Goal: Task Accomplishment & Management: Manage account settings

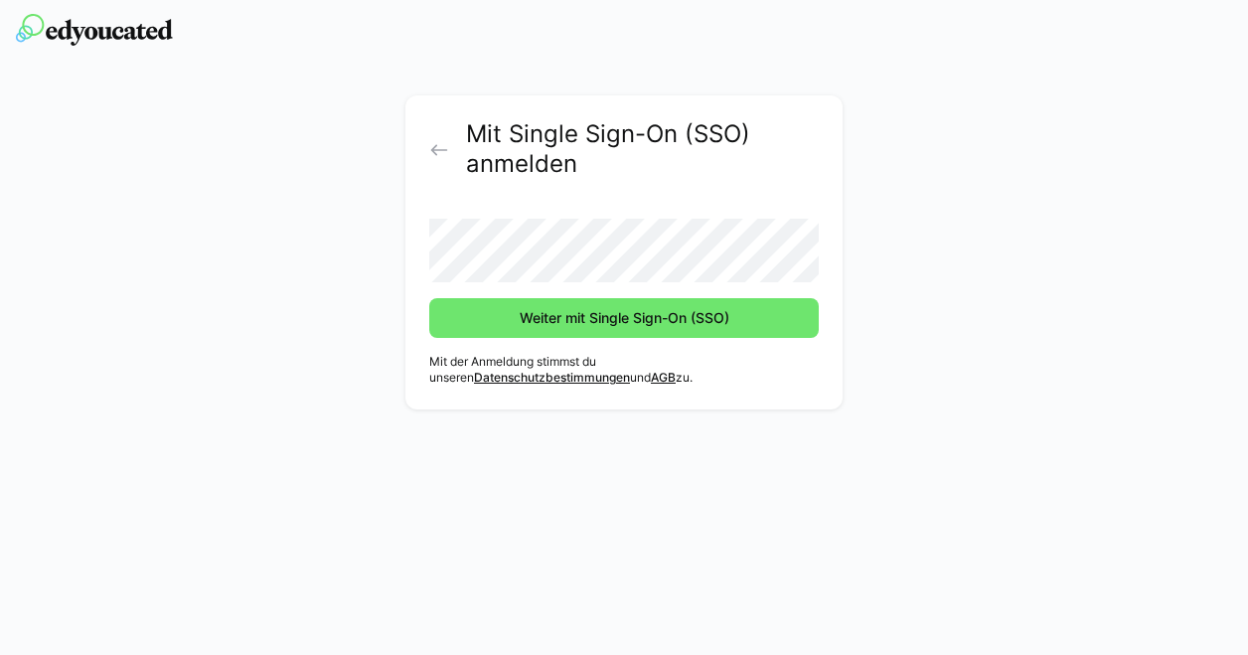
click at [429, 298] on button "Weiter mit Single Sign-On (SSO)" at bounding box center [623, 318] width 389 height 40
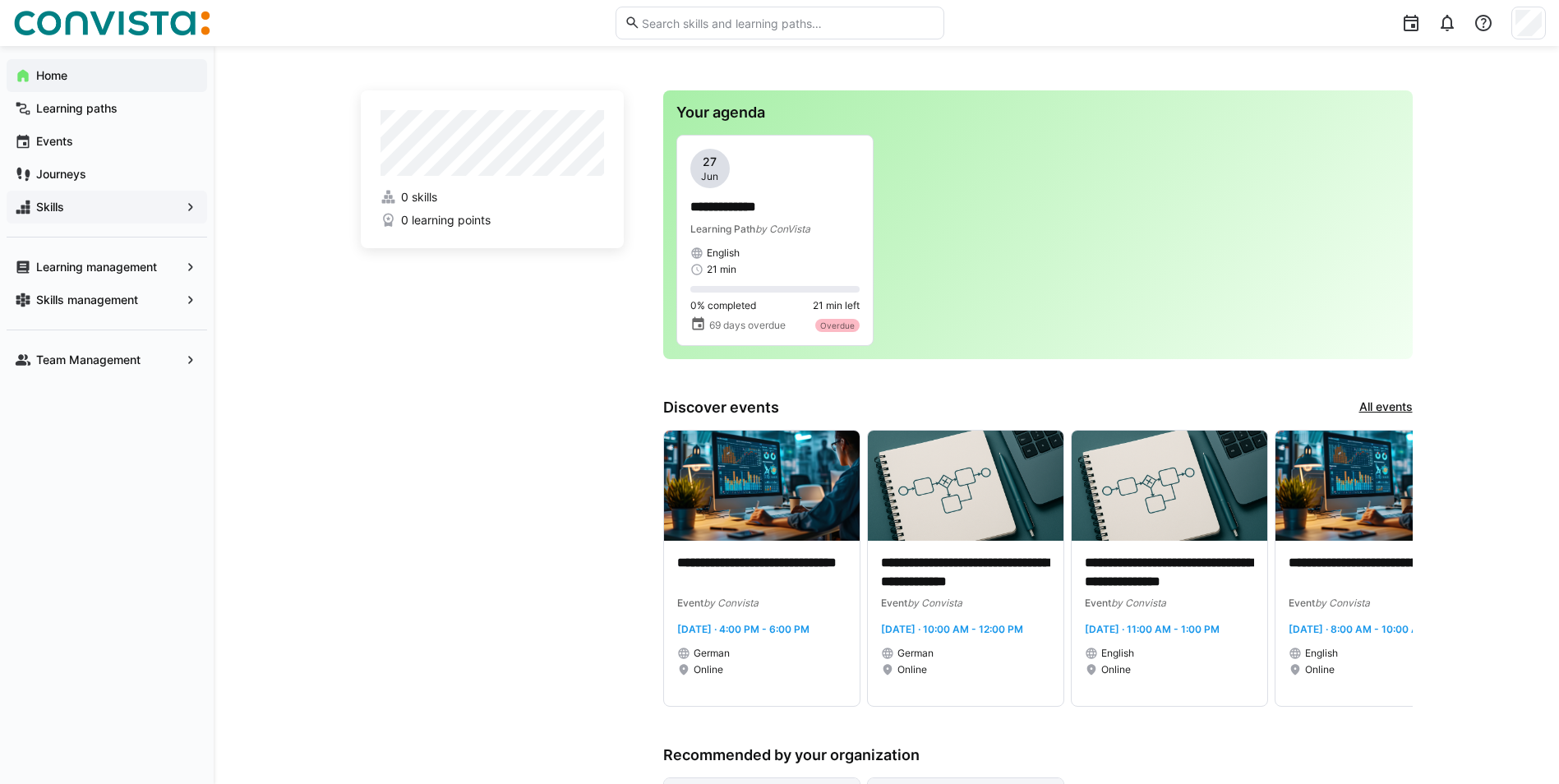
click at [0, 0] on app-navigation-label "Skills" at bounding box center [0, 0] width 0 height 0
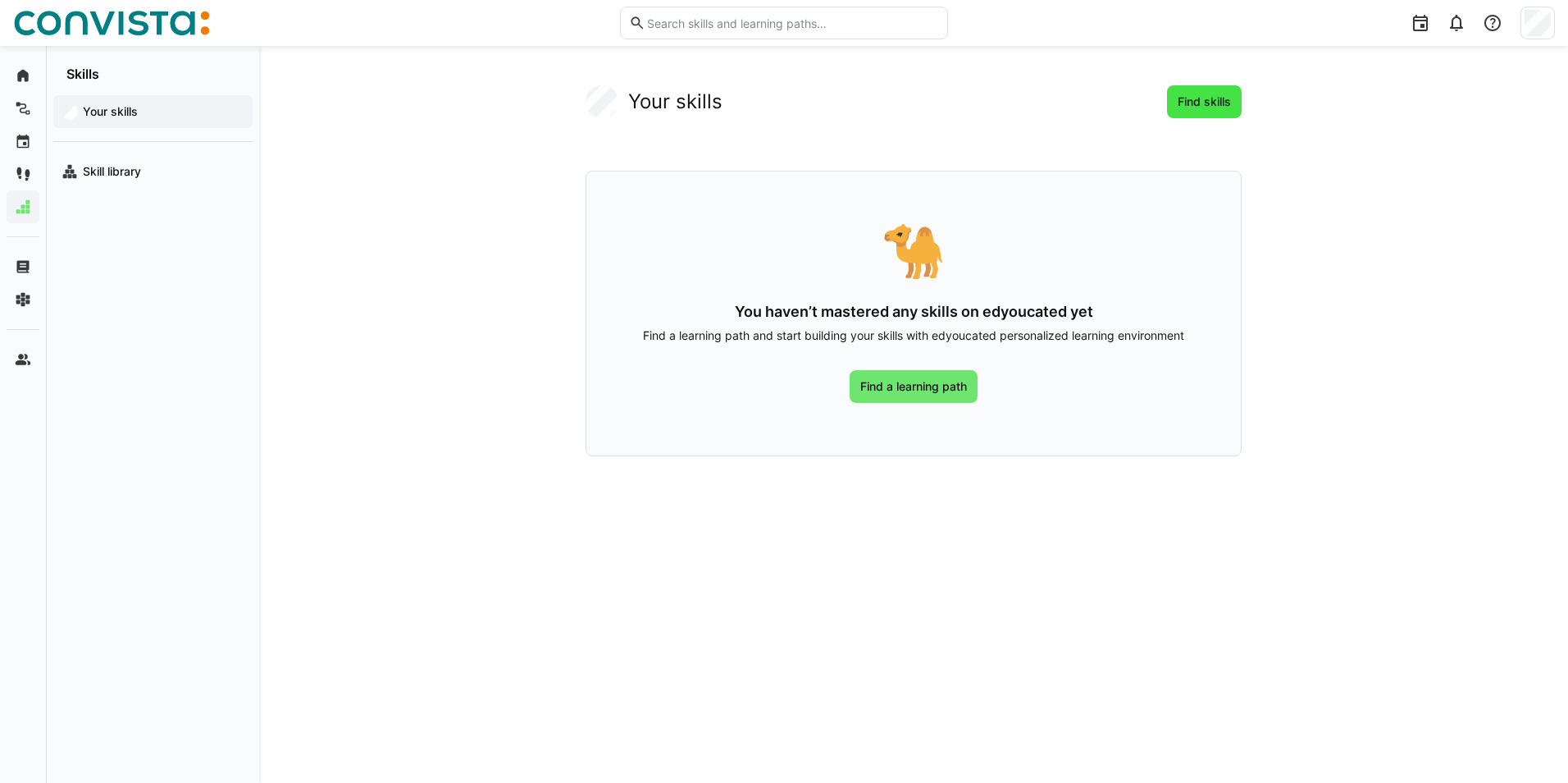
click at [1030, 105] on span "Find skills" at bounding box center [1205, 102] width 59 height 17
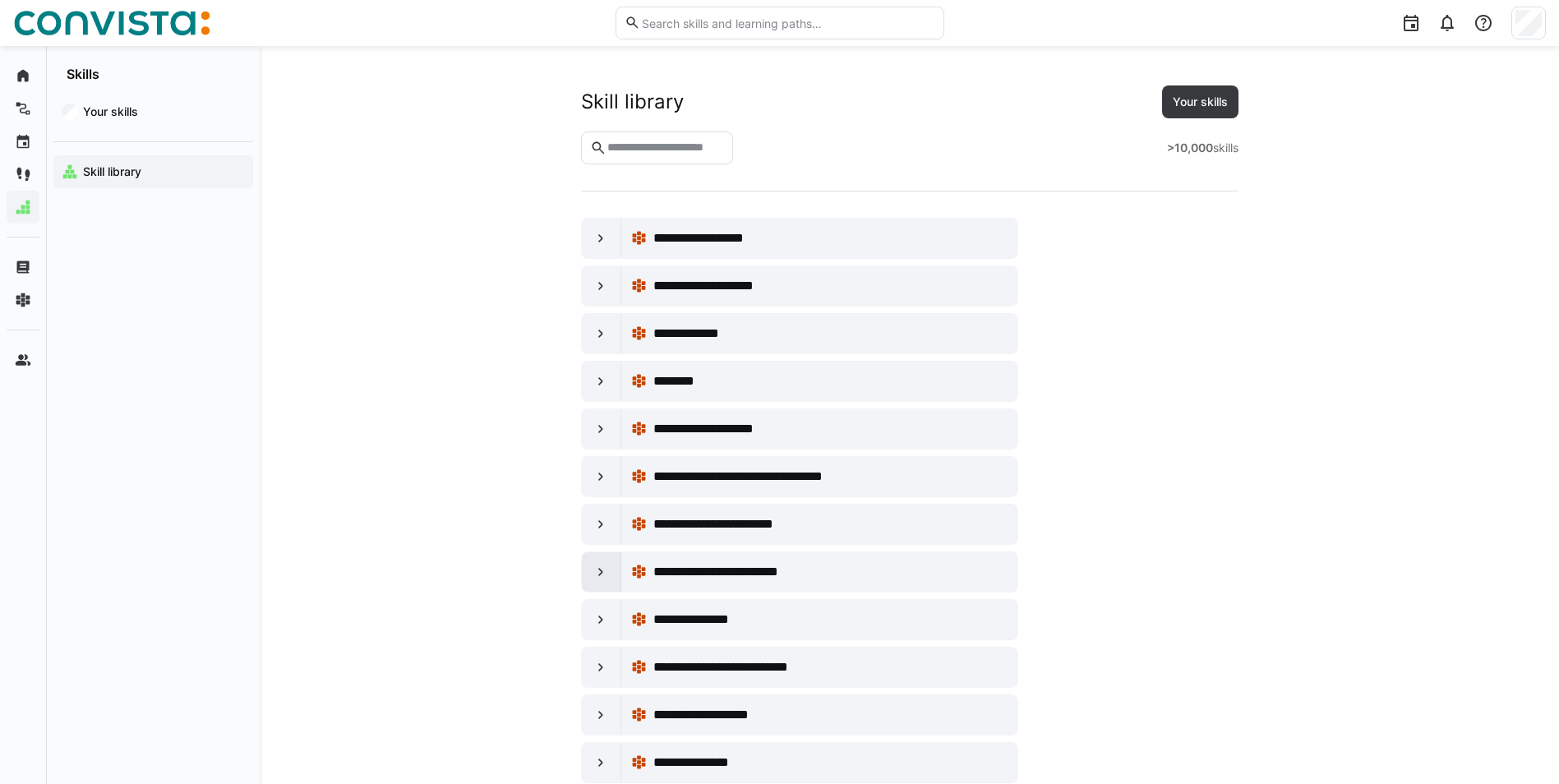
click at [596, 541] on eds-icon at bounding box center [600, 571] width 17 height 17
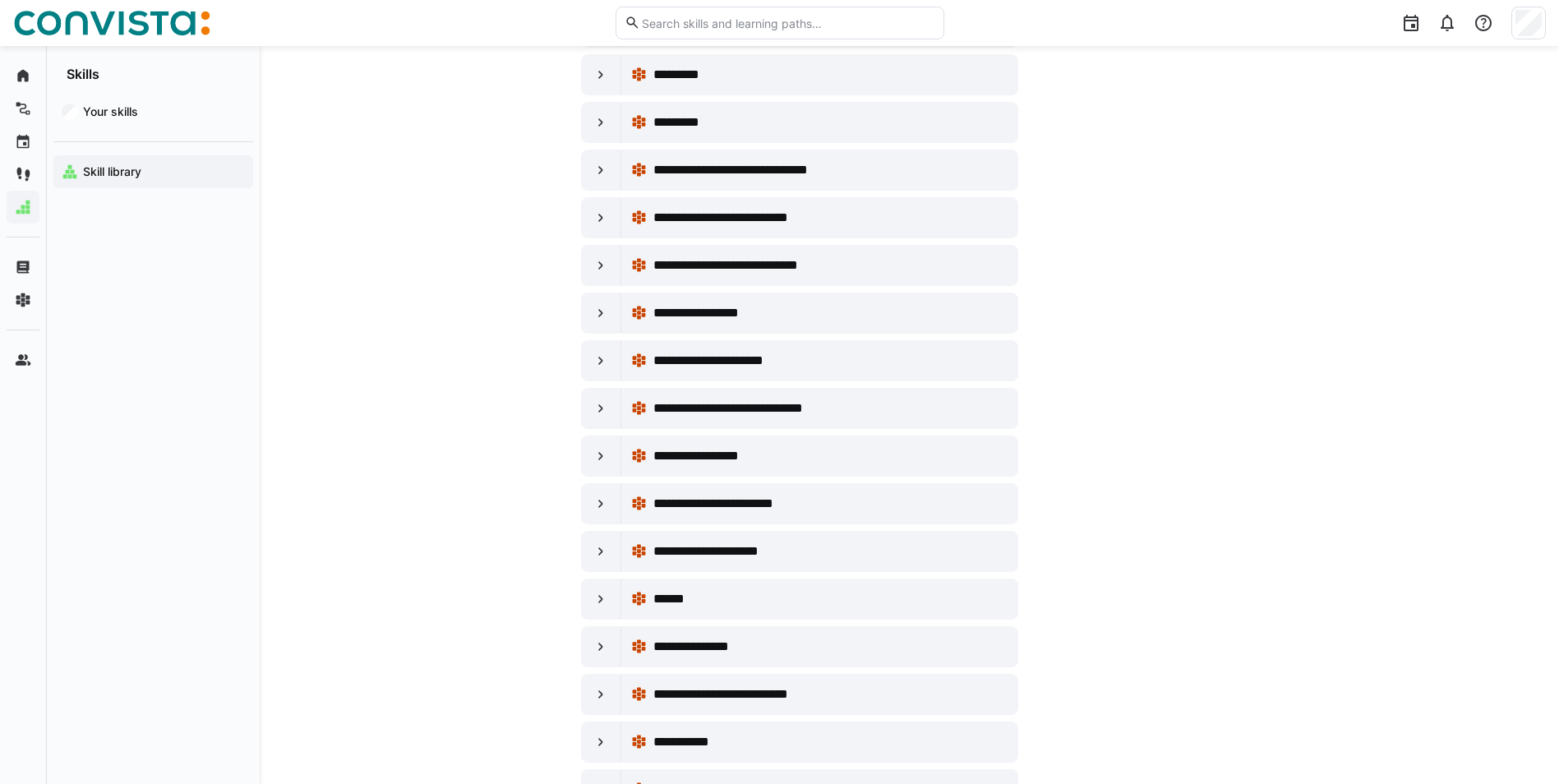
scroll to position [3122, 0]
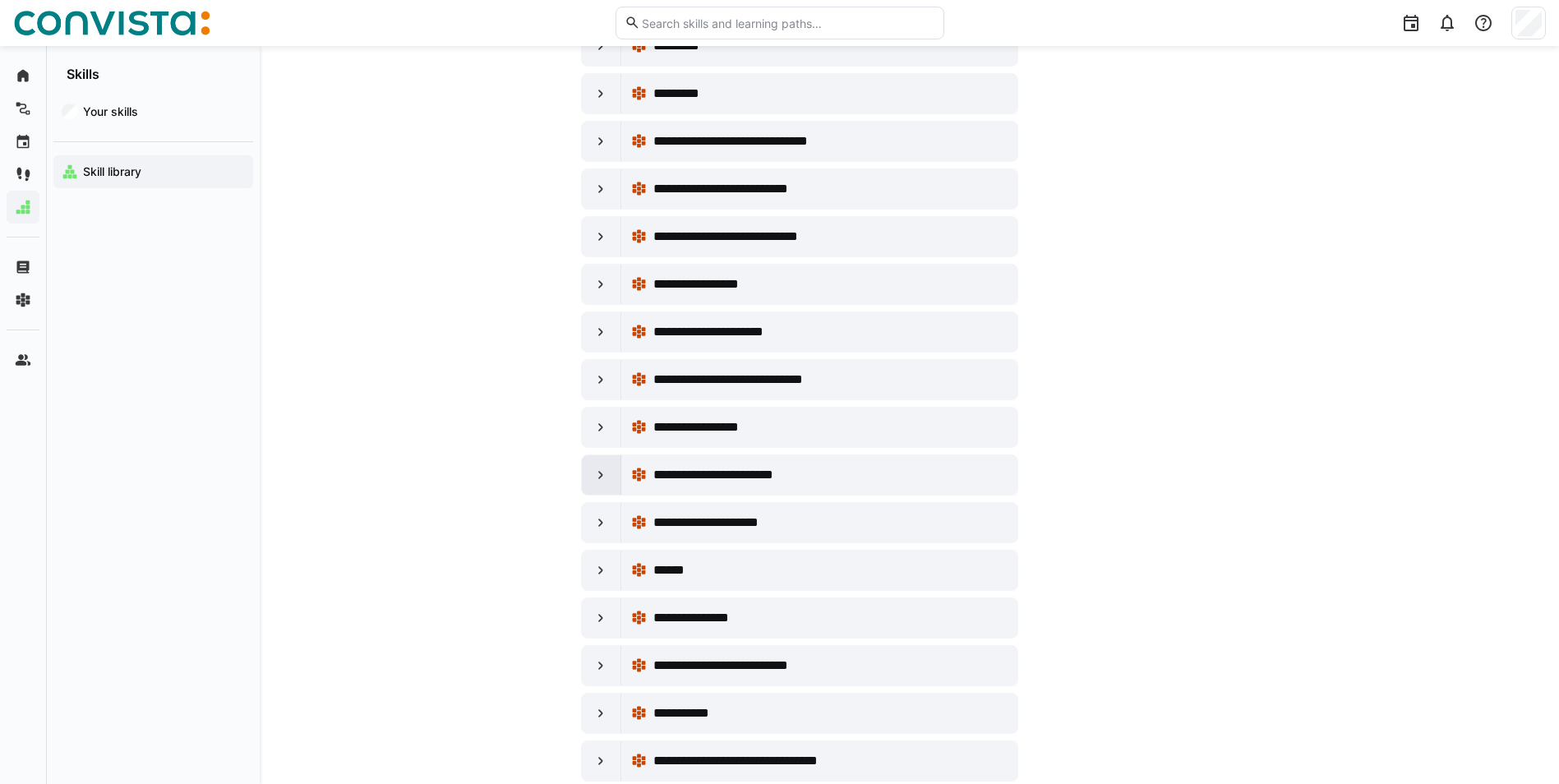
click at [604, 477] on eds-icon at bounding box center [600, 475] width 17 height 17
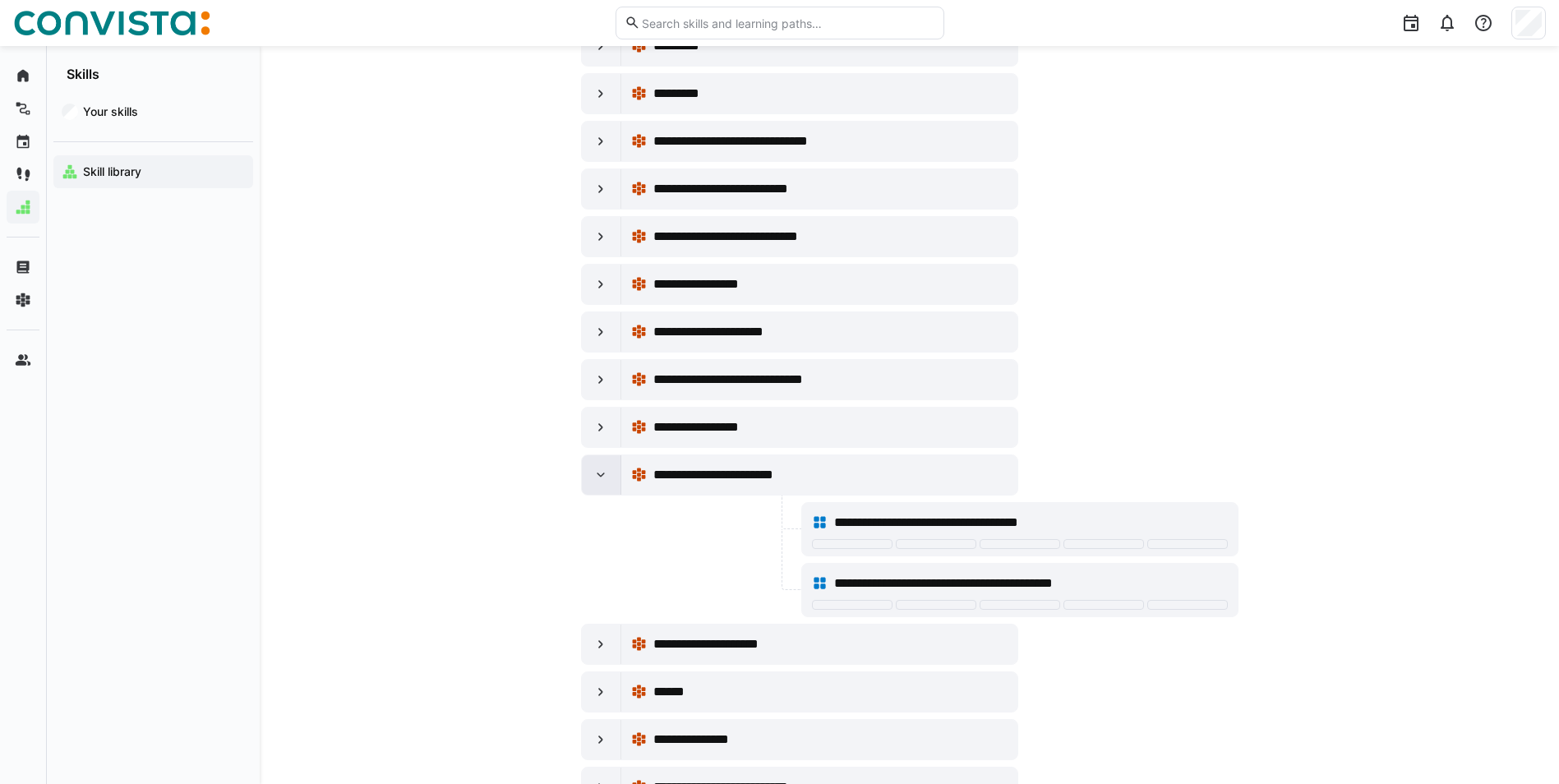
click at [605, 477] on eds-icon at bounding box center [600, 475] width 17 height 17
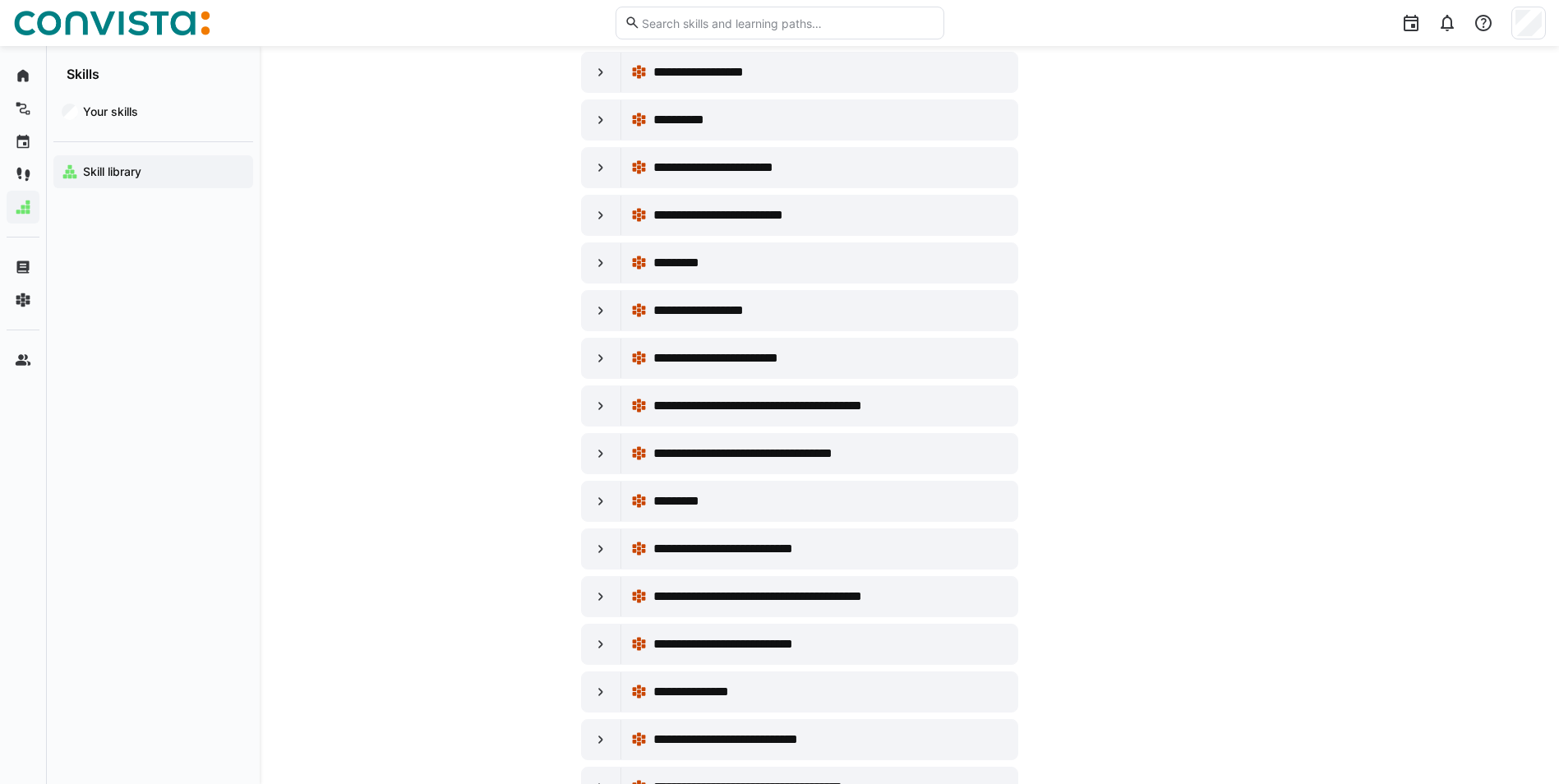
scroll to position [5258, 0]
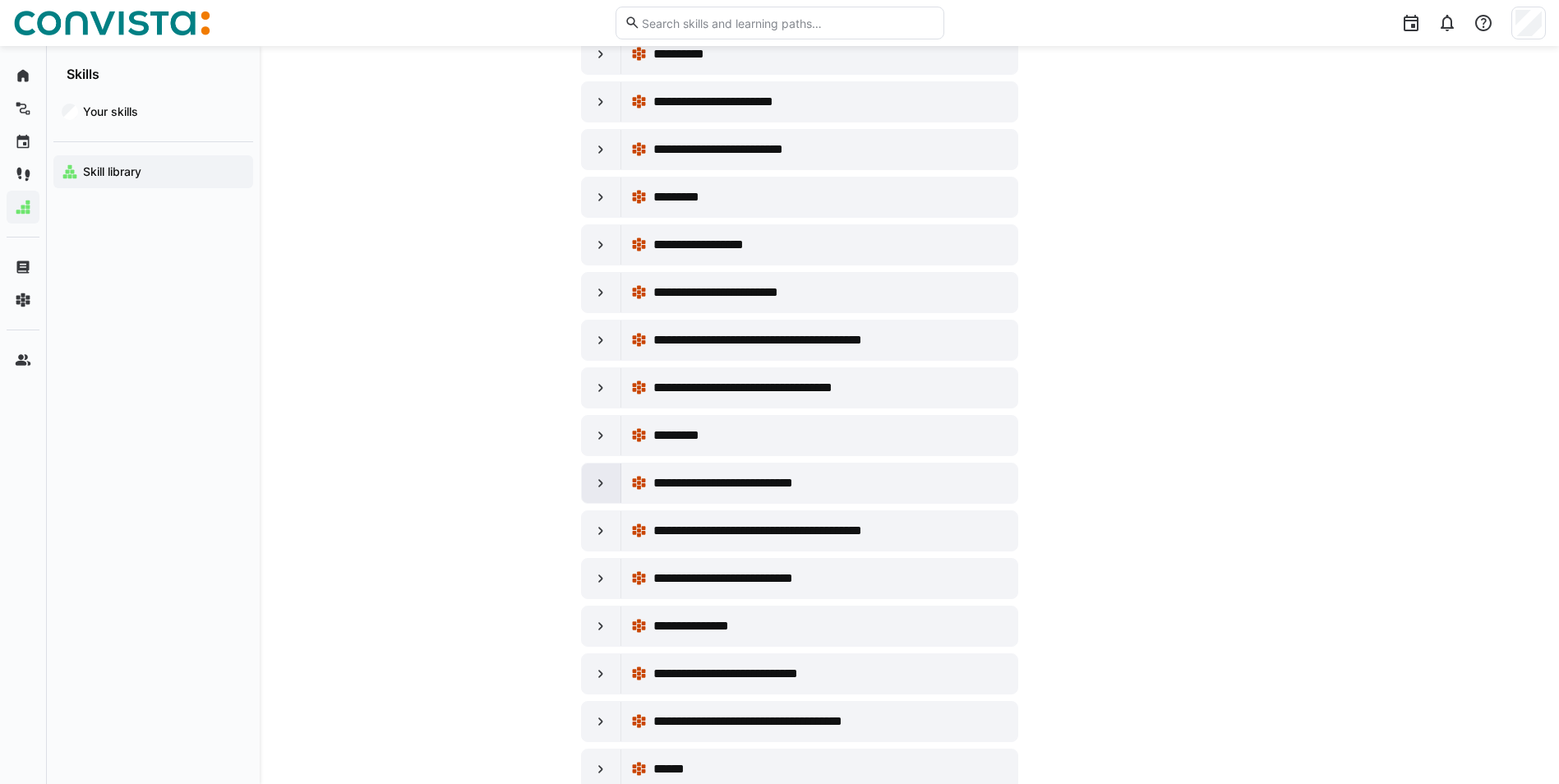
click at [595, 486] on eds-icon at bounding box center [600, 483] width 17 height 17
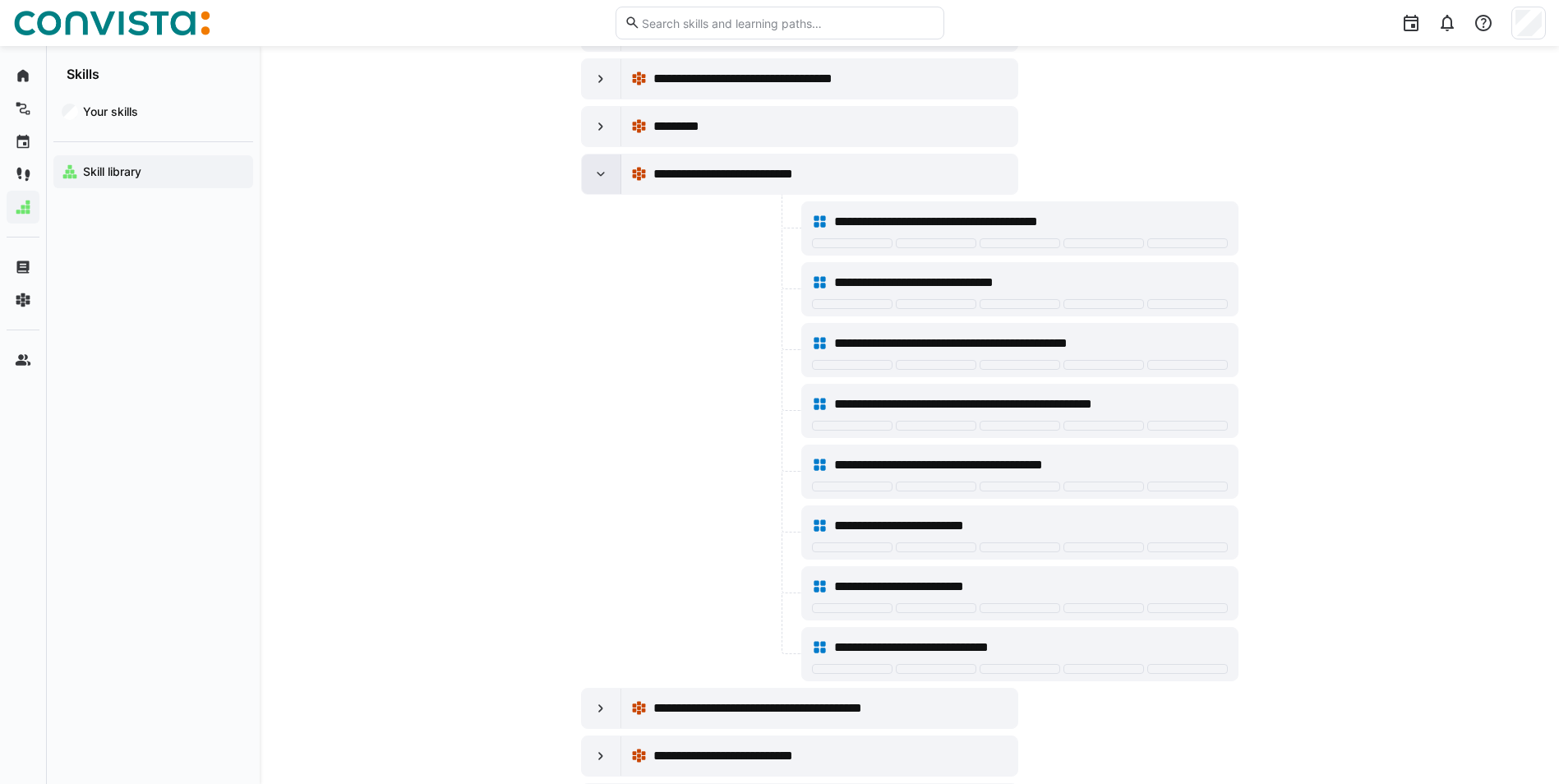
scroll to position [5586, 0]
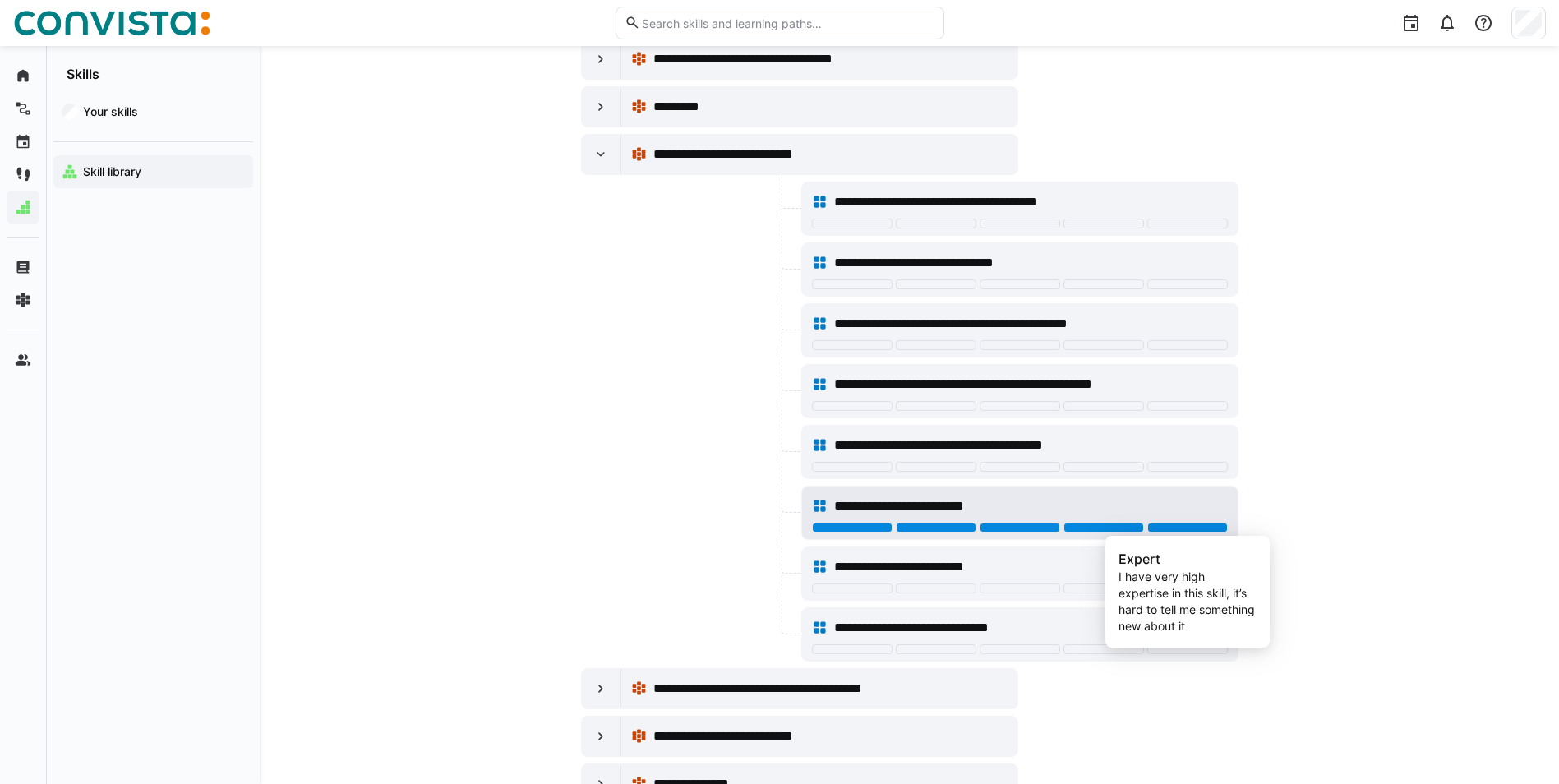
click at [1031, 528] on div at bounding box center [1187, 528] width 80 height 10
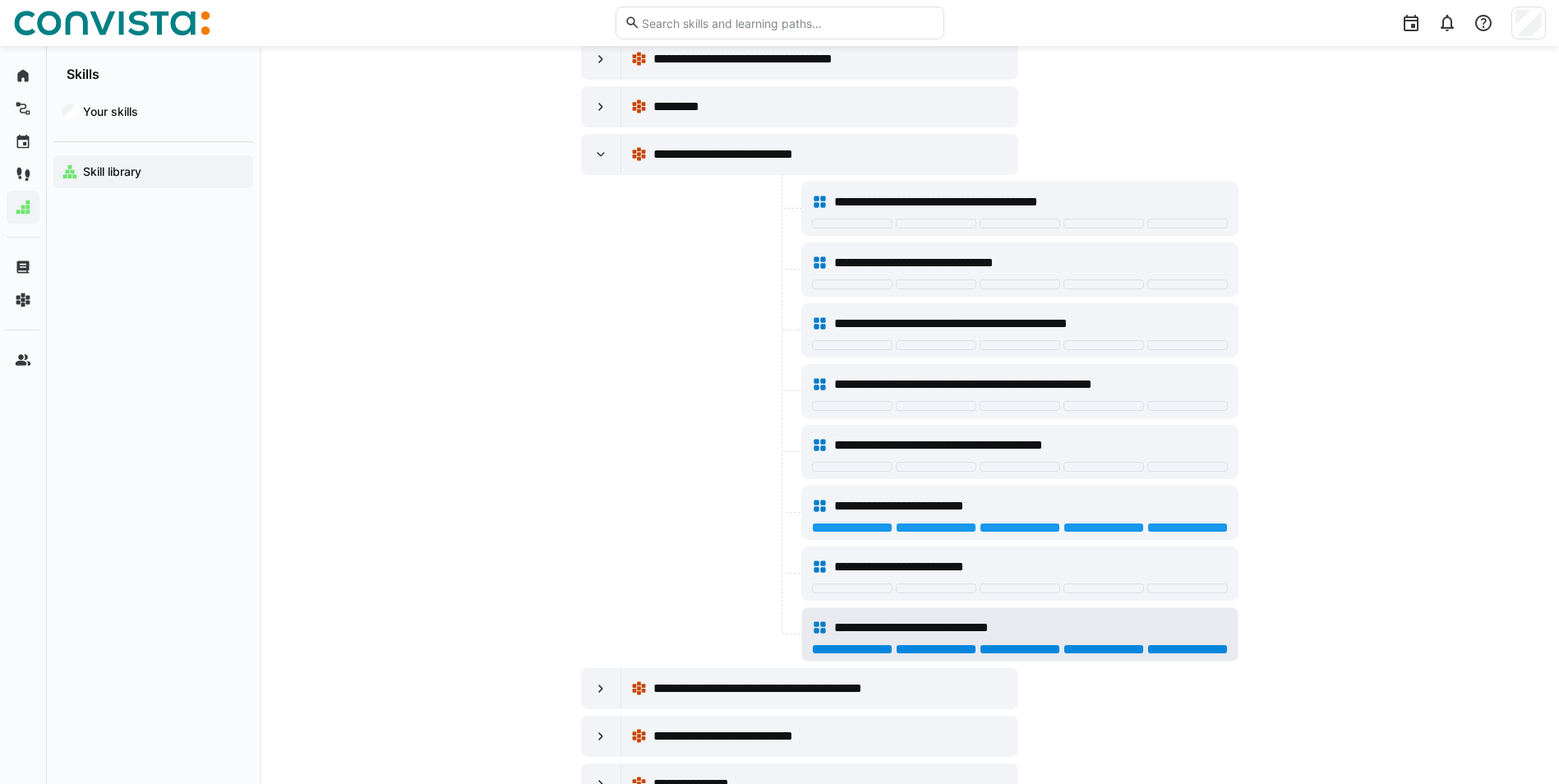
click at [1031, 541] on div at bounding box center [1187, 649] width 80 height 10
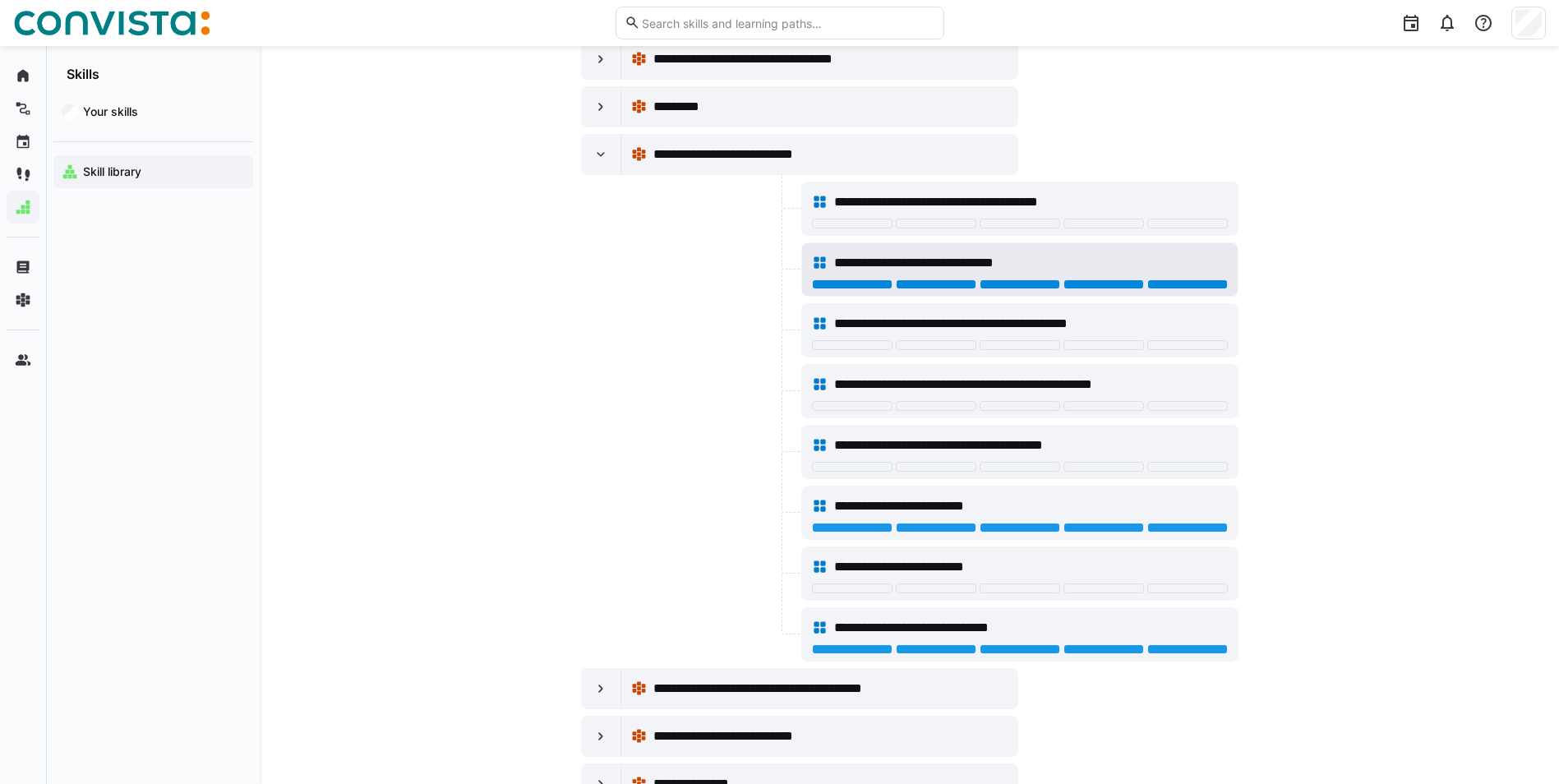
click at [1031, 281] on div at bounding box center [1187, 284] width 80 height 10
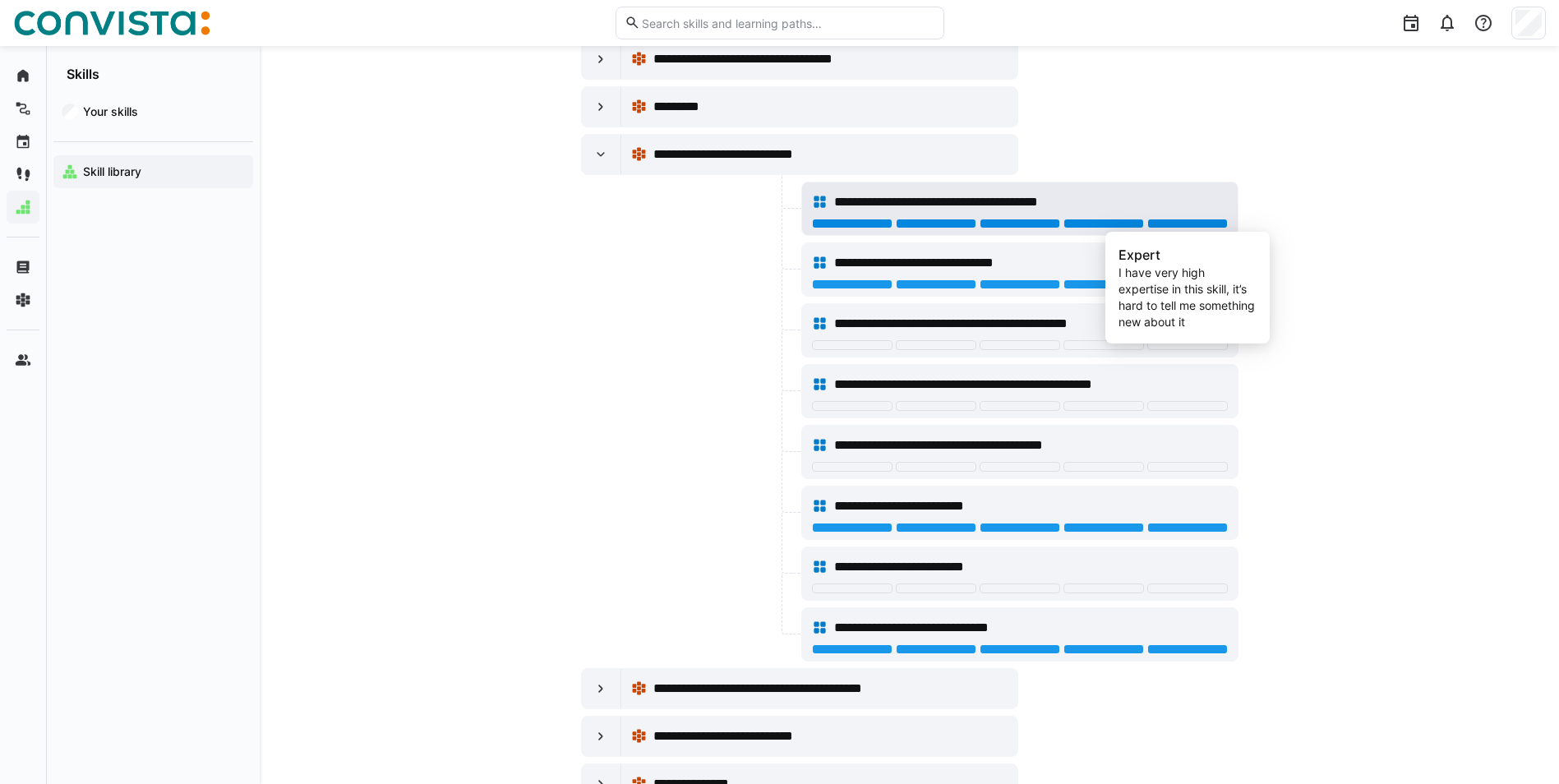
click at [1031, 224] on div at bounding box center [1187, 223] width 80 height 10
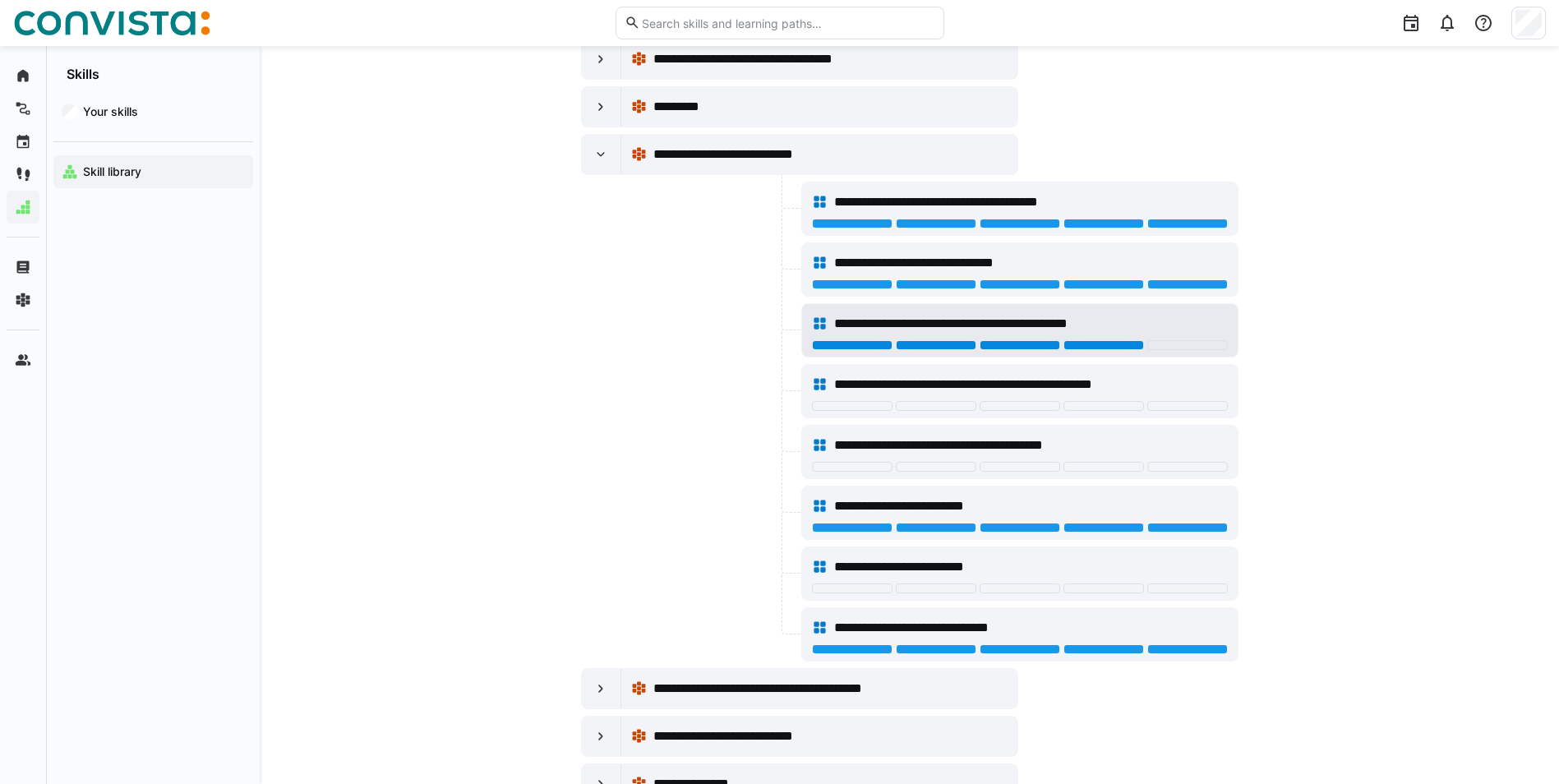
click at [1031, 342] on div at bounding box center [1103, 345] width 80 height 10
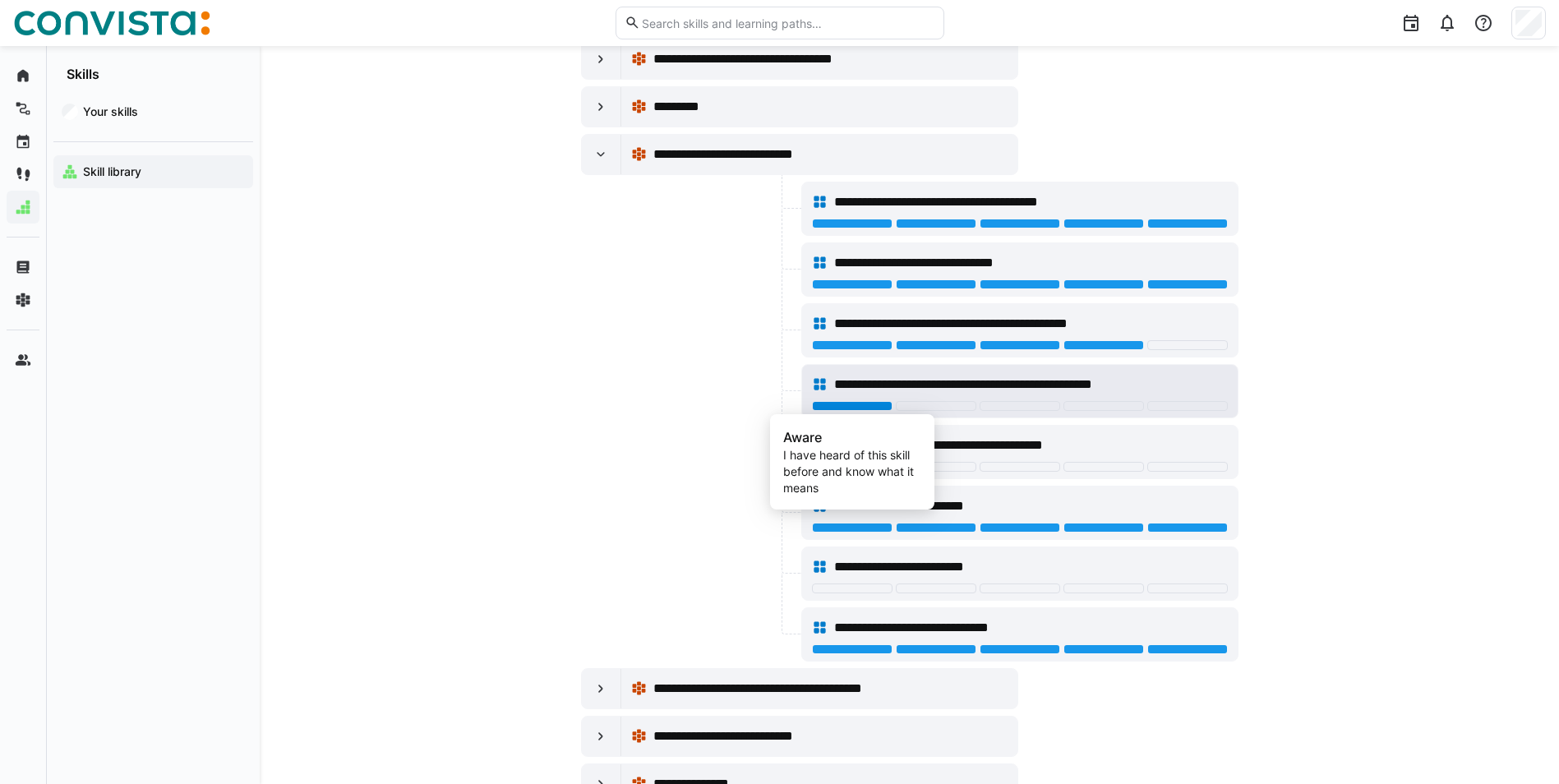
click at [830, 401] on div at bounding box center [852, 406] width 80 height 10
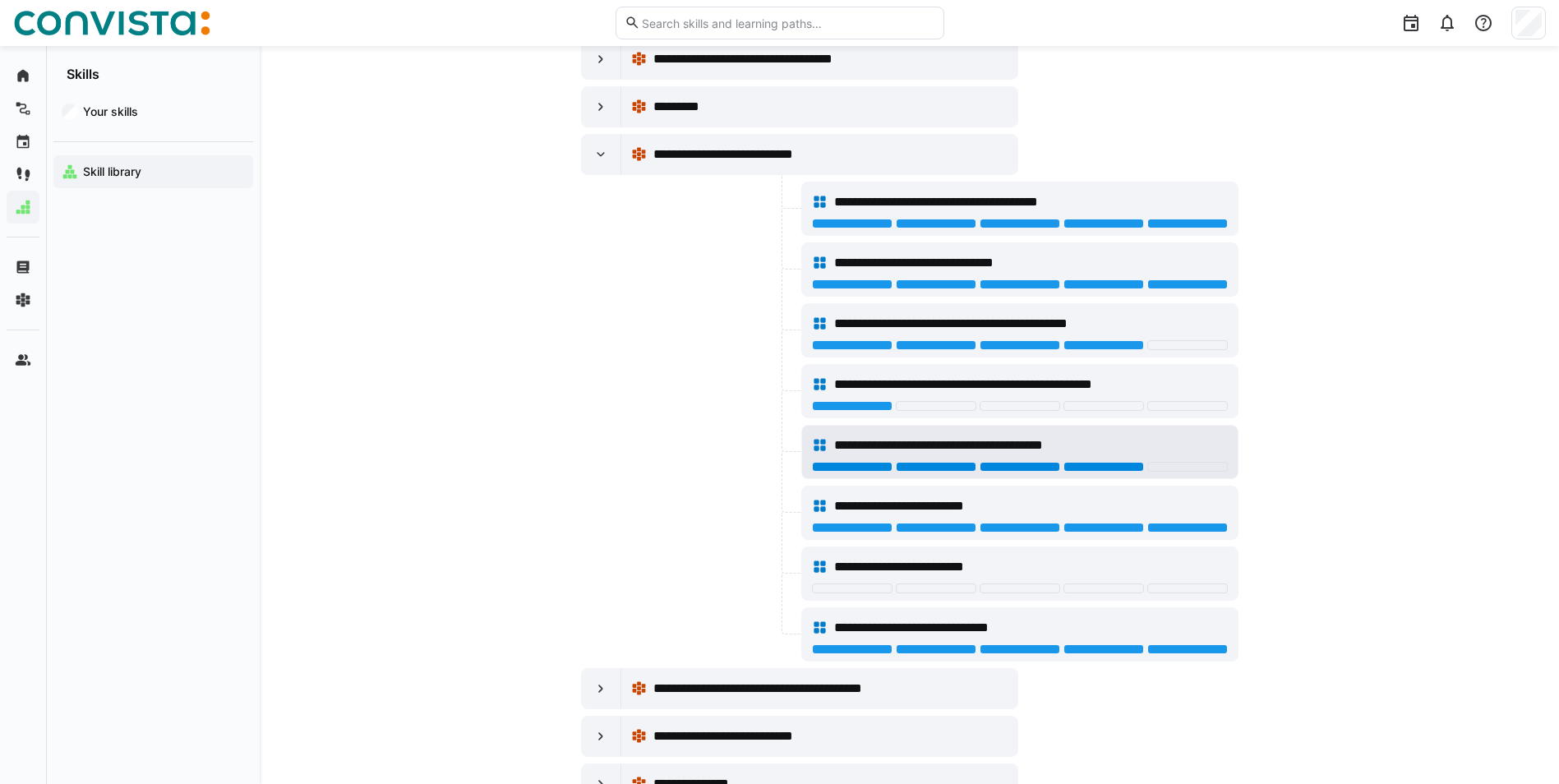
click at [1031, 471] on div at bounding box center [1103, 466] width 80 height 10
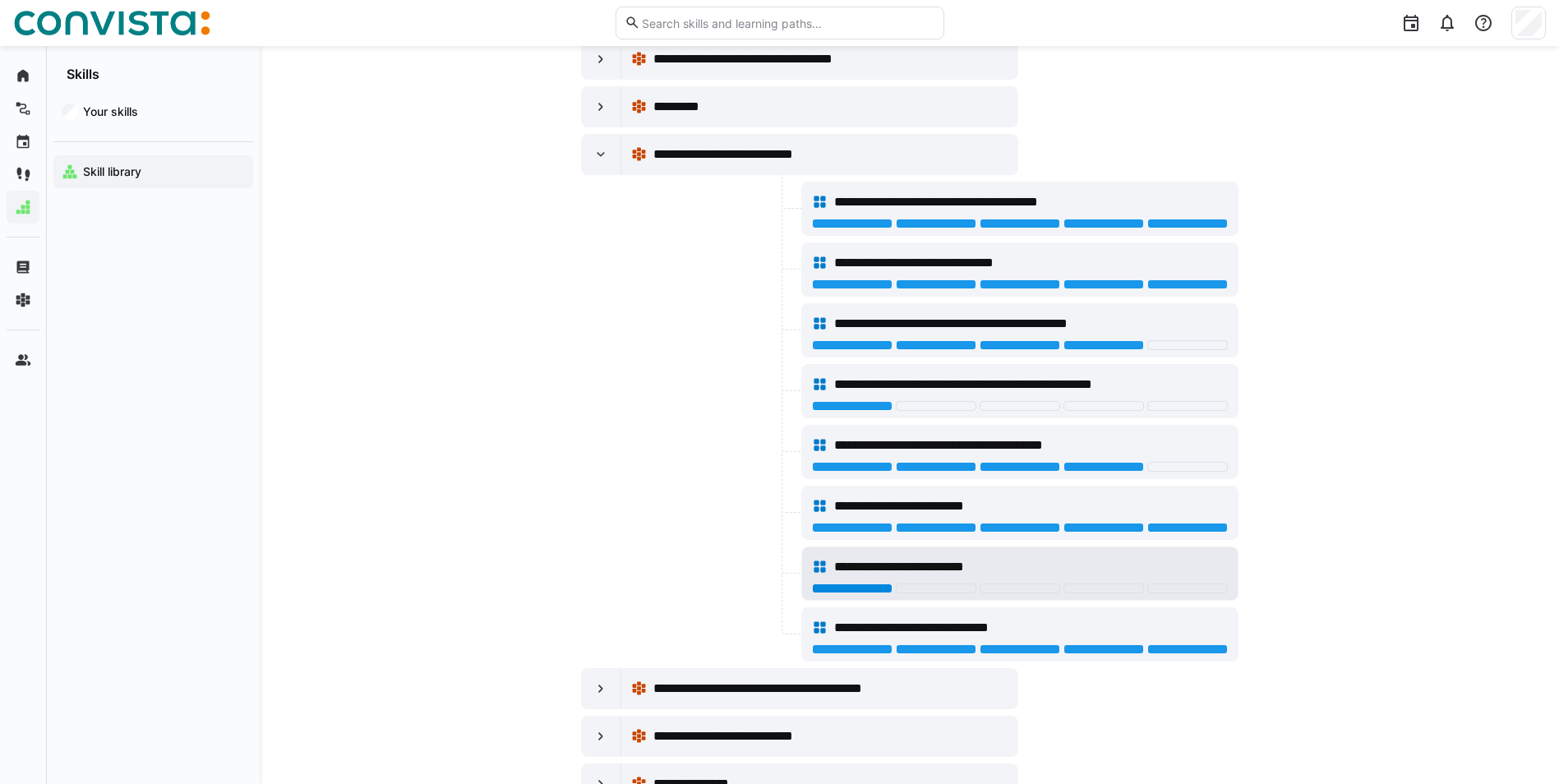
click at [847, 541] on div at bounding box center [852, 588] width 80 height 10
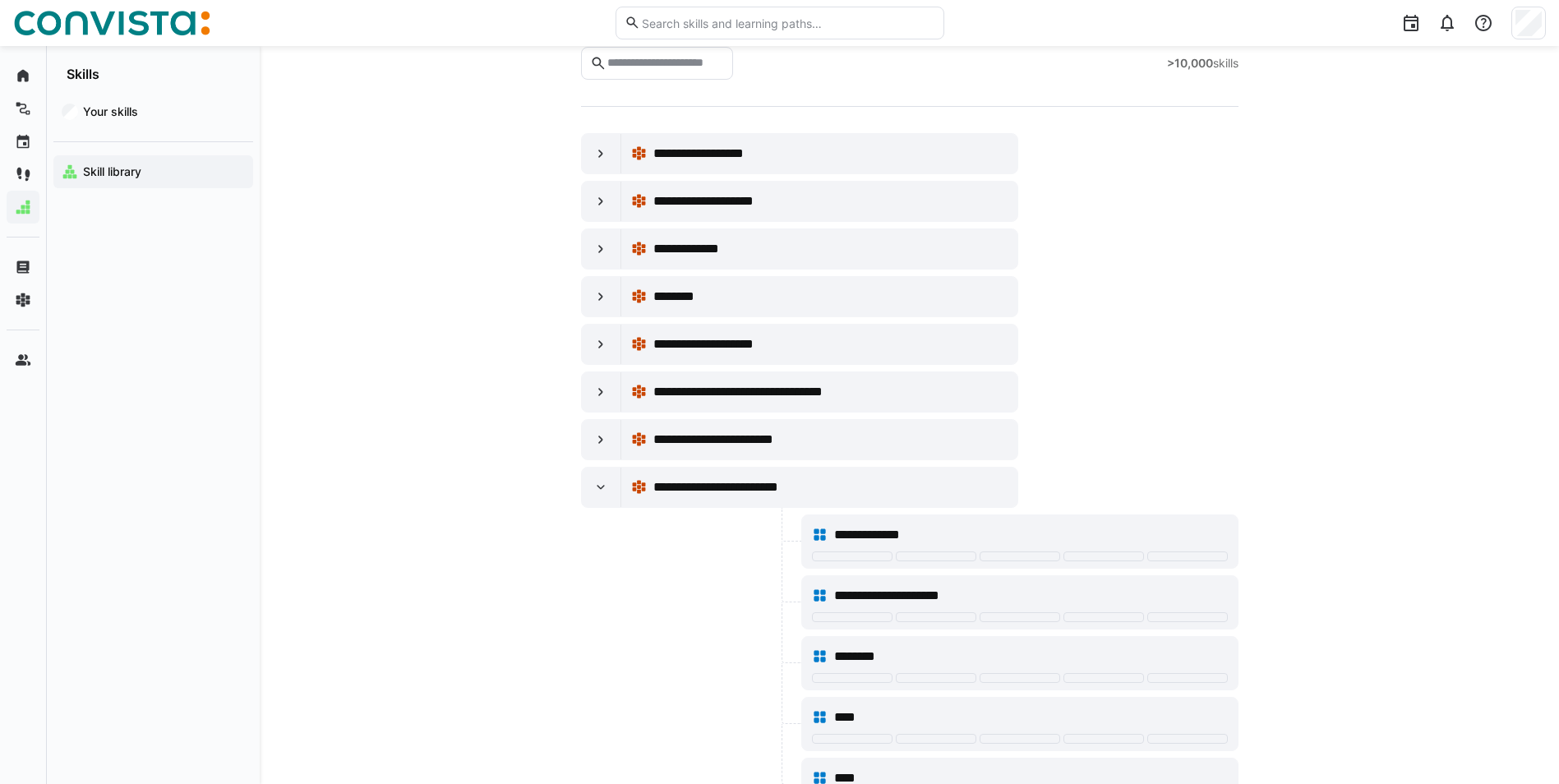
scroll to position [0, 0]
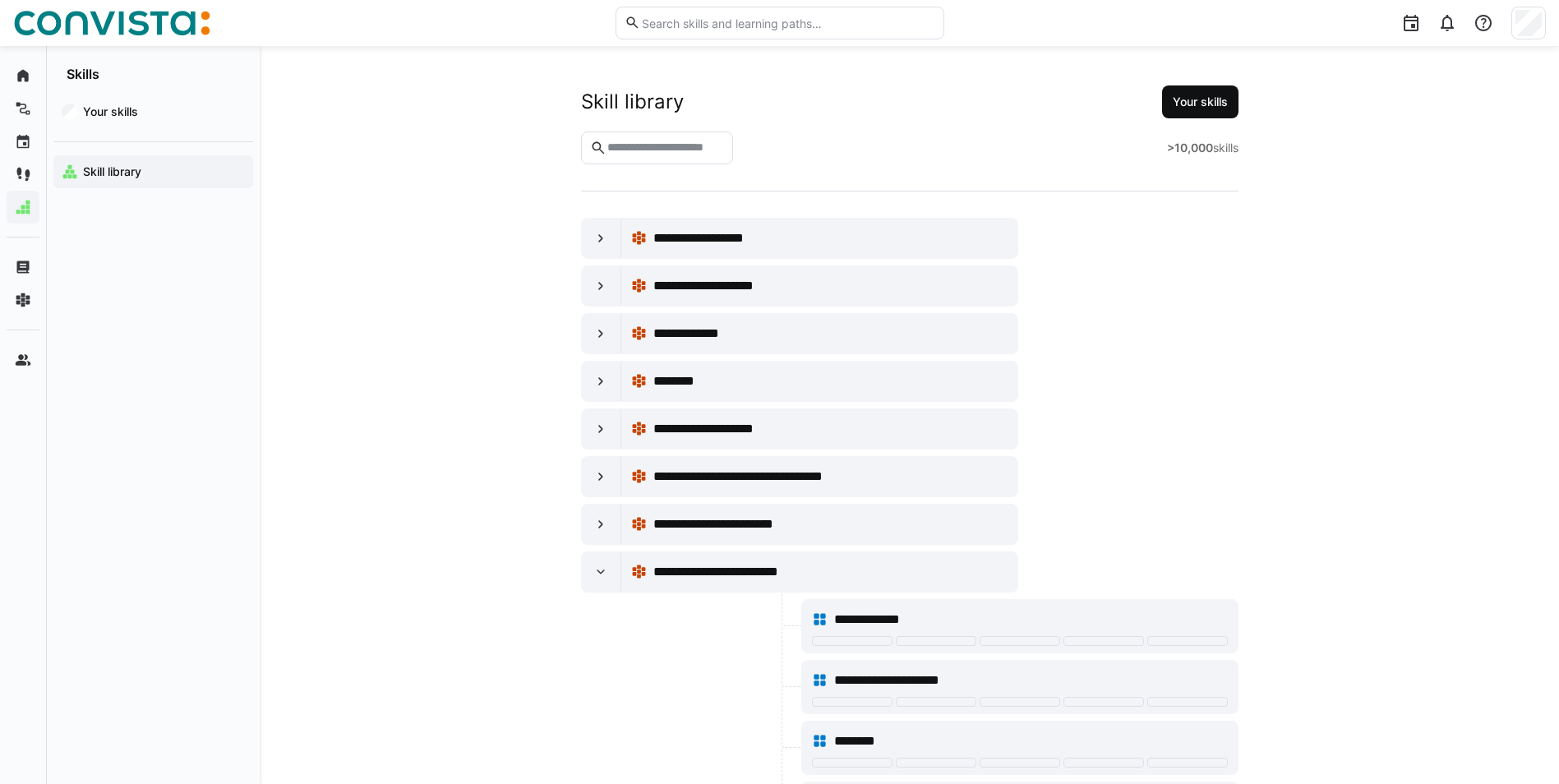
click at [1031, 110] on span "Your skills" at bounding box center [1200, 102] width 76 height 33
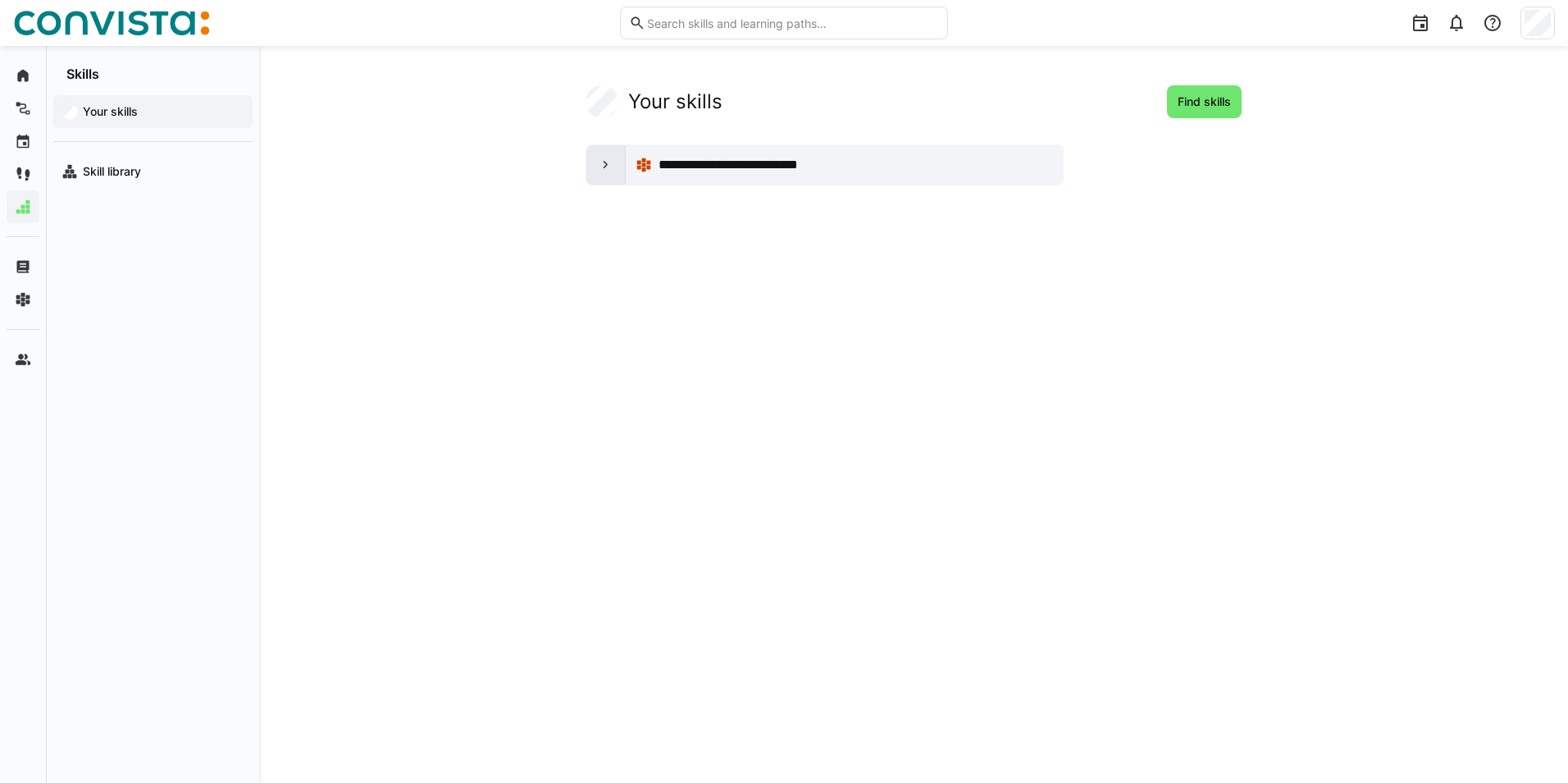
click at [604, 164] on eds-icon at bounding box center [606, 165] width 17 height 17
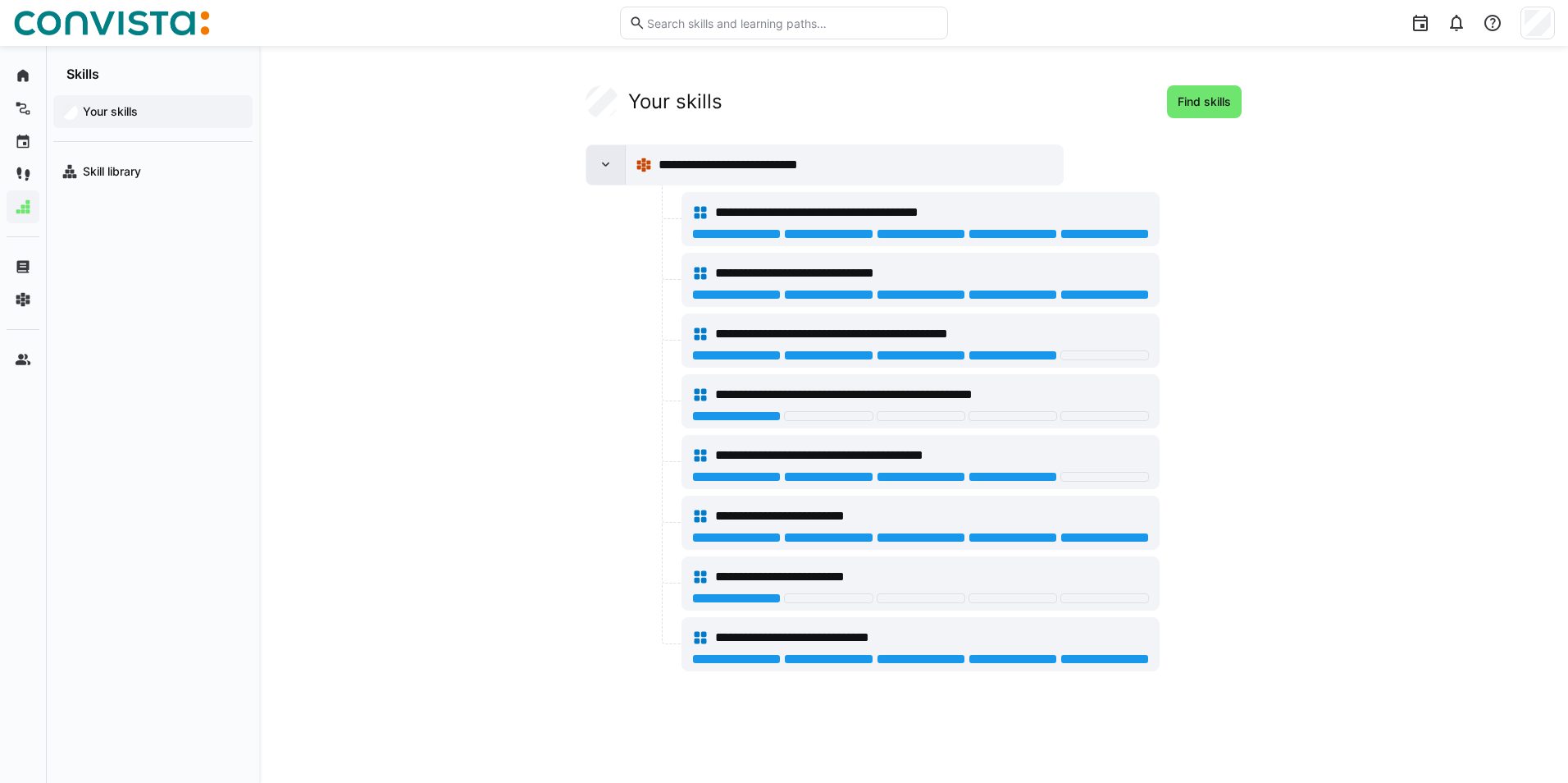
click at [604, 164] on eds-icon at bounding box center [606, 165] width 17 height 17
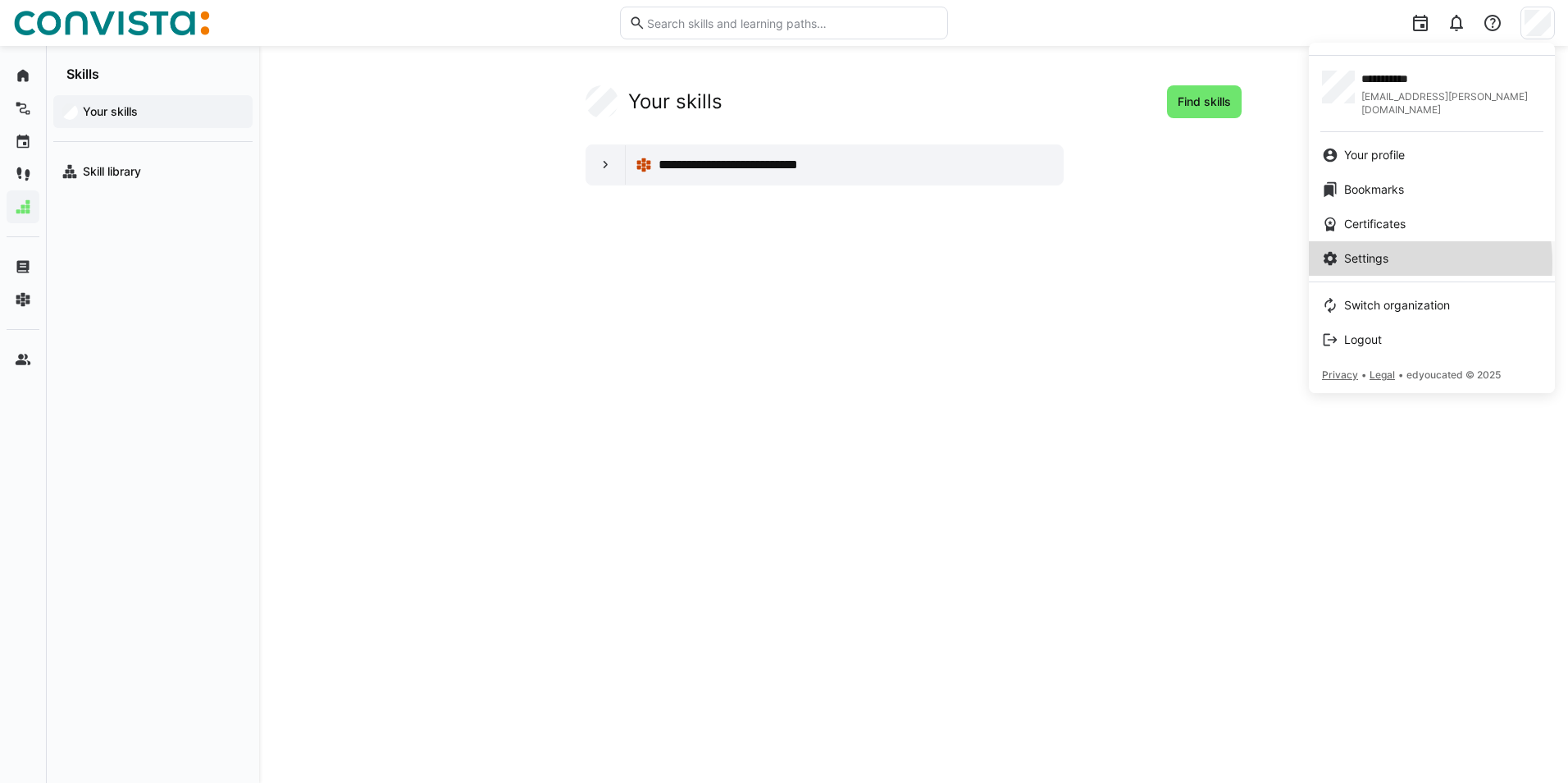
click at [1030, 250] on span "Settings" at bounding box center [1367, 259] width 45 height 17
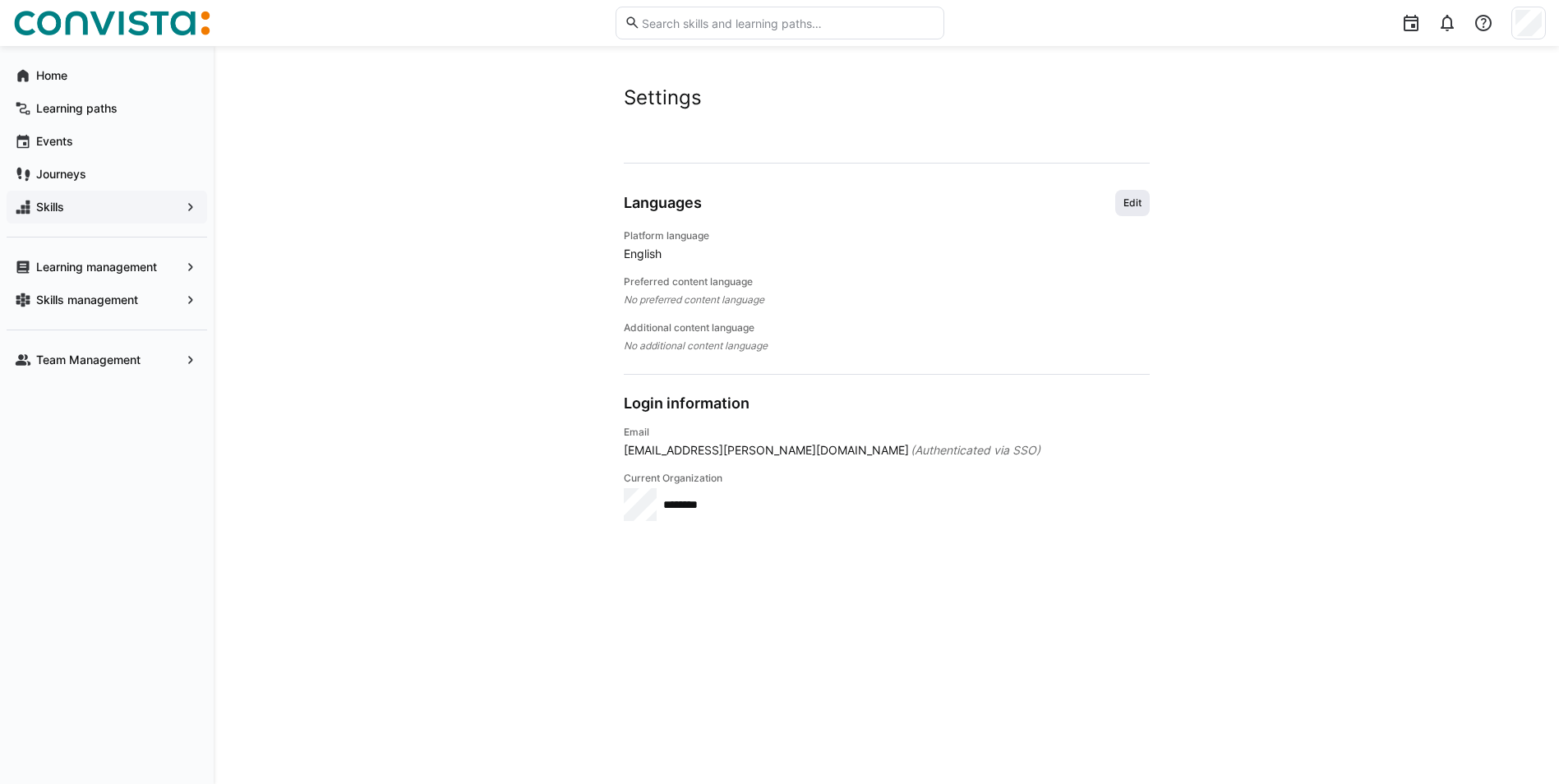
click at [1031, 202] on span "Edit" at bounding box center [1132, 203] width 22 height 13
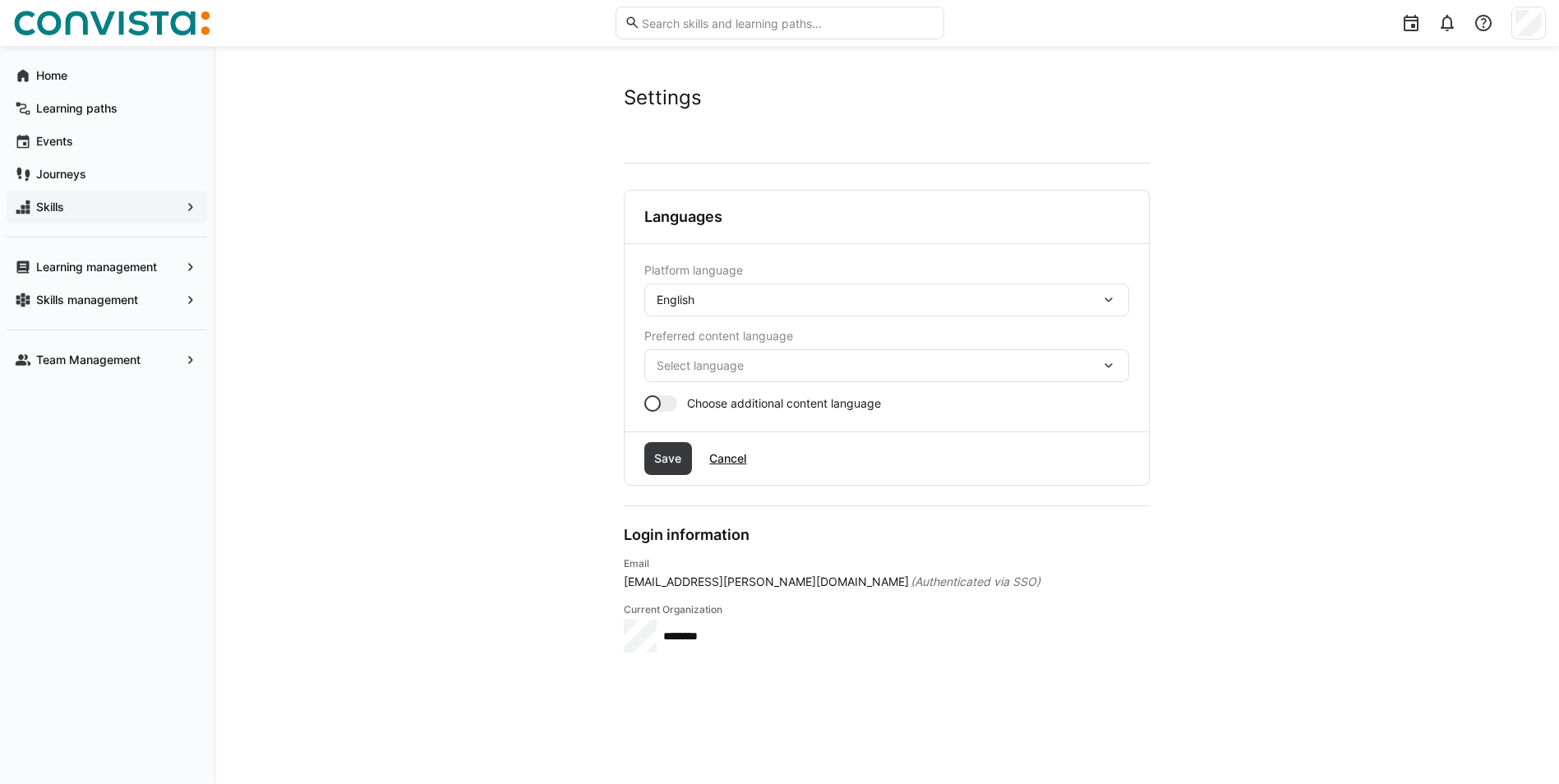
click at [725, 305] on div "English" at bounding box center [878, 300] width 443 height 15
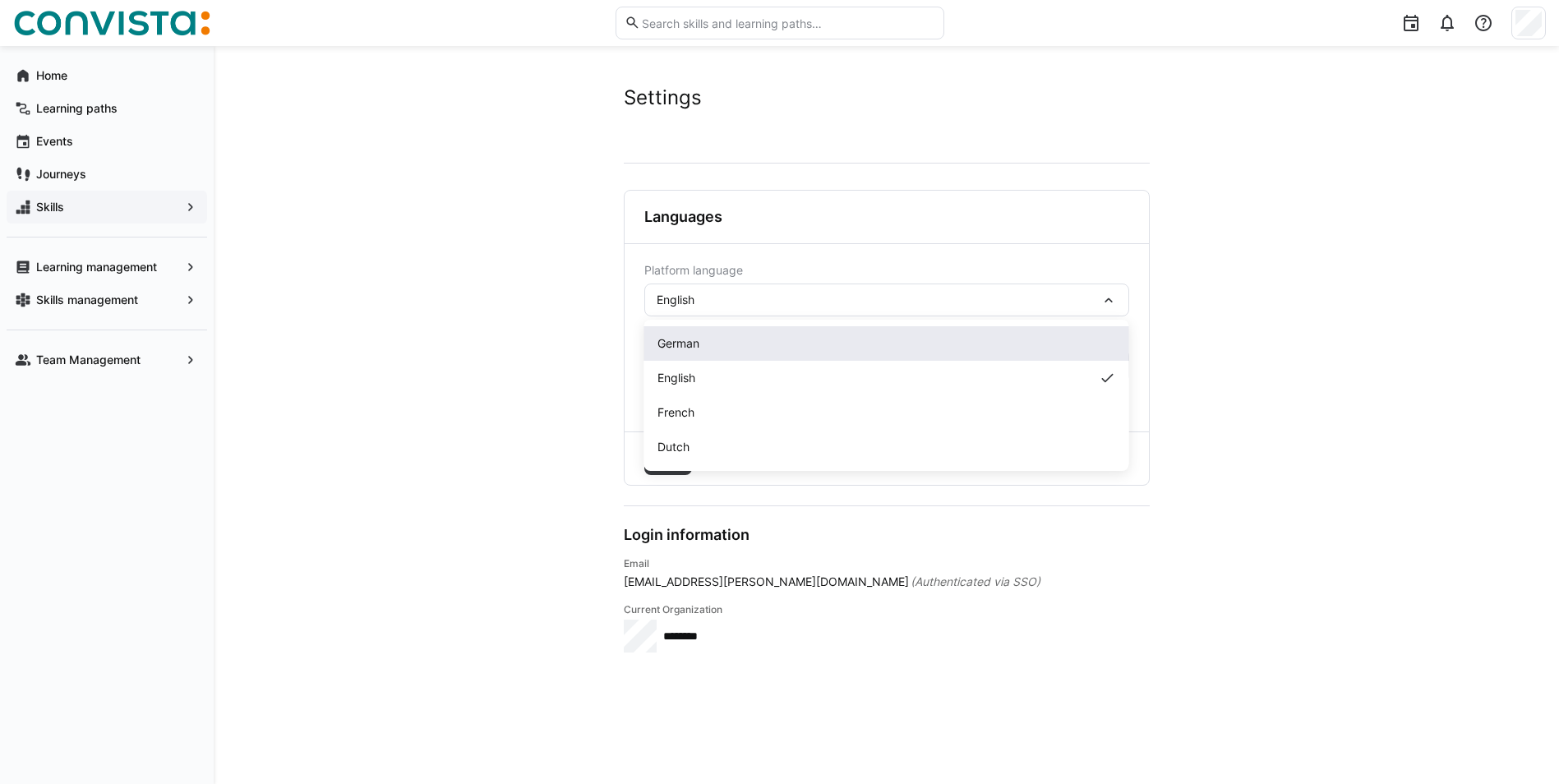
click at [699, 345] on span "German" at bounding box center [678, 343] width 42 height 17
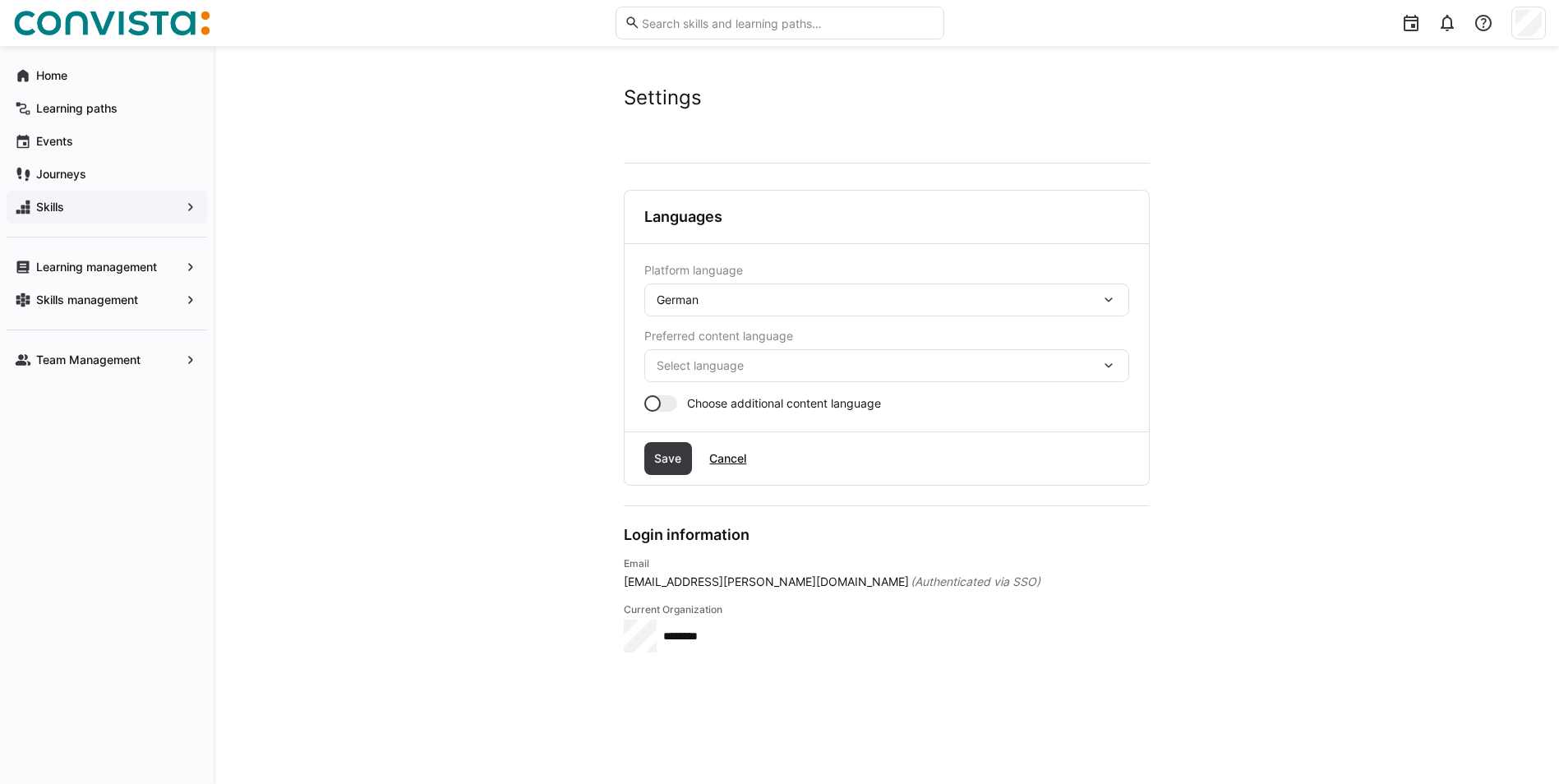
click at [829, 373] on span "Select language" at bounding box center [878, 366] width 443 height 17
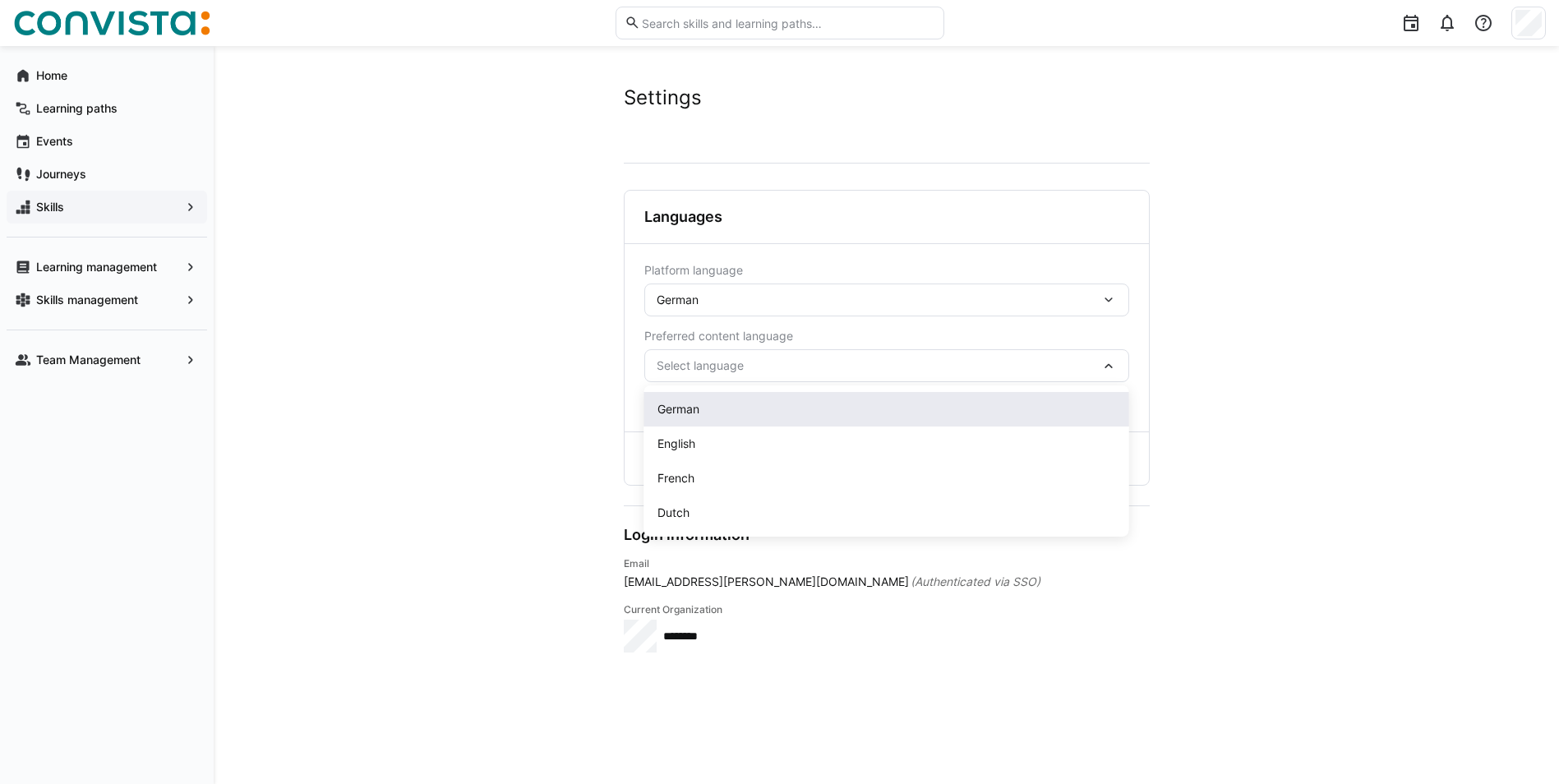
click at [710, 399] on div "German" at bounding box center [887, 409] width 485 height 35
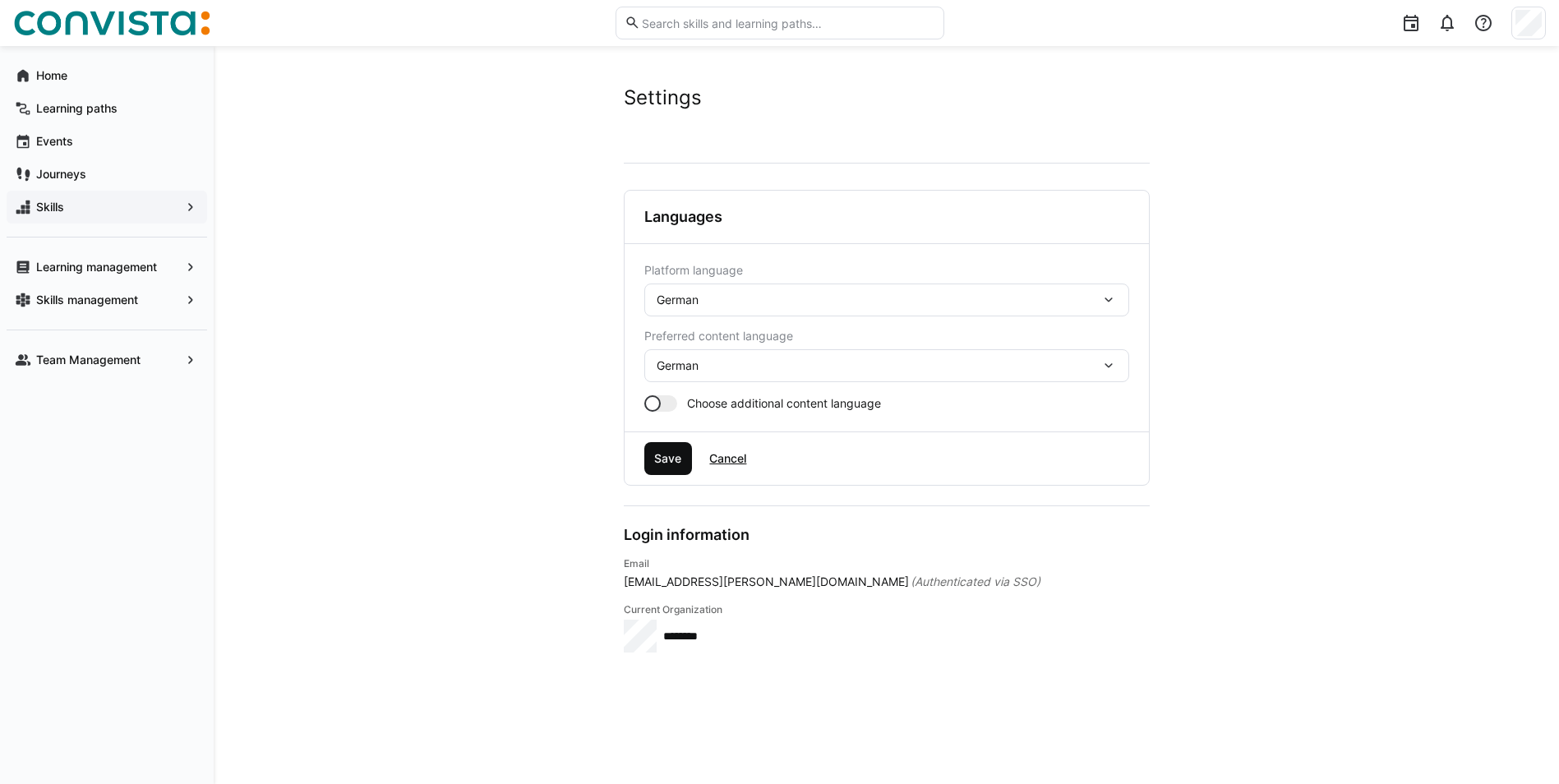
click at [664, 456] on span "Save" at bounding box center [667, 458] width 32 height 17
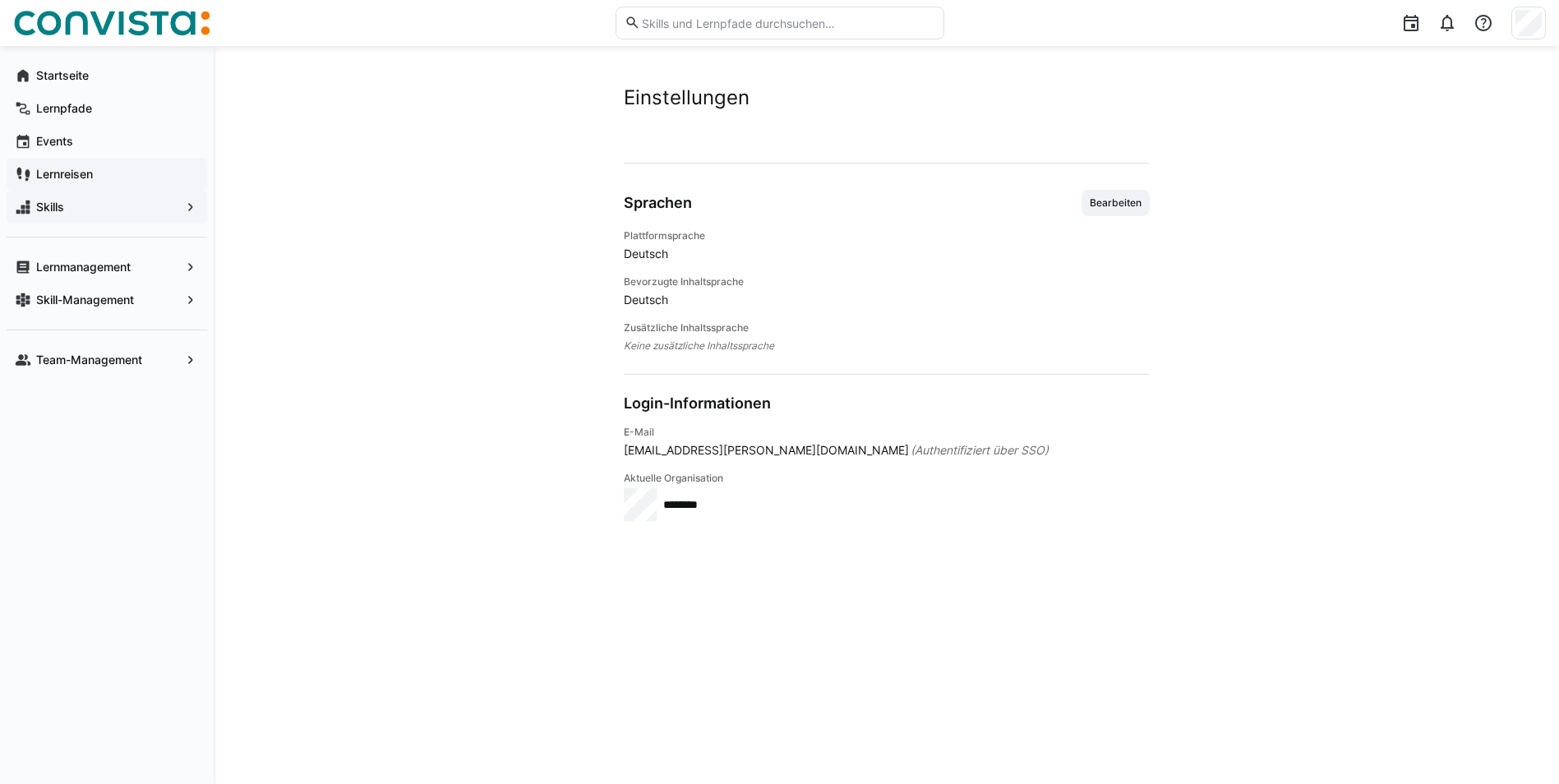
click at [152, 170] on span "Lernreisen" at bounding box center [117, 174] width 165 height 17
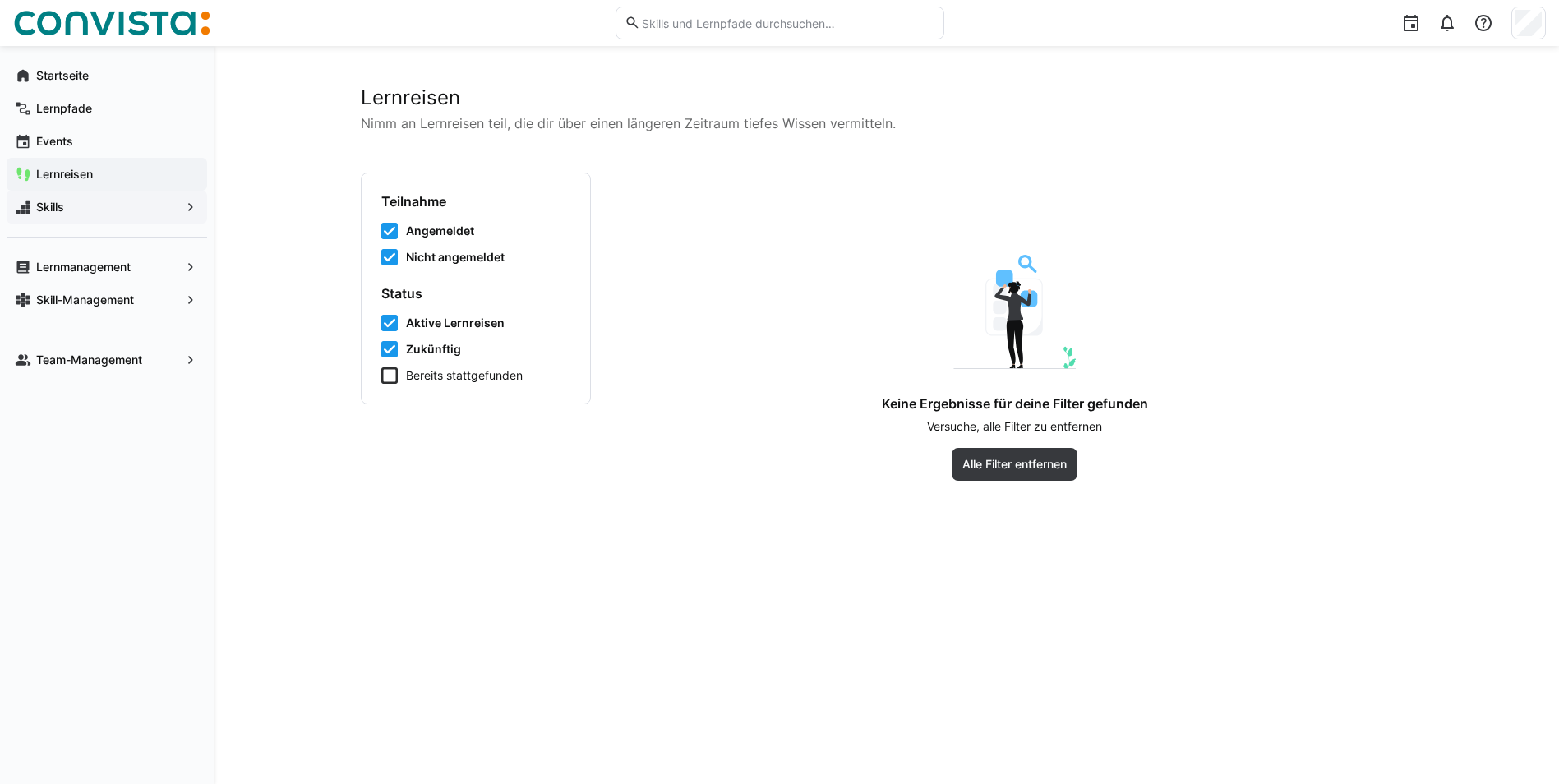
click at [103, 199] on span "Skills" at bounding box center [107, 207] width 146 height 17
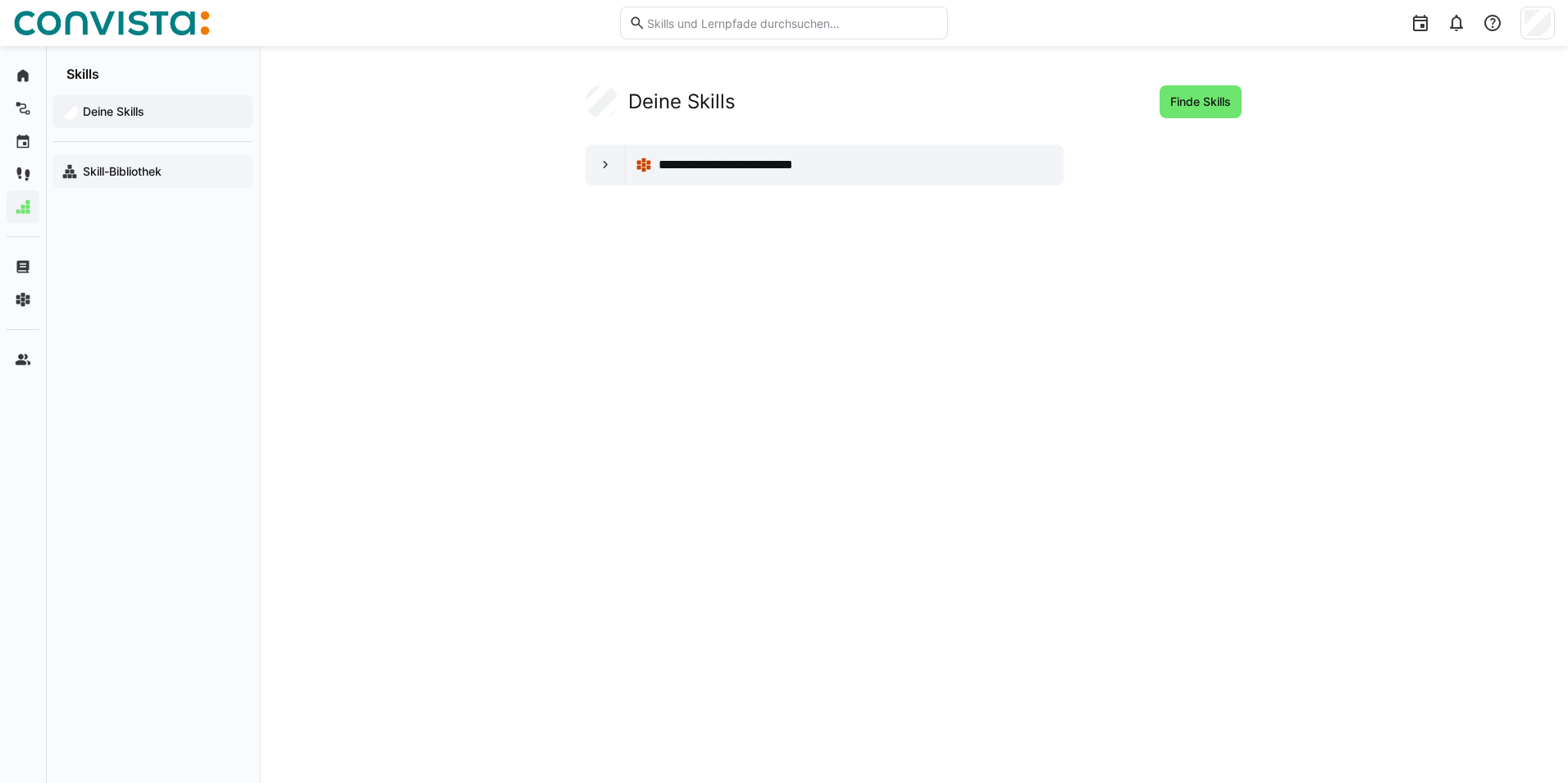
click at [0, 0] on app-navigation-label "Skill-Bibliothek" at bounding box center [0, 0] width 0 height 0
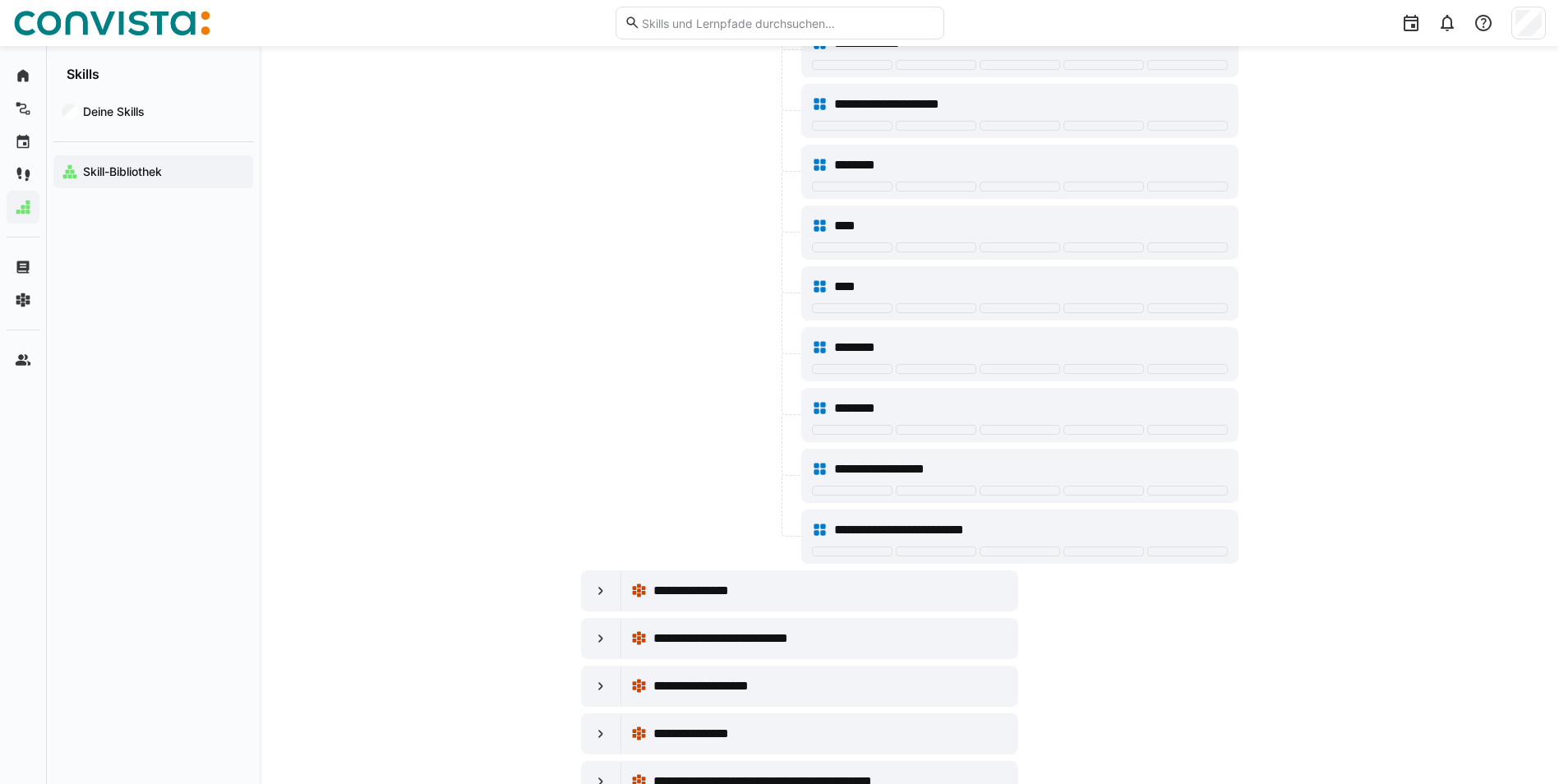
scroll to position [575, 0]
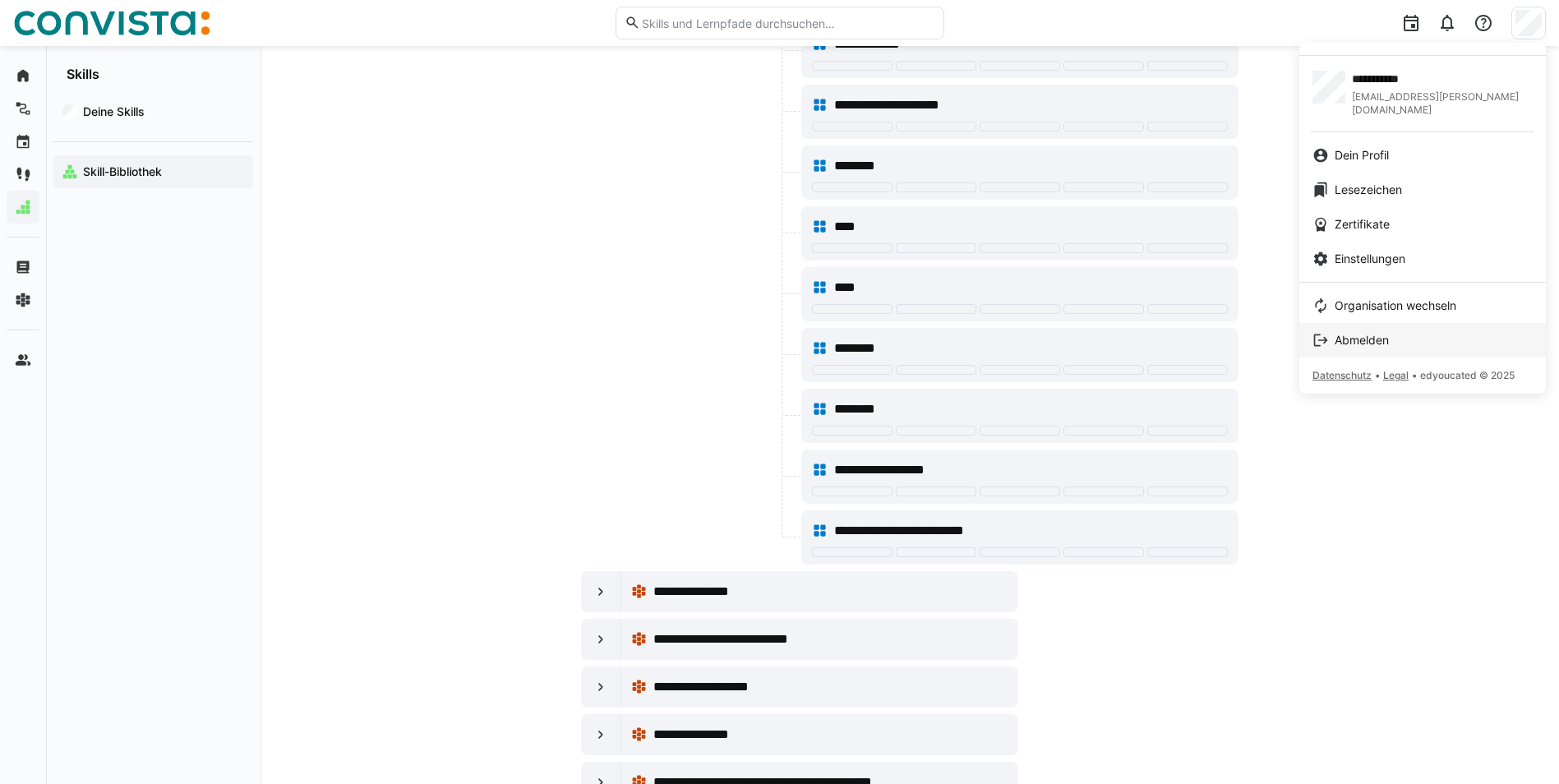
click at [1031, 332] on span "Abmelden" at bounding box center [1361, 340] width 55 height 17
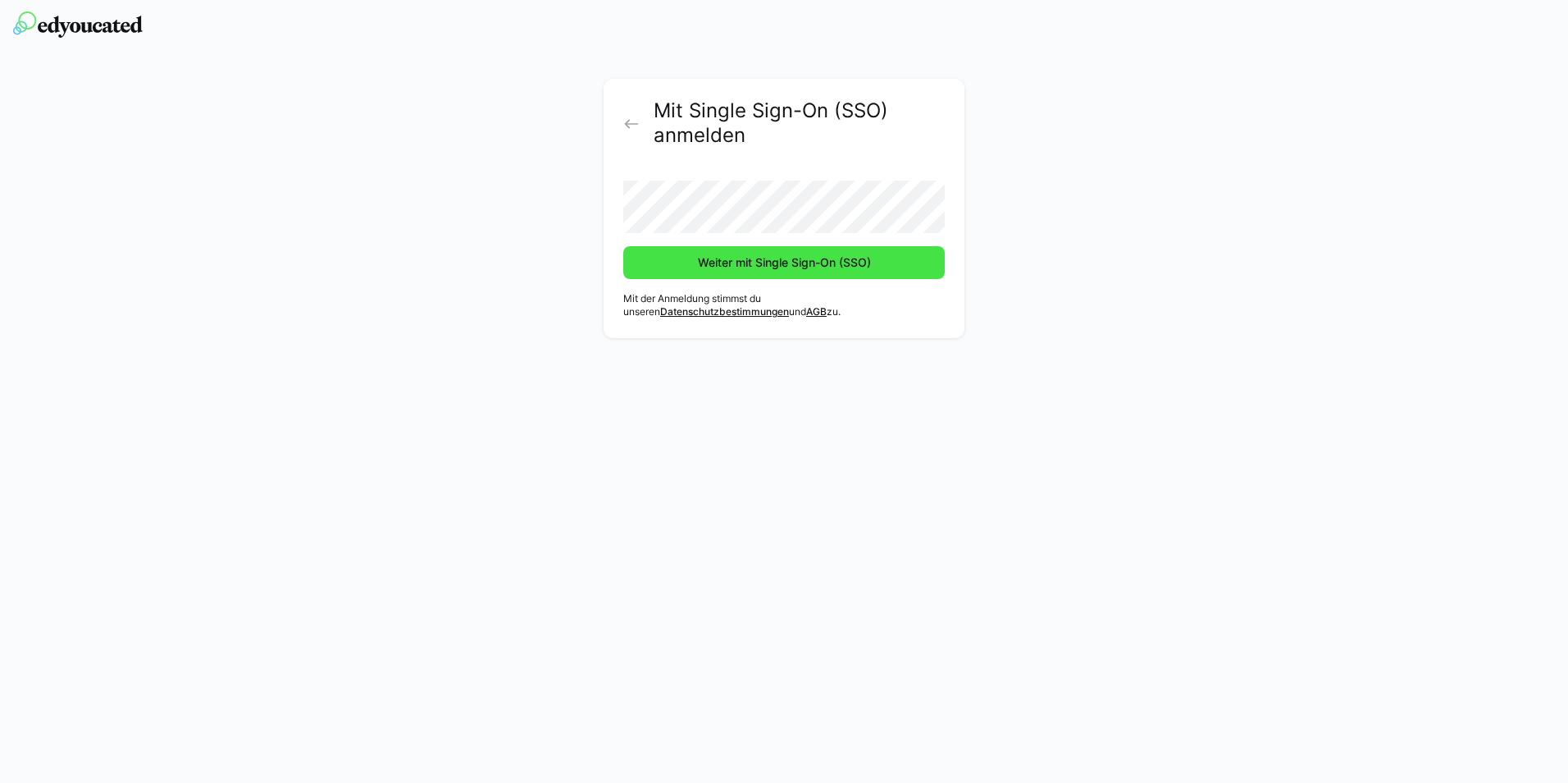
click at [751, 263] on span "Weiter mit Single Sign-On (SSO)" at bounding box center [784, 263] width 178 height 17
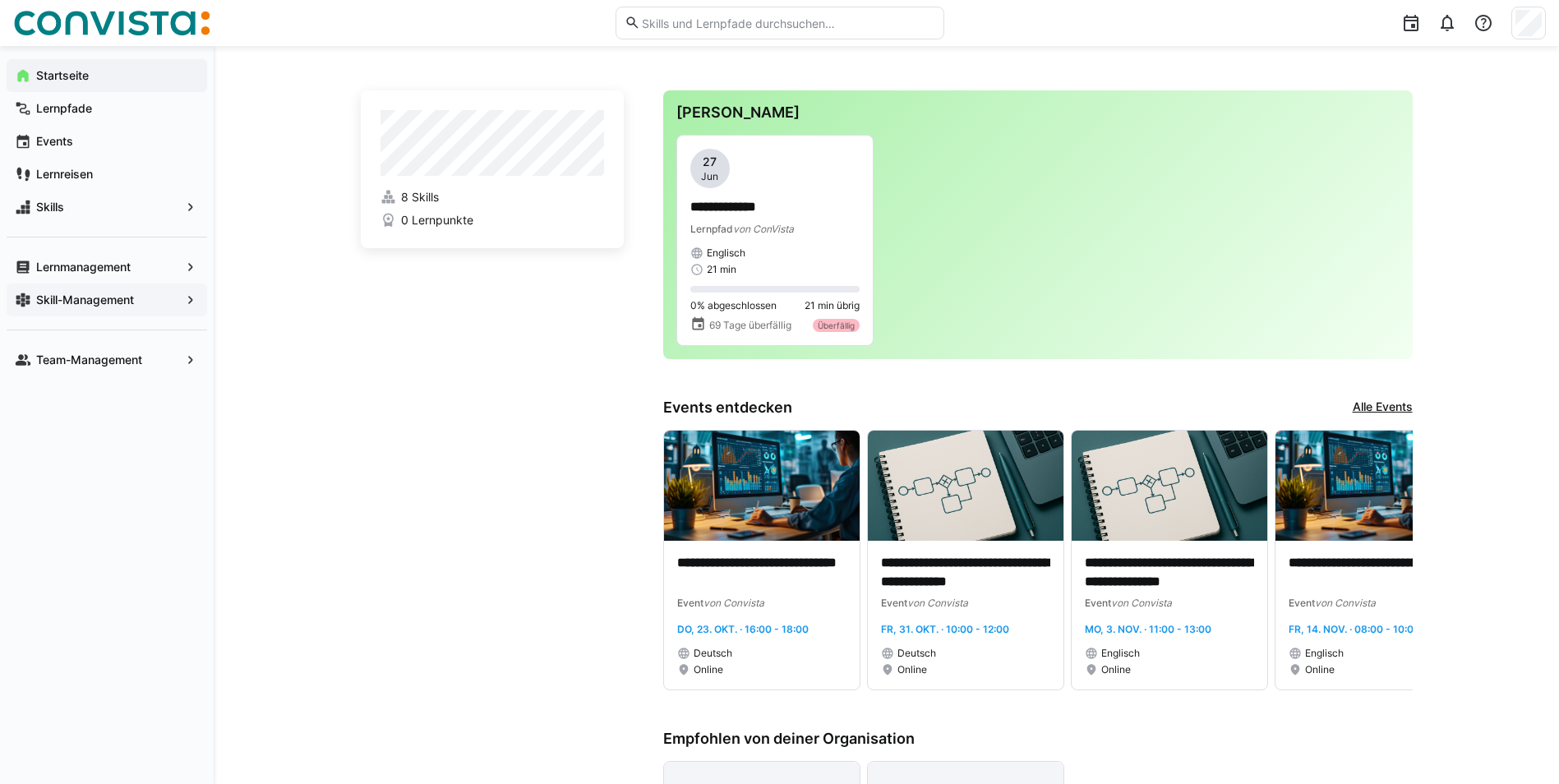
click at [194, 306] on eds-icon at bounding box center [191, 300] width 17 height 17
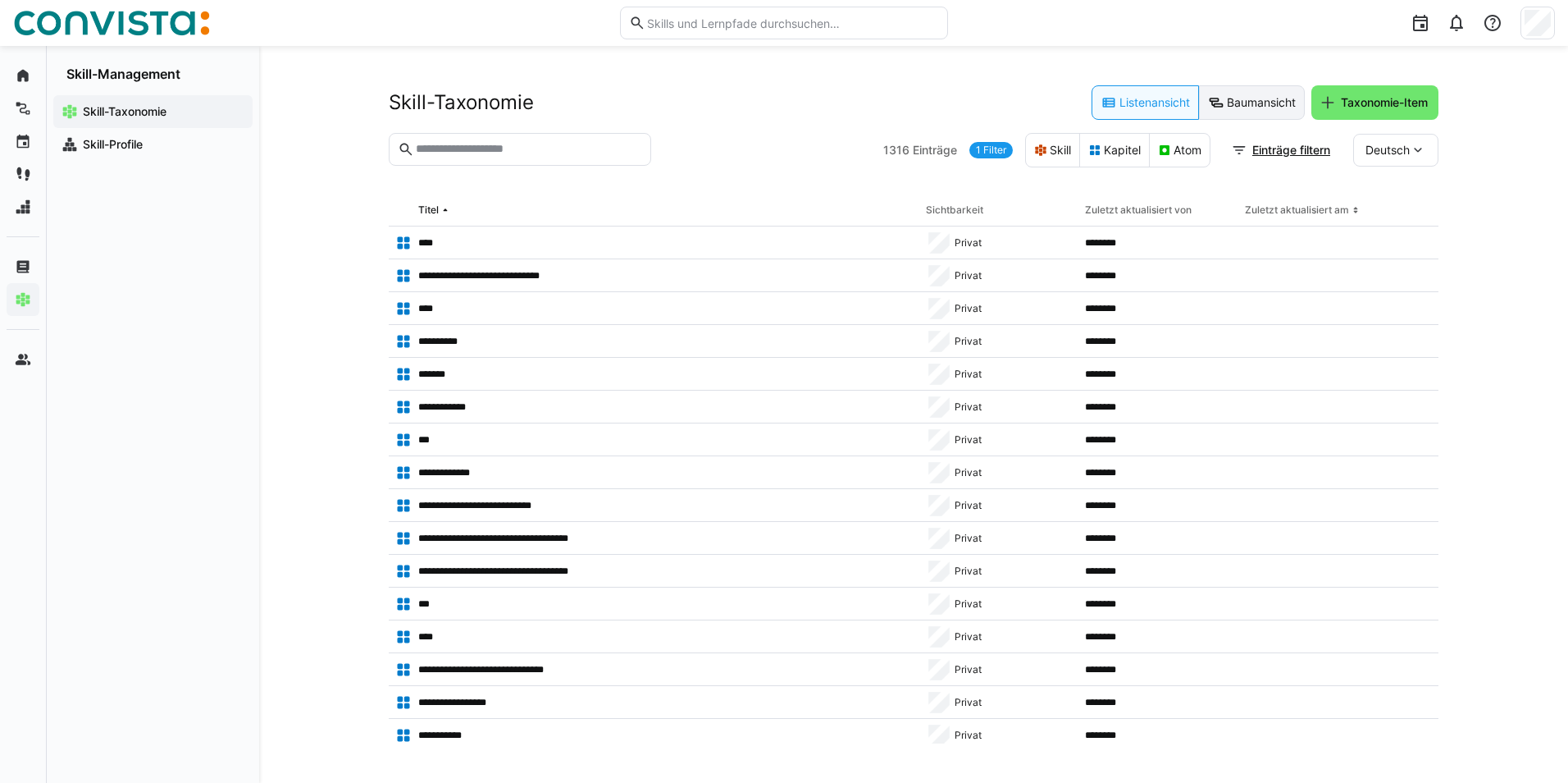
click at [1275, 109] on eds-button-option "Baumansicht" at bounding box center [1252, 102] width 106 height 35
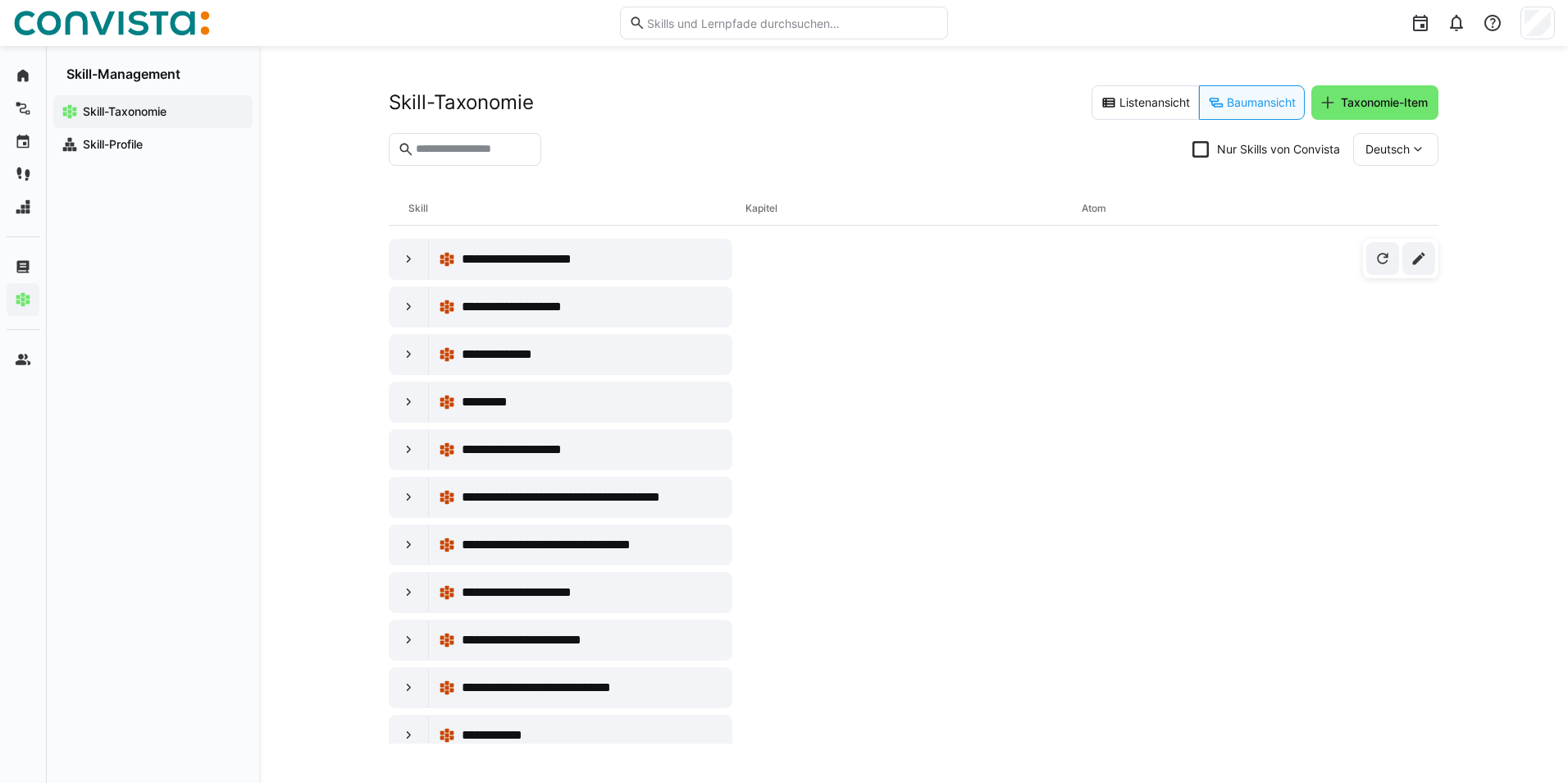
click at [533, 133] on eds-input at bounding box center [465, 149] width 153 height 33
click at [523, 151] on input "text" at bounding box center [473, 149] width 118 height 15
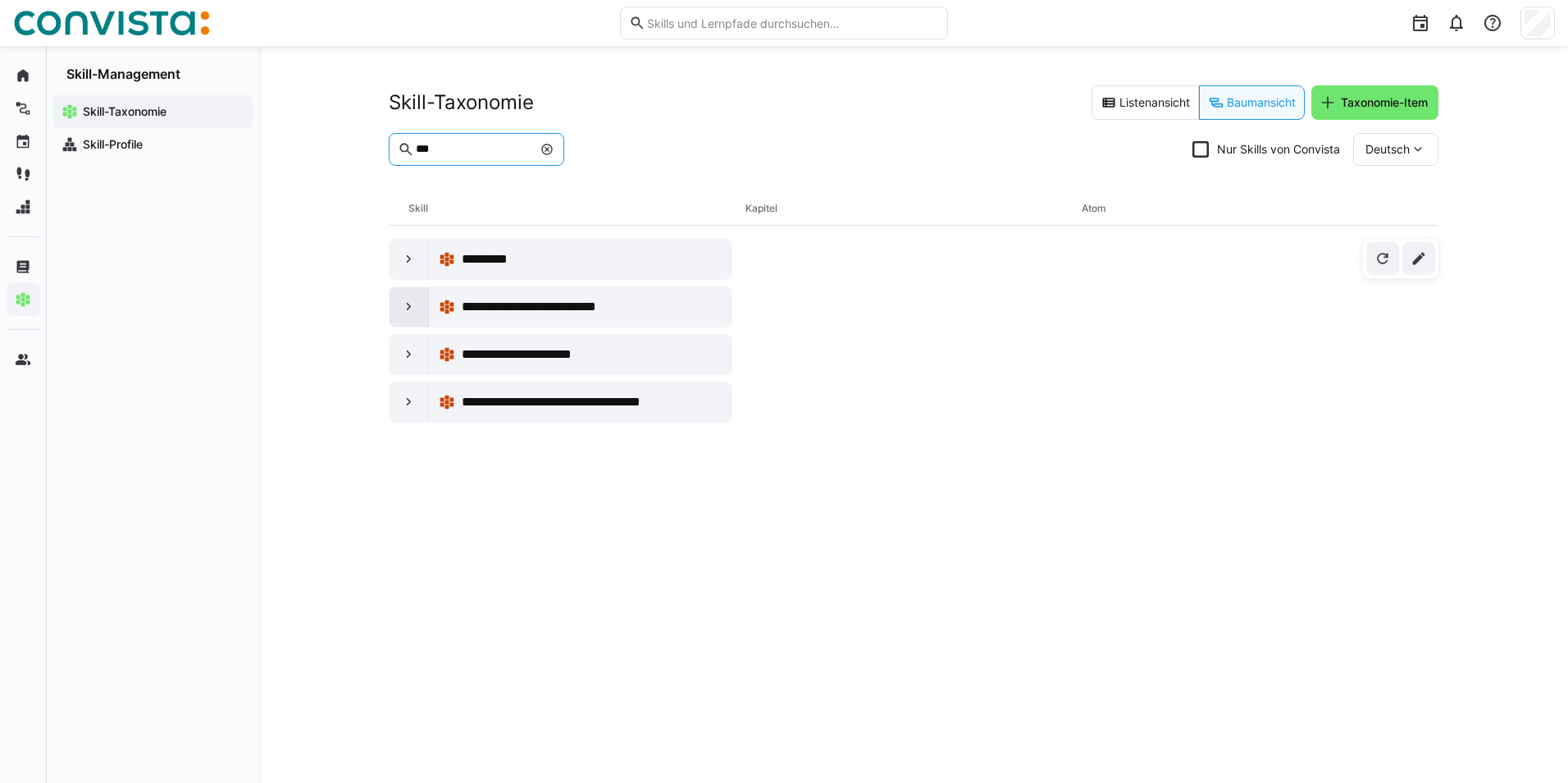
type input "***"
click at [415, 311] on eds-icon at bounding box center [410, 307] width 17 height 17
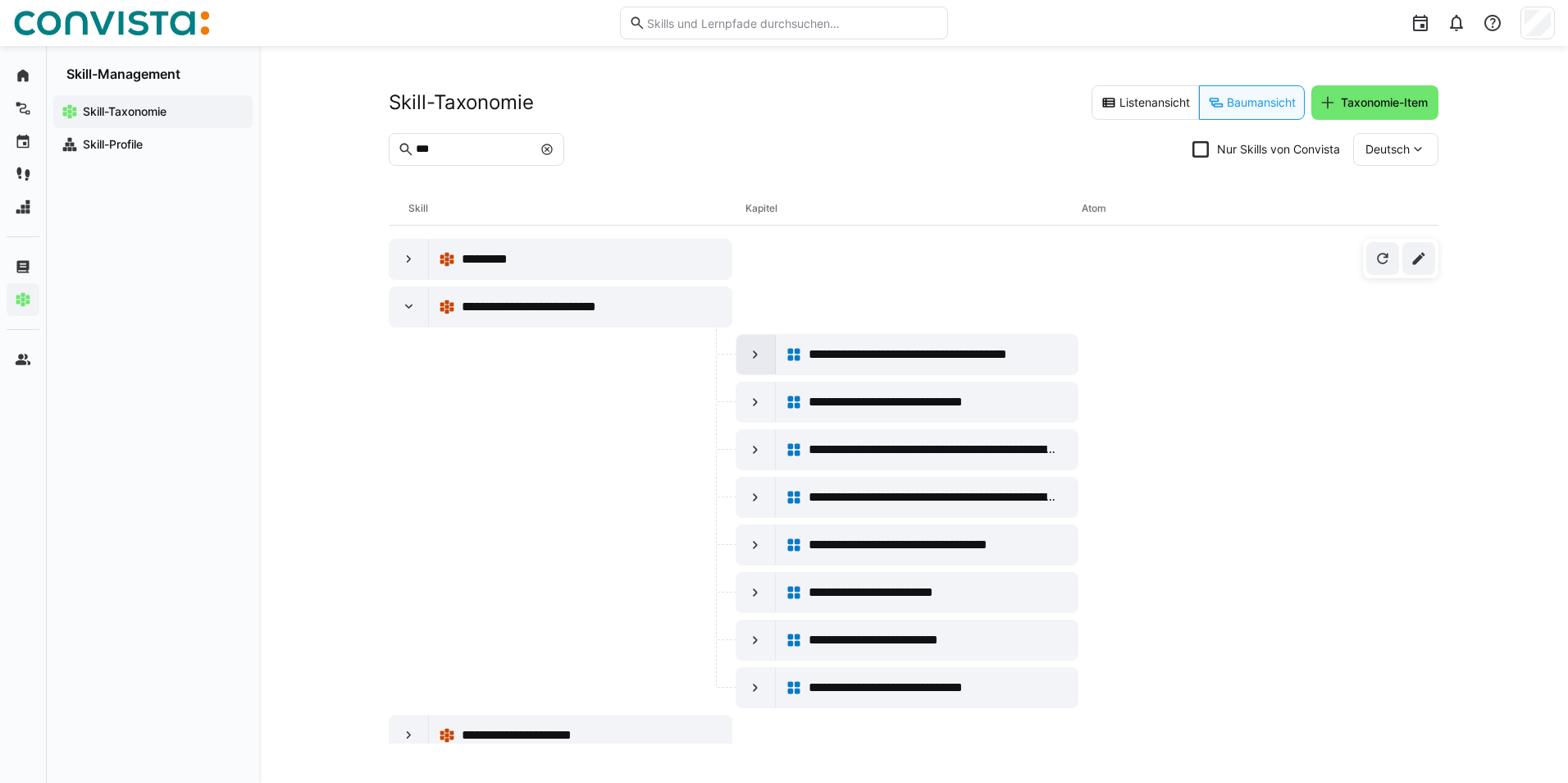
click at [742, 349] on div at bounding box center [756, 354] width 40 height 40
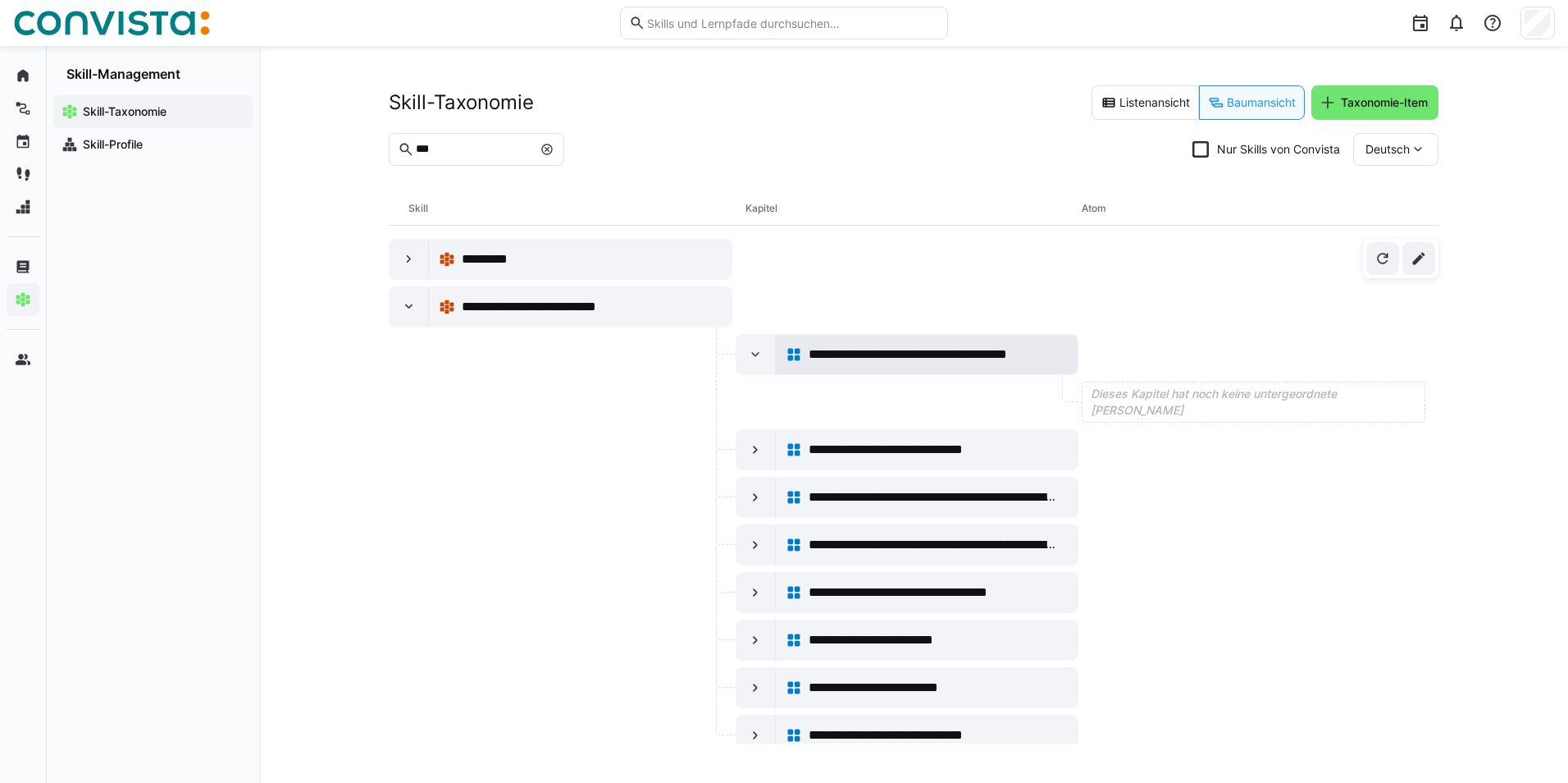
click at [837, 364] on div "**********" at bounding box center [927, 354] width 283 height 33
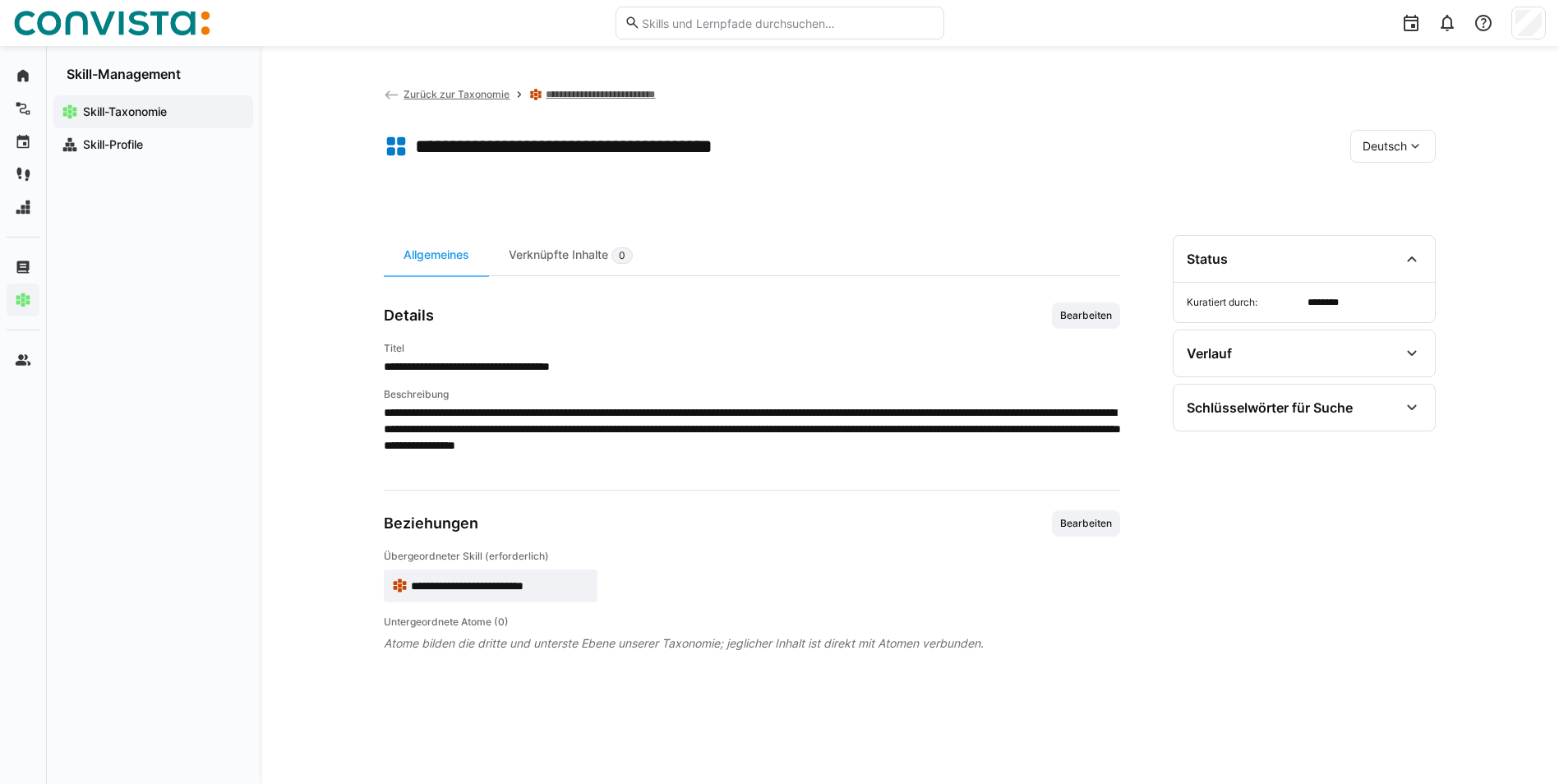
click at [1386, 148] on span "Deutsch" at bounding box center [1384, 146] width 45 height 17
click at [1397, 227] on span "Englisch" at bounding box center [1384, 224] width 45 height 17
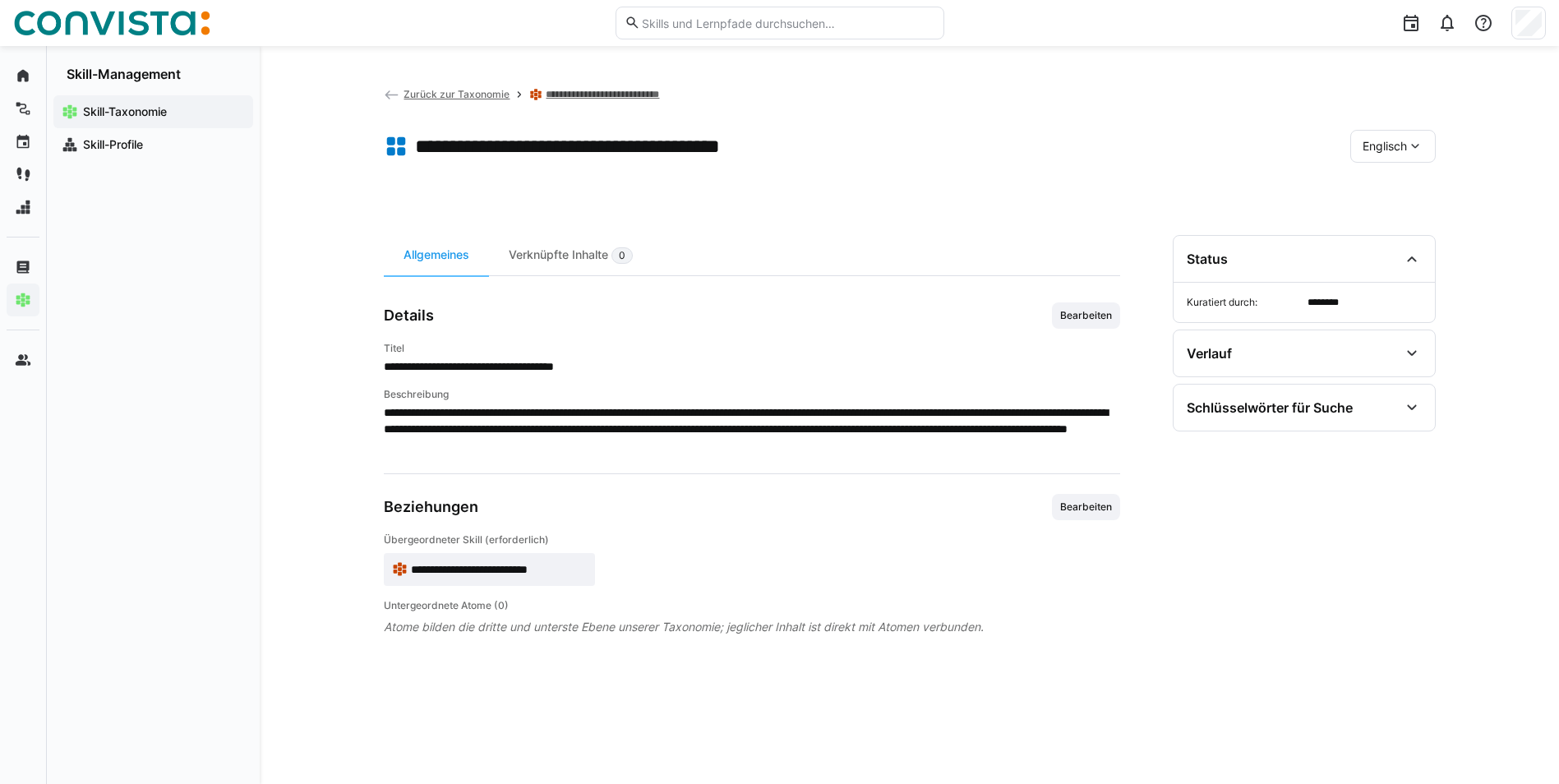
click at [1393, 160] on div "Englisch" at bounding box center [1392, 146] width 85 height 33
click at [1393, 173] on div "Deutsch" at bounding box center [1391, 190] width 87 height 35
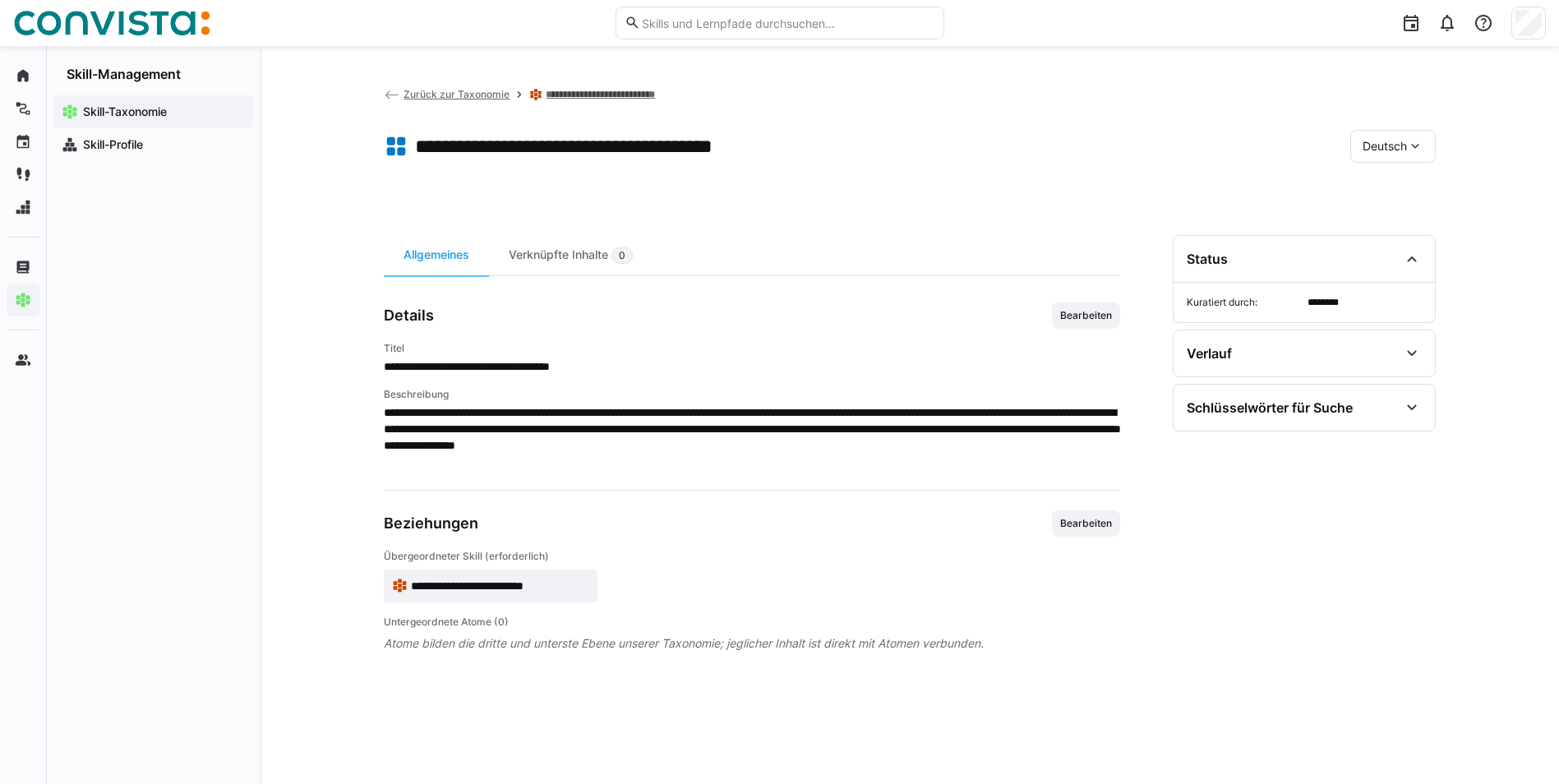
click at [637, 88] on link "**********" at bounding box center [622, 94] width 152 height 13
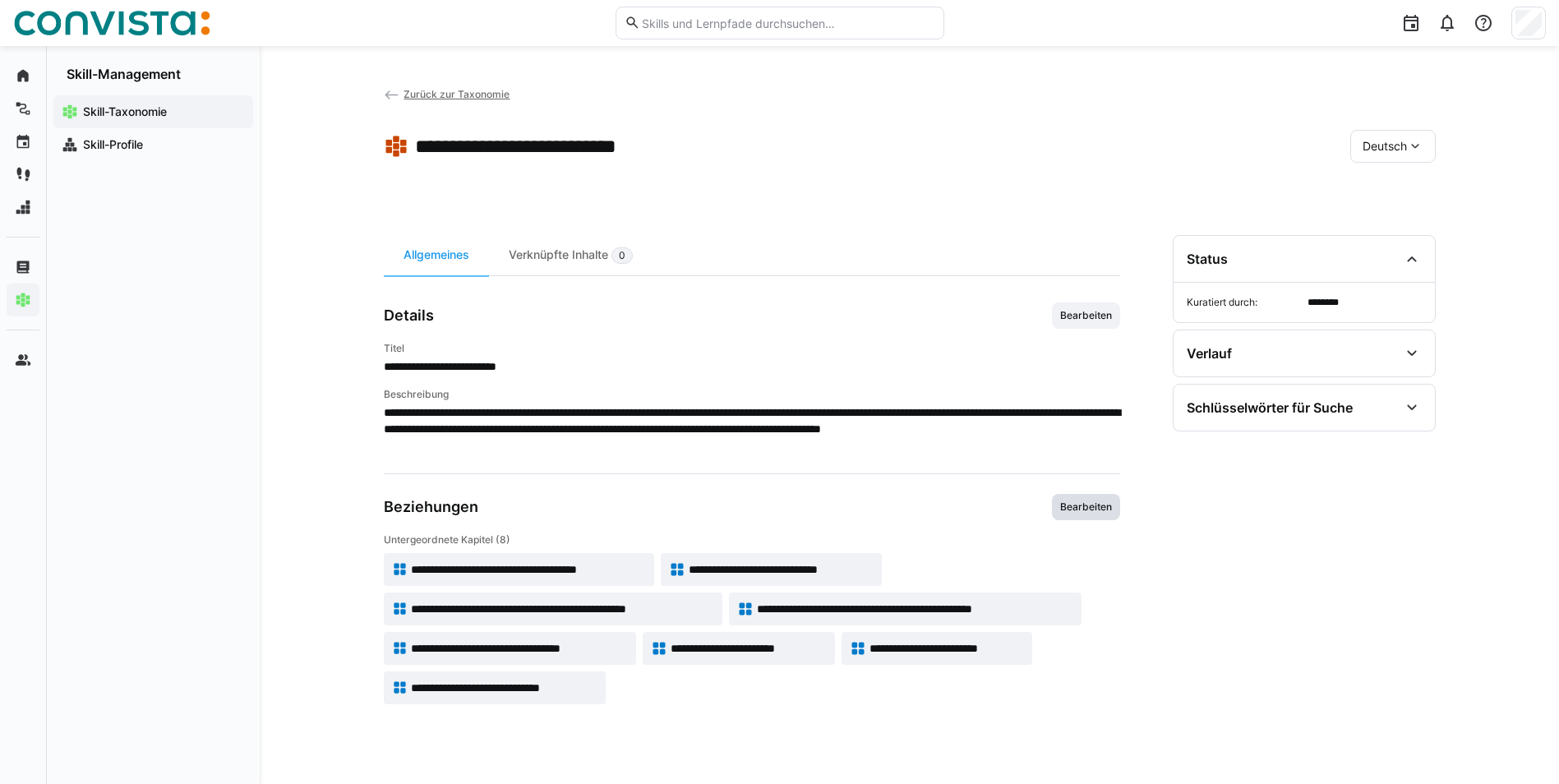
click at [1098, 498] on span "Bearbeiten" at bounding box center [1086, 507] width 68 height 26
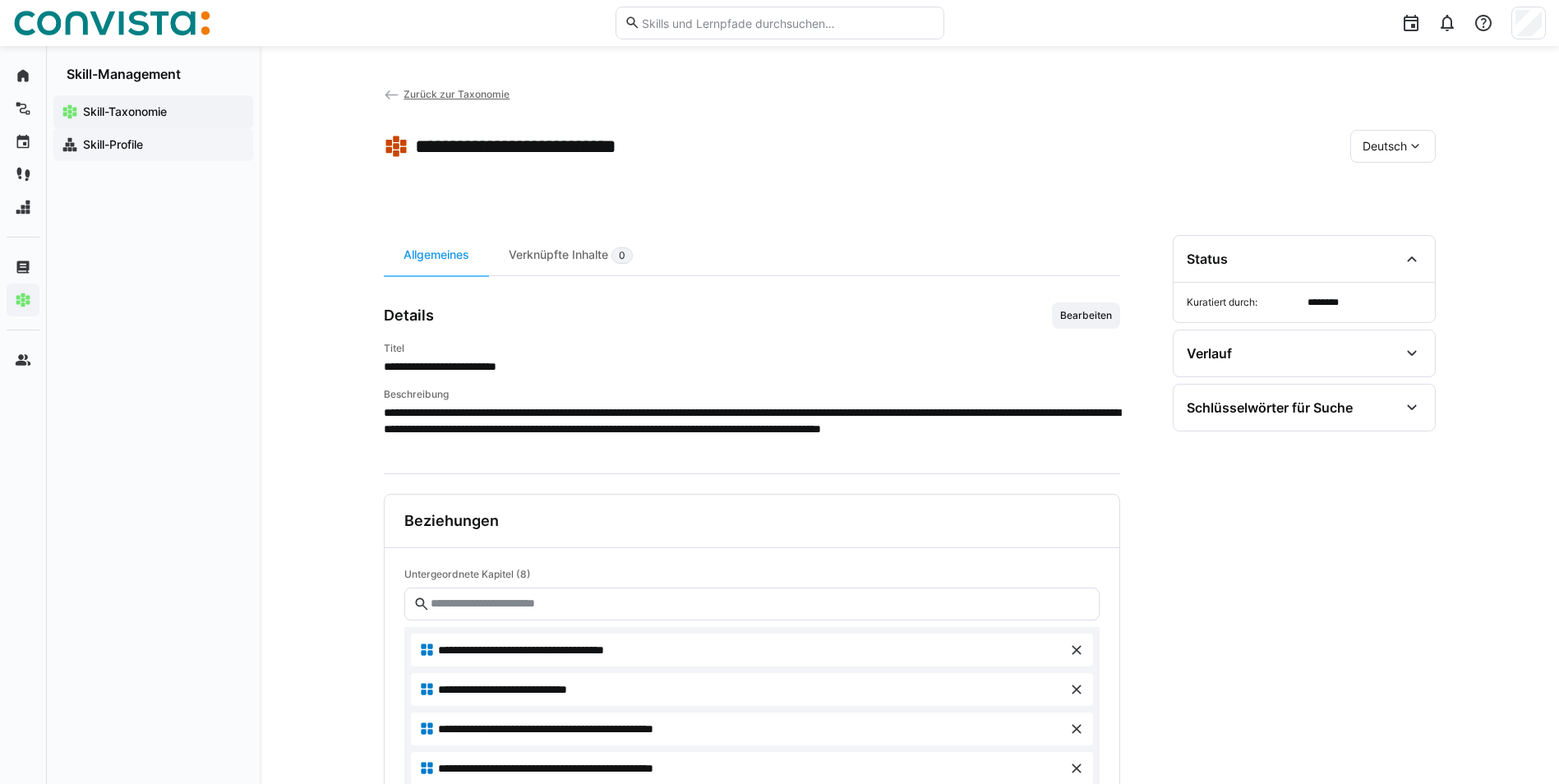
click at [0, 0] on app-navigation-label "Skill-Profile" at bounding box center [0, 0] width 0 height 0
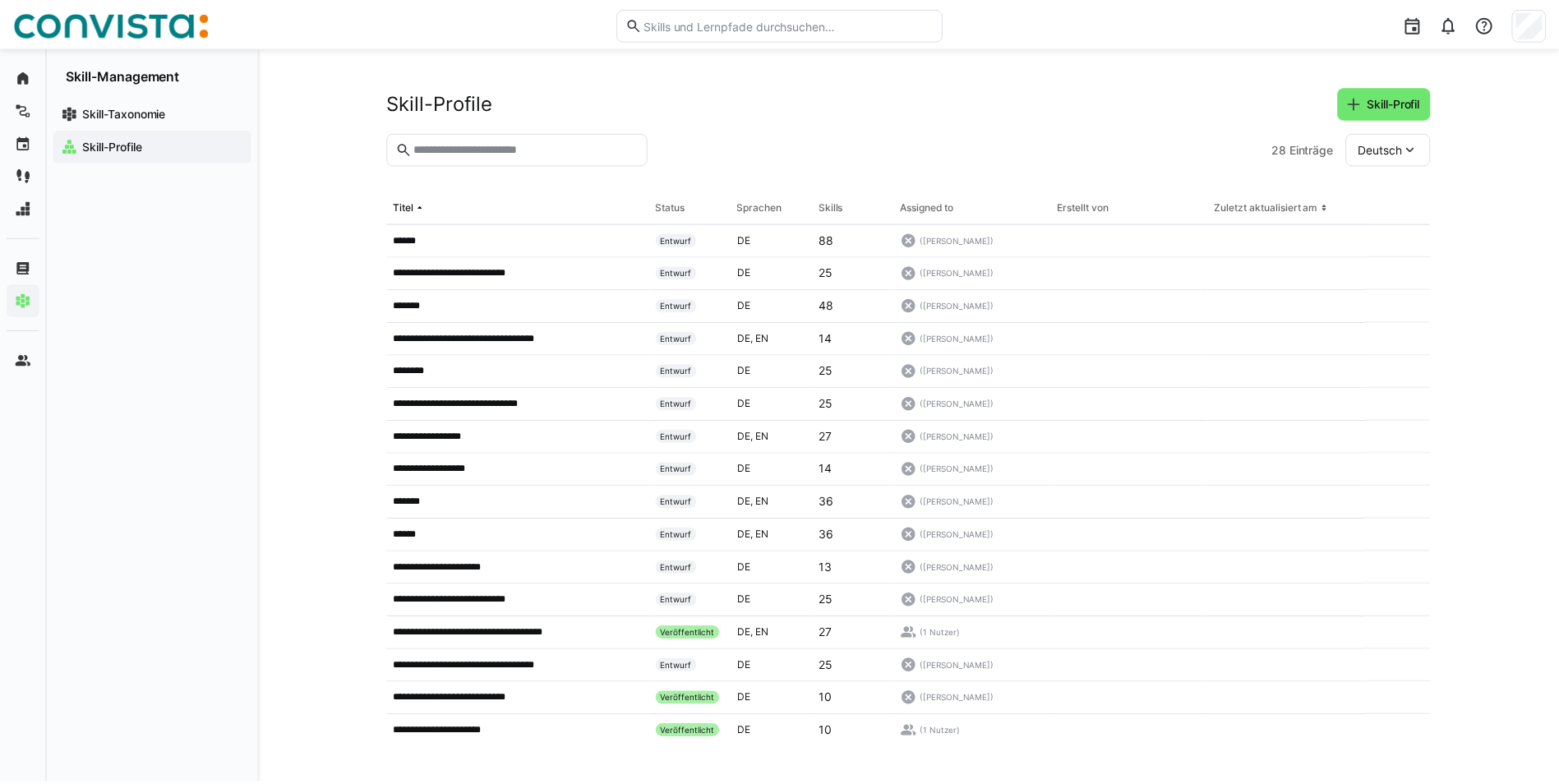
scroll to position [399, 0]
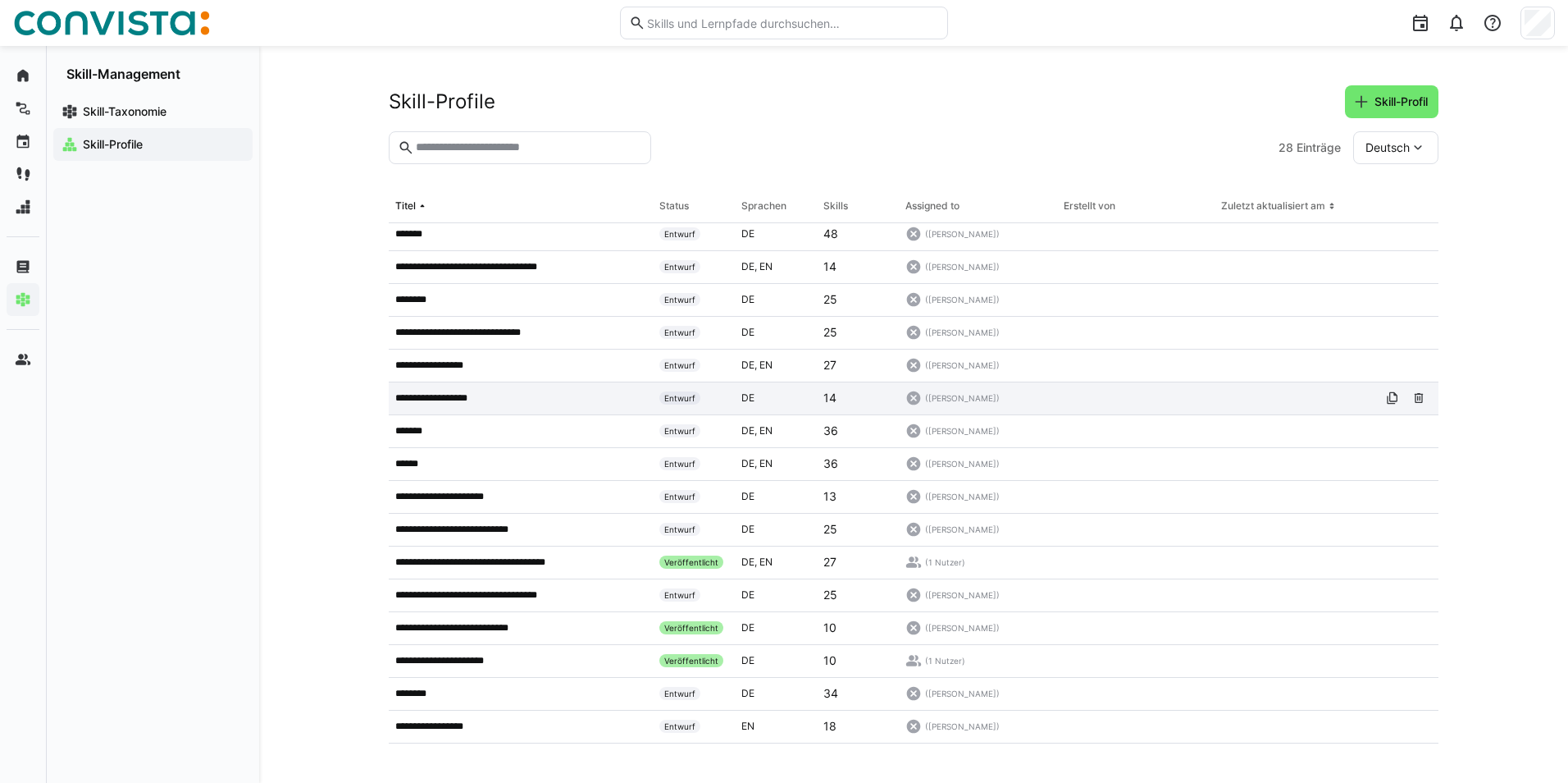
click at [467, 407] on div "**********" at bounding box center [521, 399] width 264 height 33
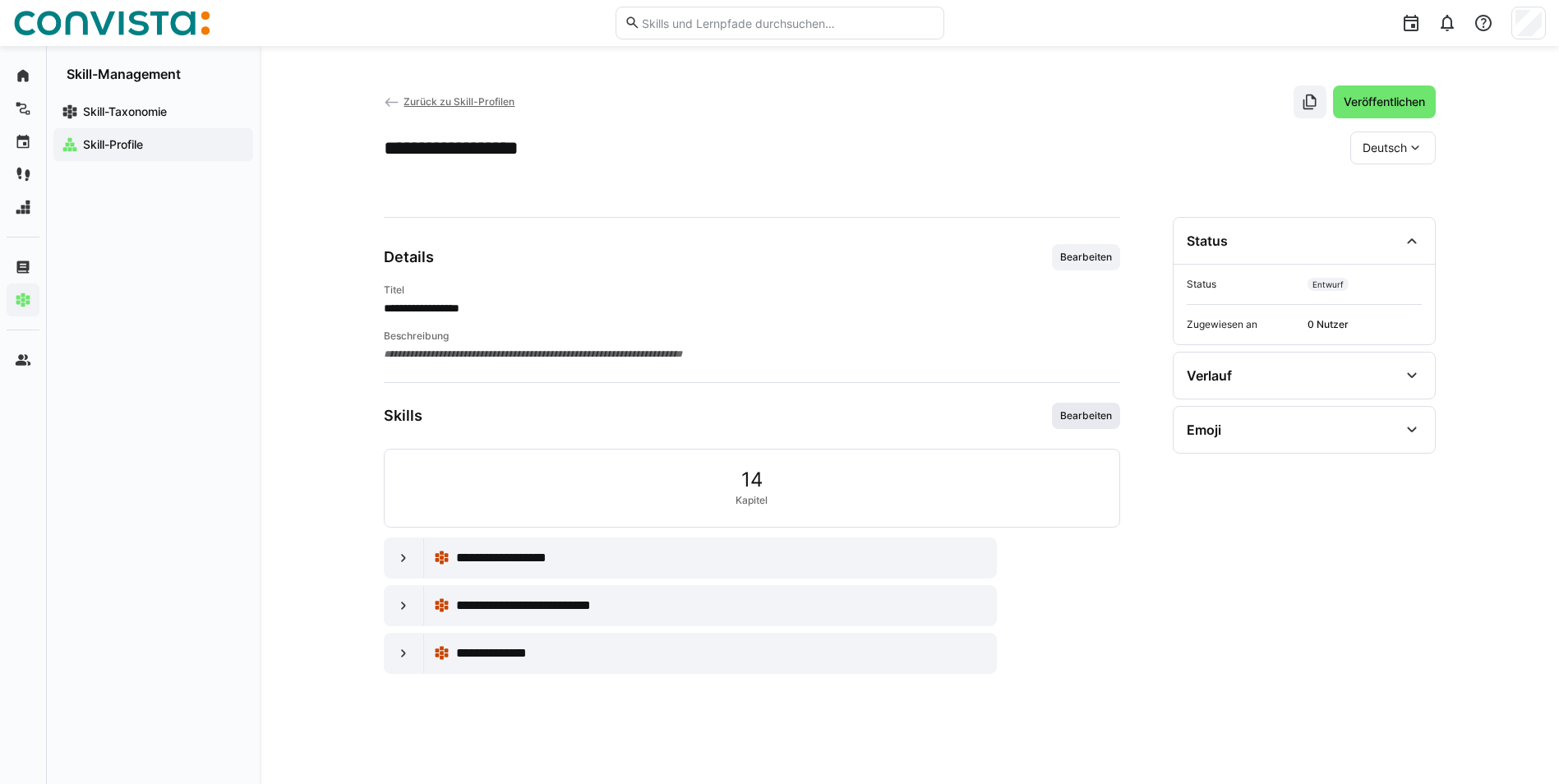
click at [1092, 423] on span "Bearbeiten" at bounding box center [1086, 416] width 68 height 26
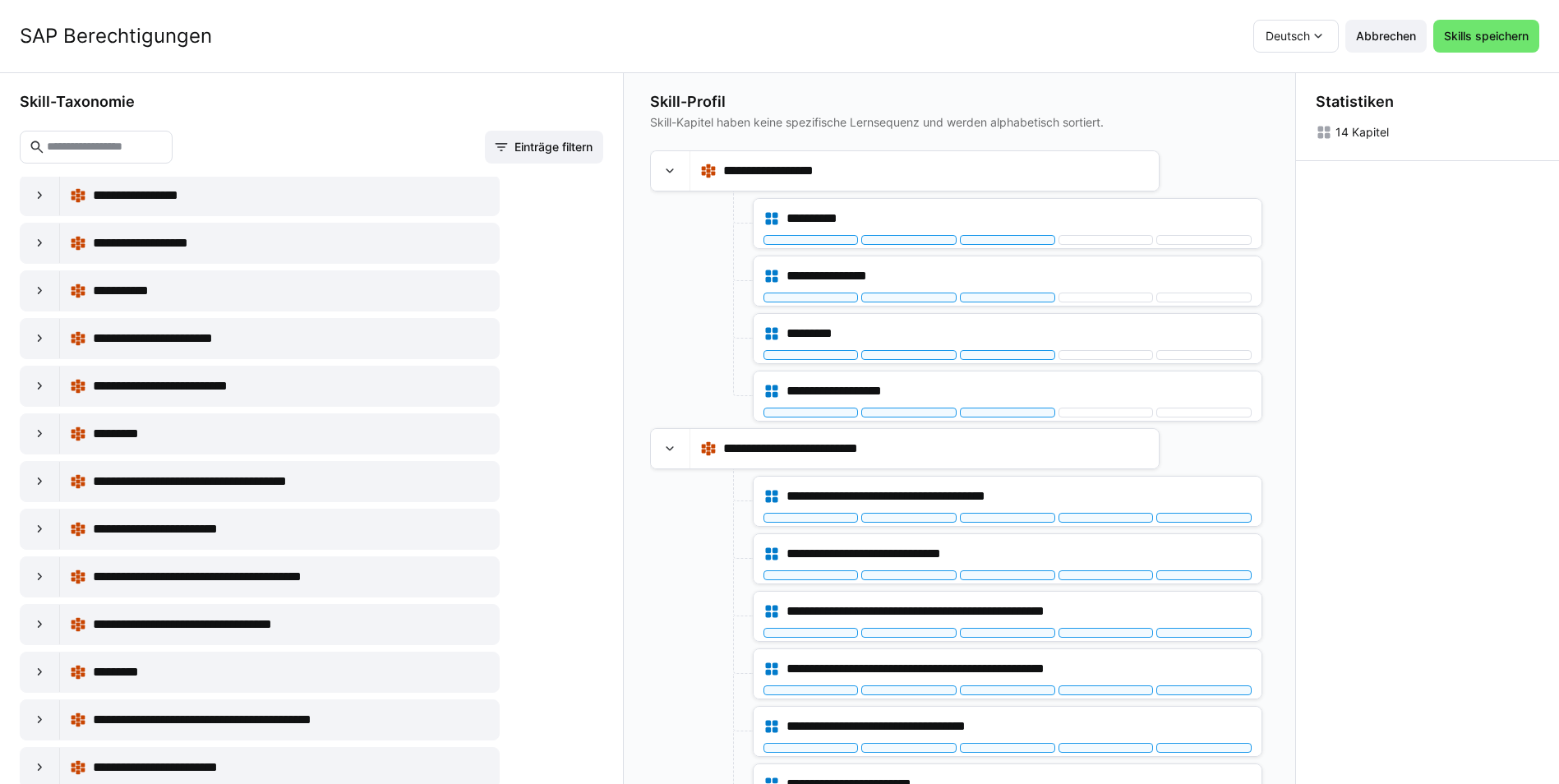
scroll to position [4354, 0]
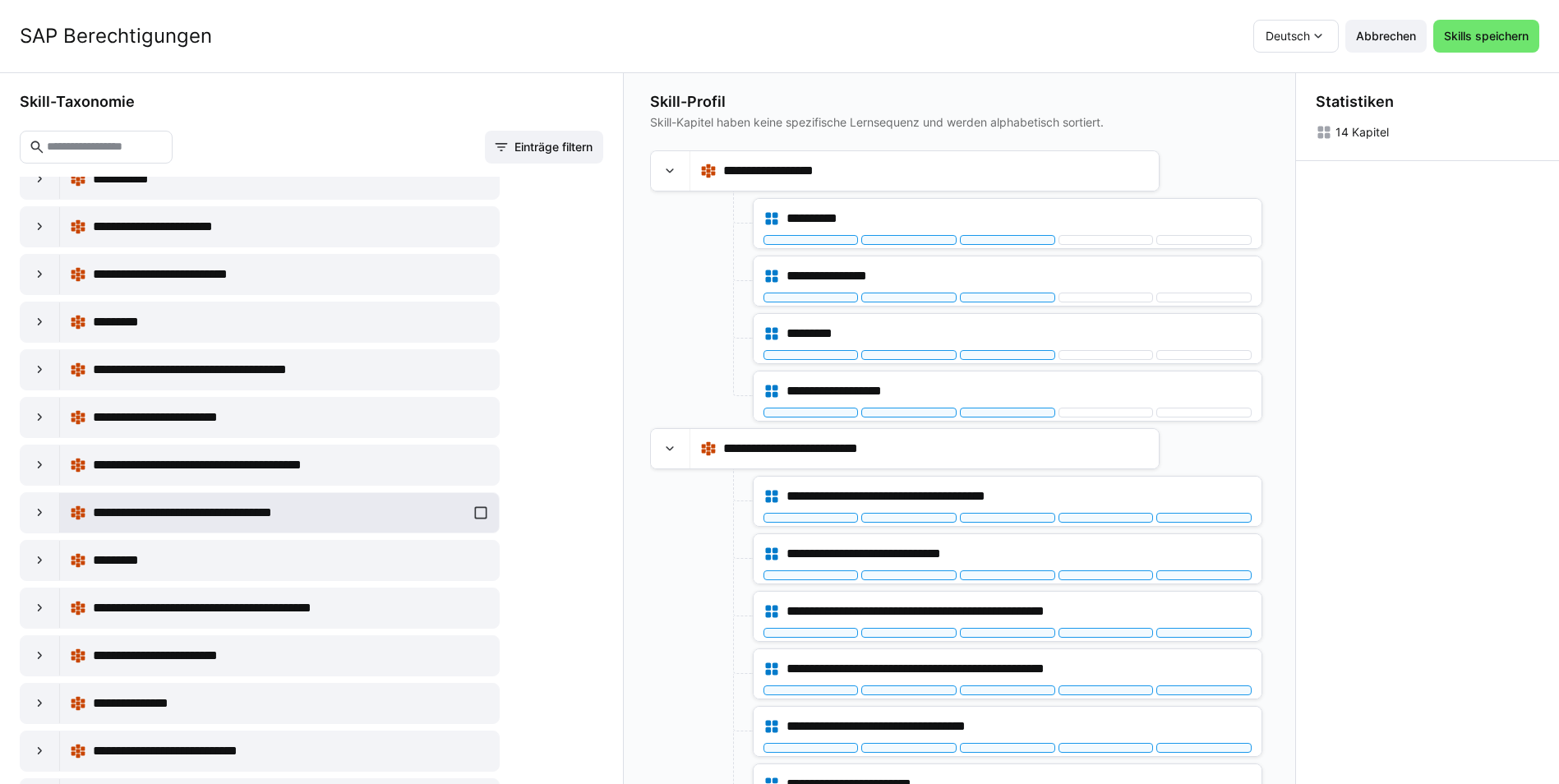
click at [479, 517] on div "**********" at bounding box center [279, 513] width 419 height 33
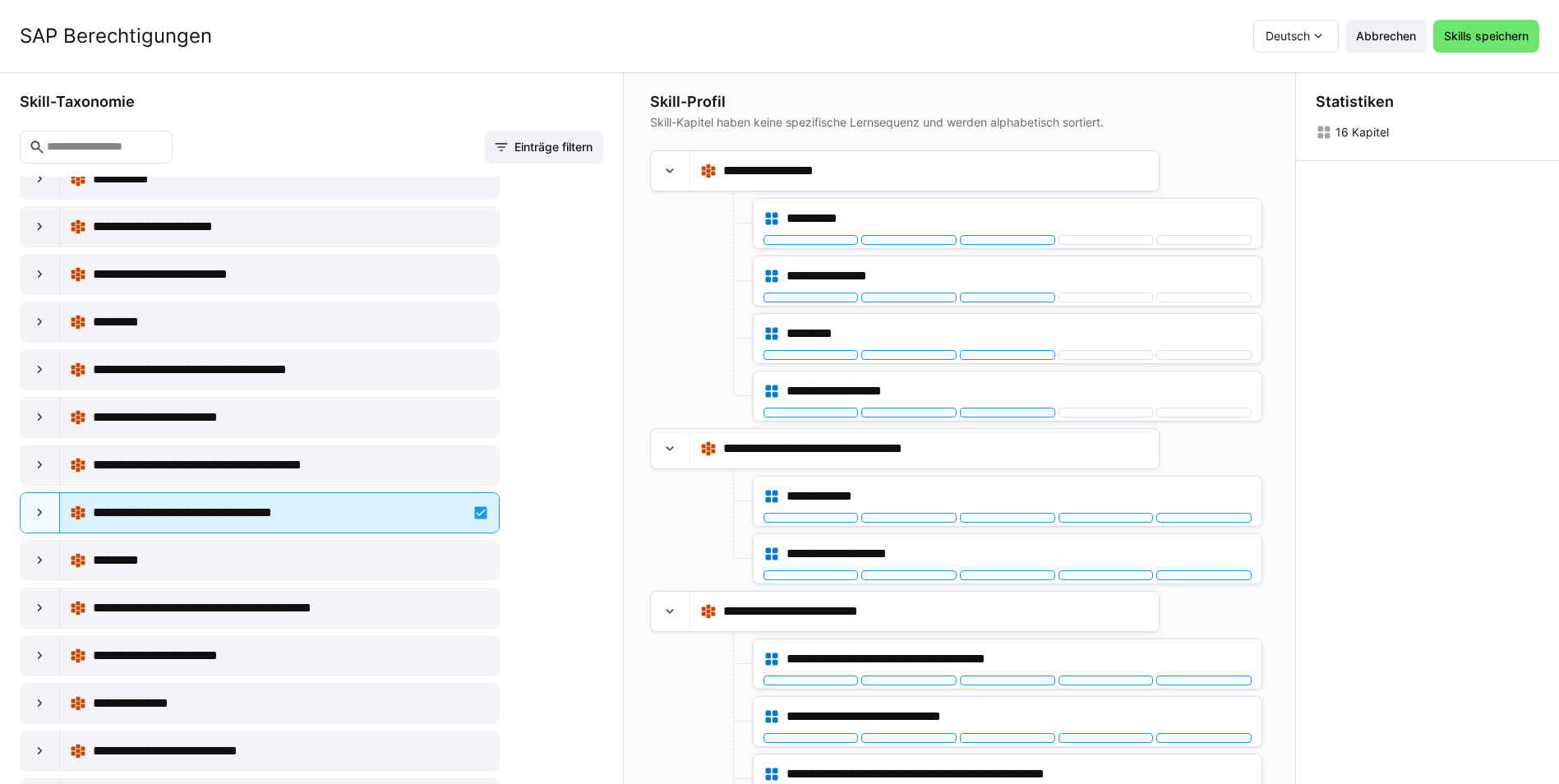
click at [476, 517] on div "**********" at bounding box center [279, 513] width 419 height 33
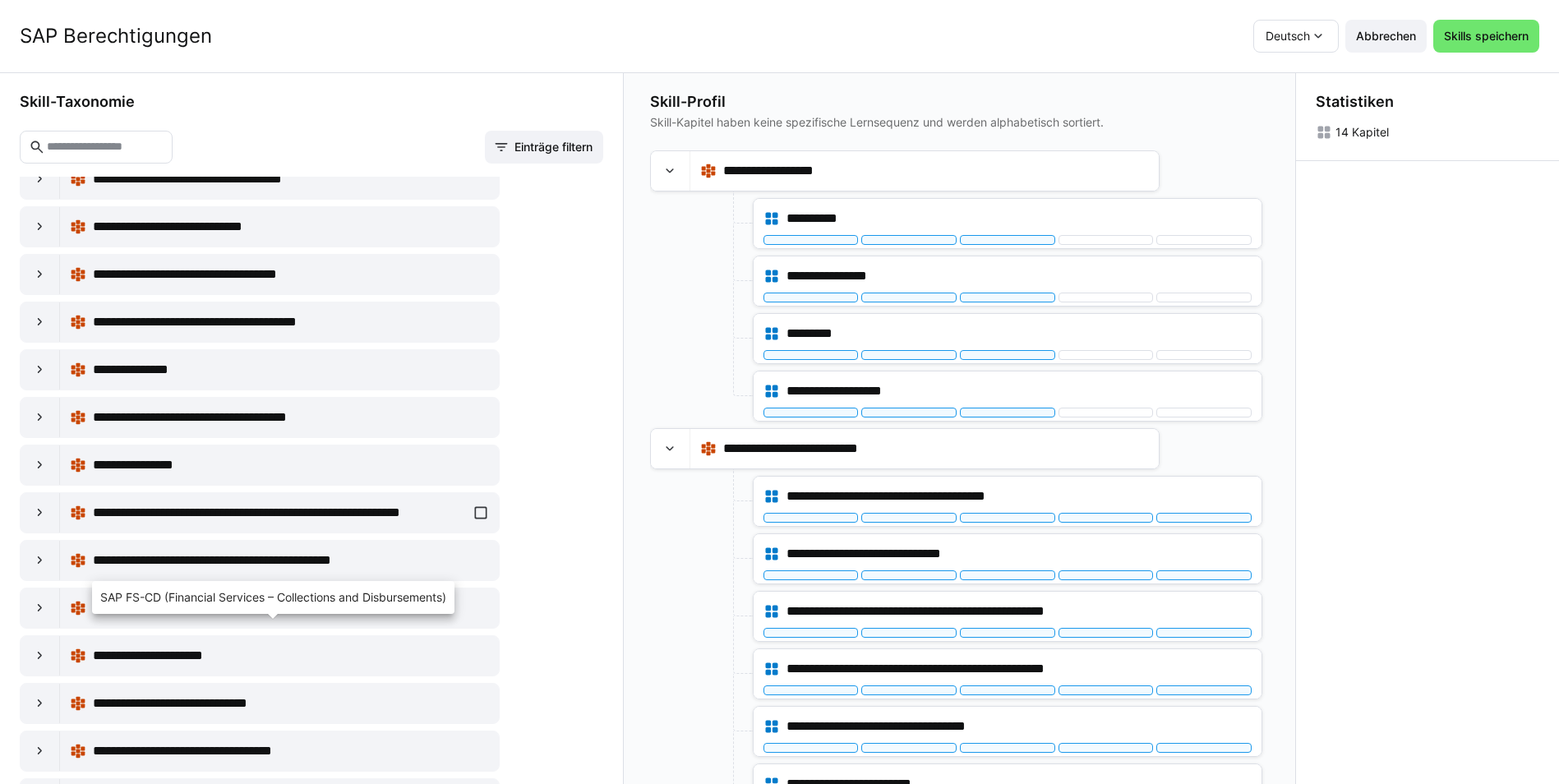
scroll to position [5258, 0]
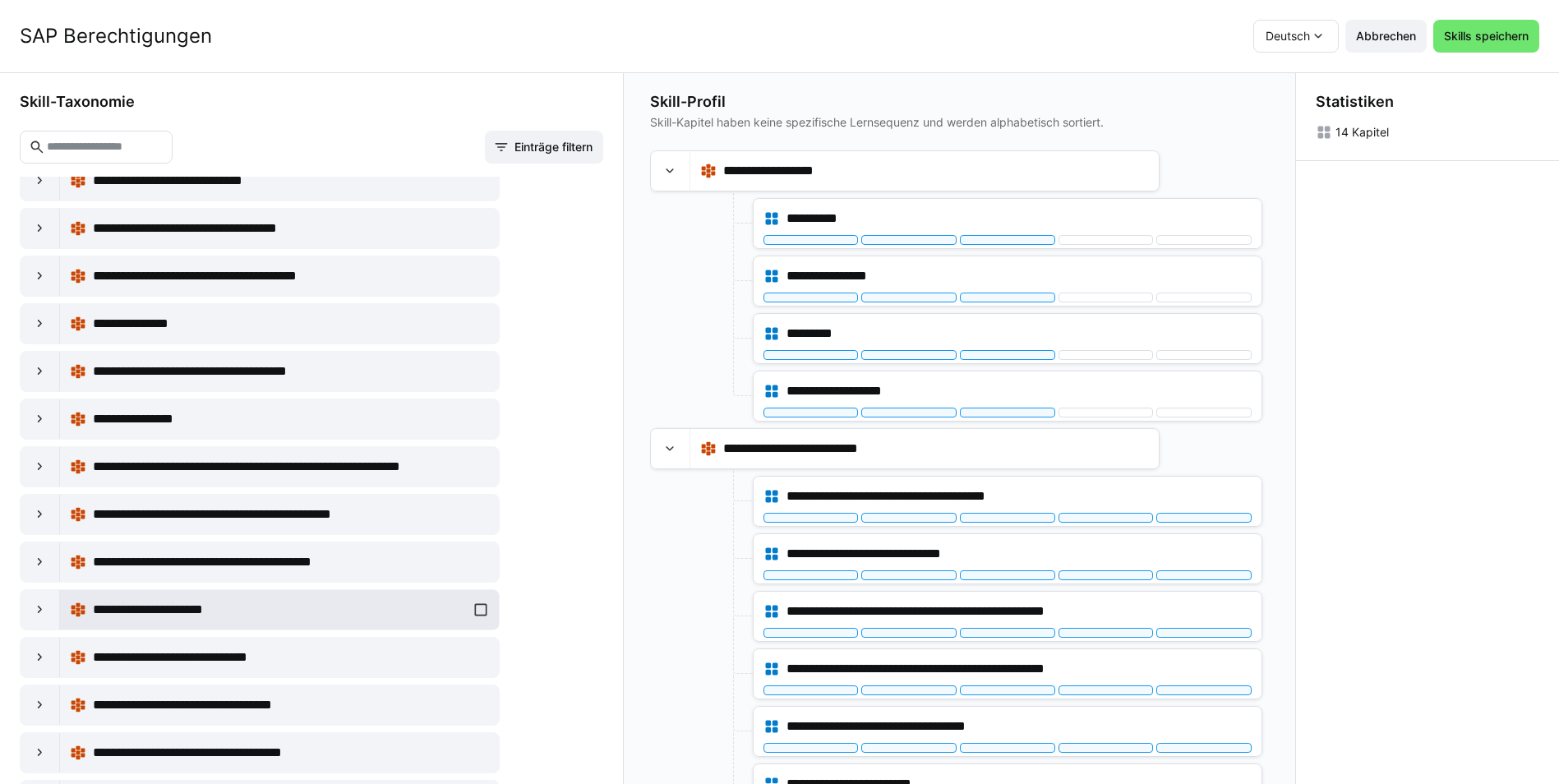
click at [485, 605] on div "**********" at bounding box center [280, 610] width 438 height 40
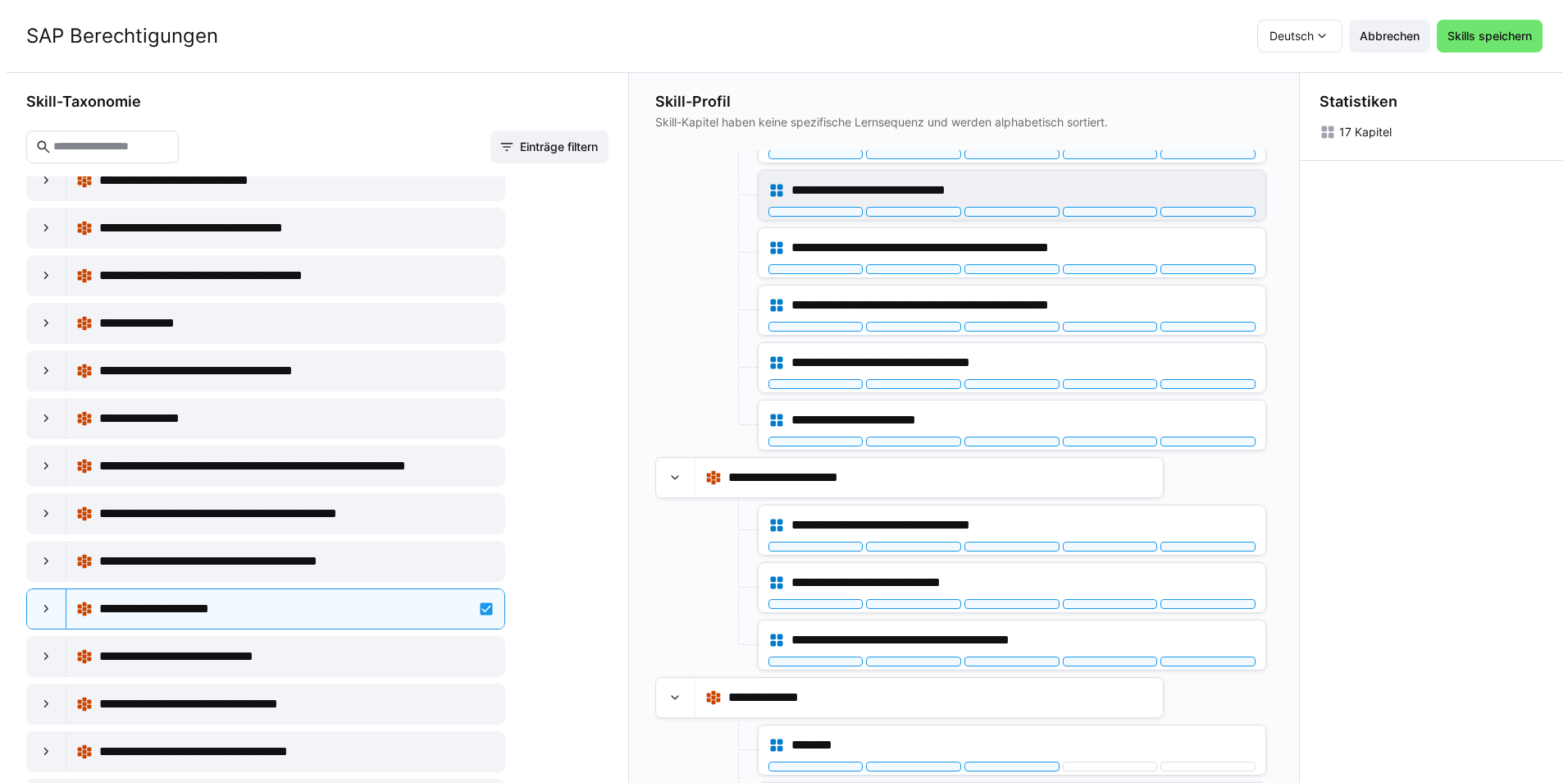
scroll to position [281, 0]
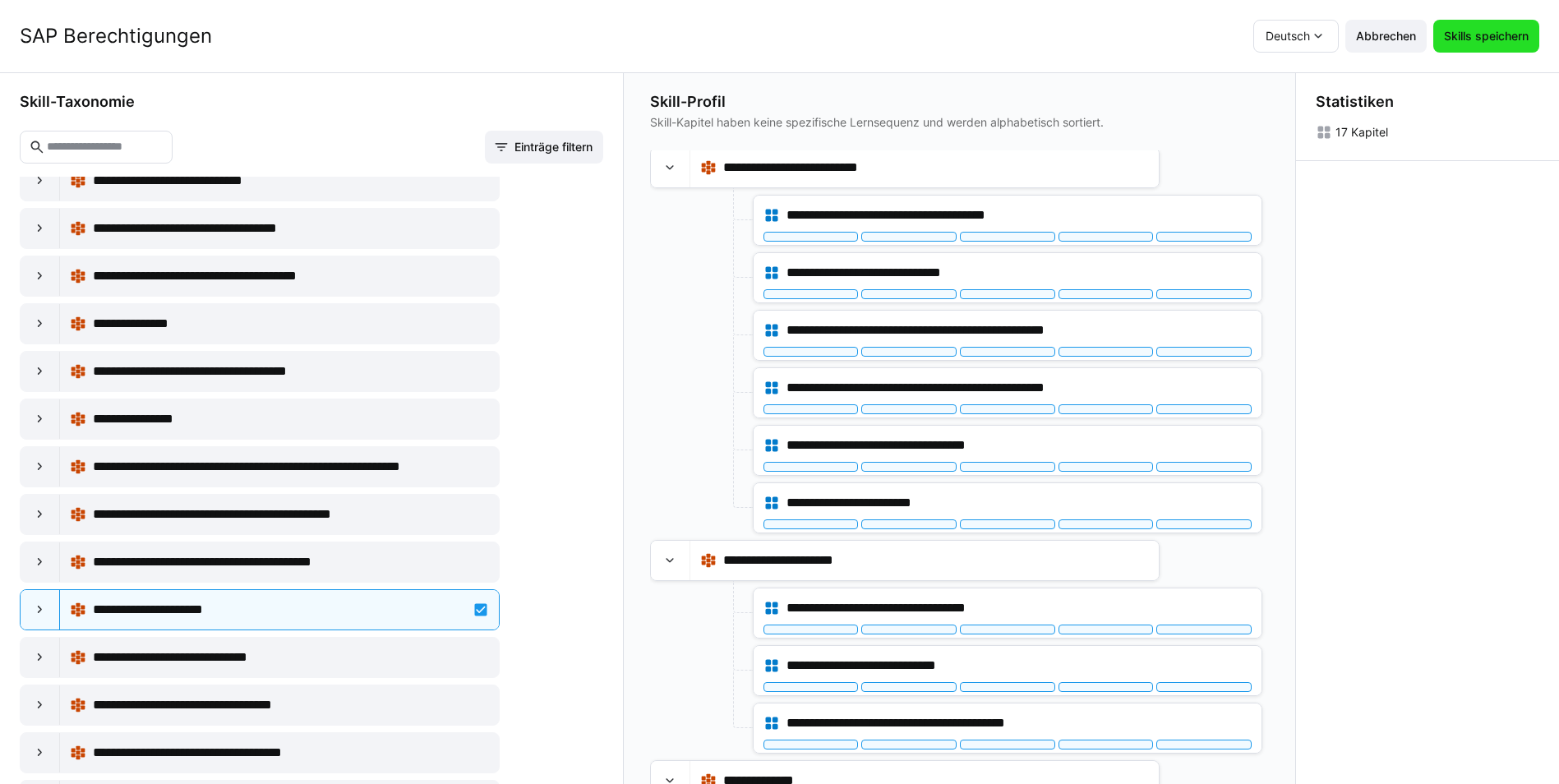
click at [1506, 36] on span "Skills speichern" at bounding box center [1485, 36] width 89 height 17
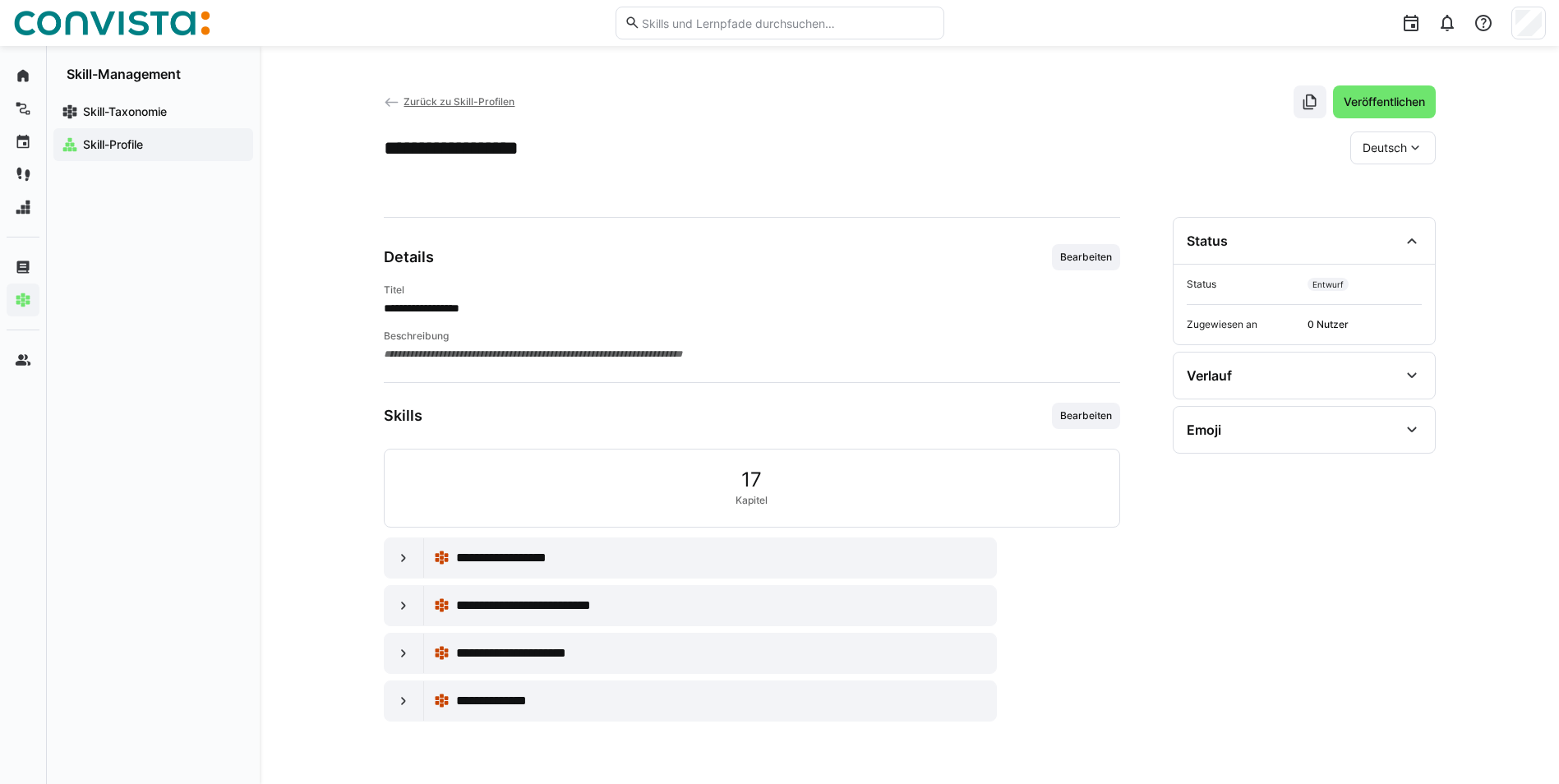
click at [501, 108] on span "Zurück zu Skill-Profilen" at bounding box center [459, 101] width 111 height 12
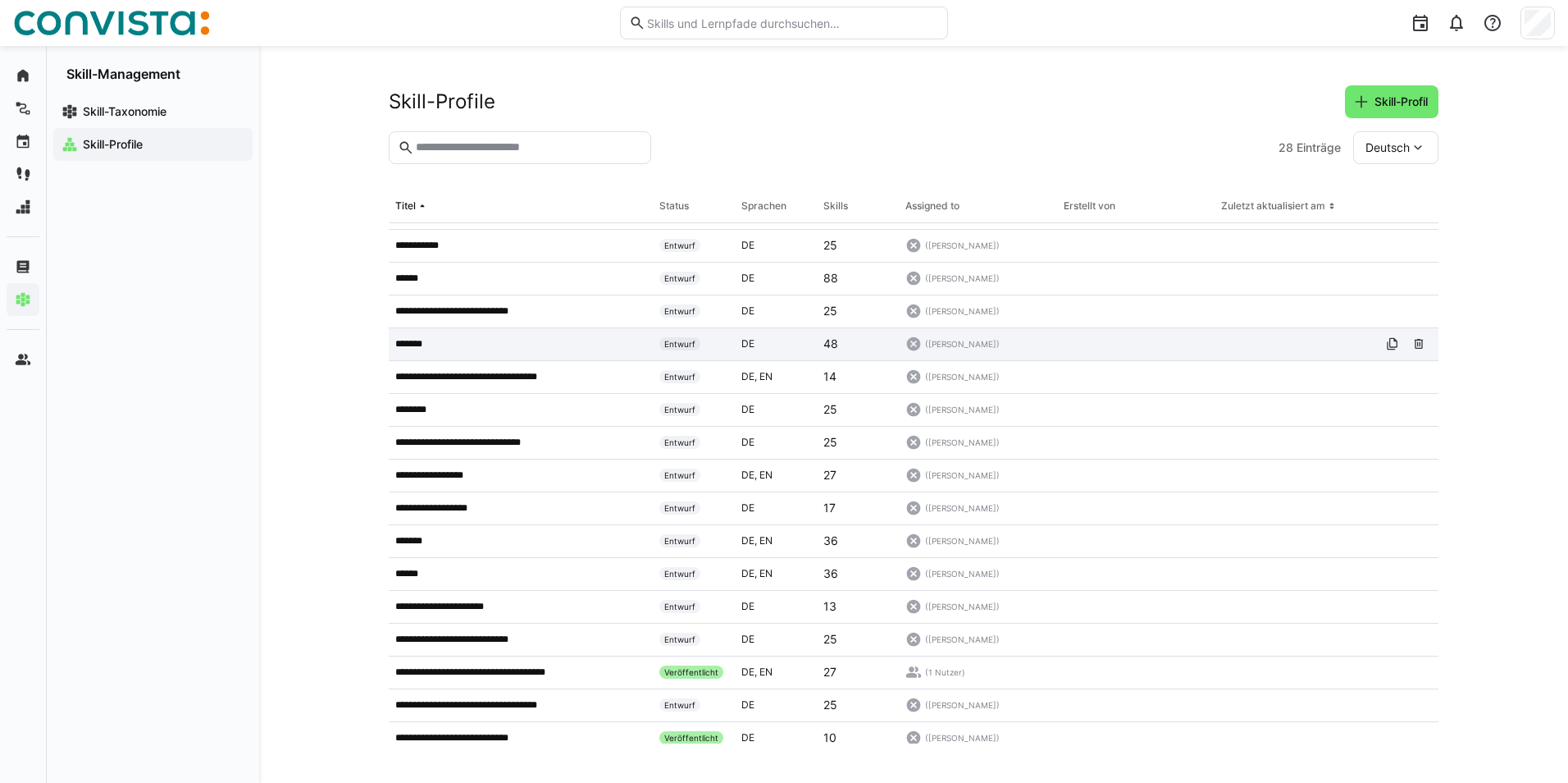
scroll to position [328, 0]
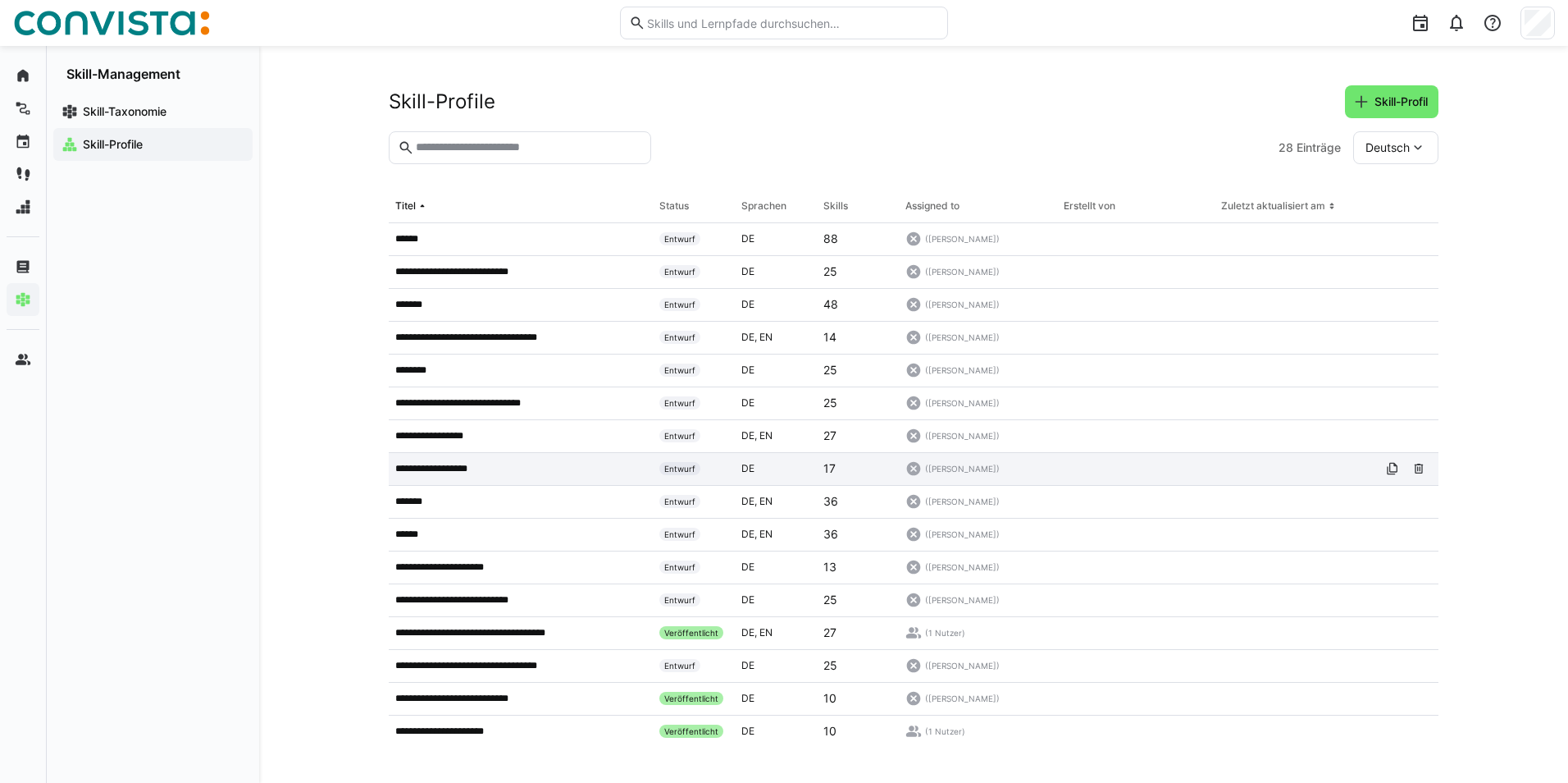
click at [476, 479] on div "**********" at bounding box center [521, 469] width 264 height 33
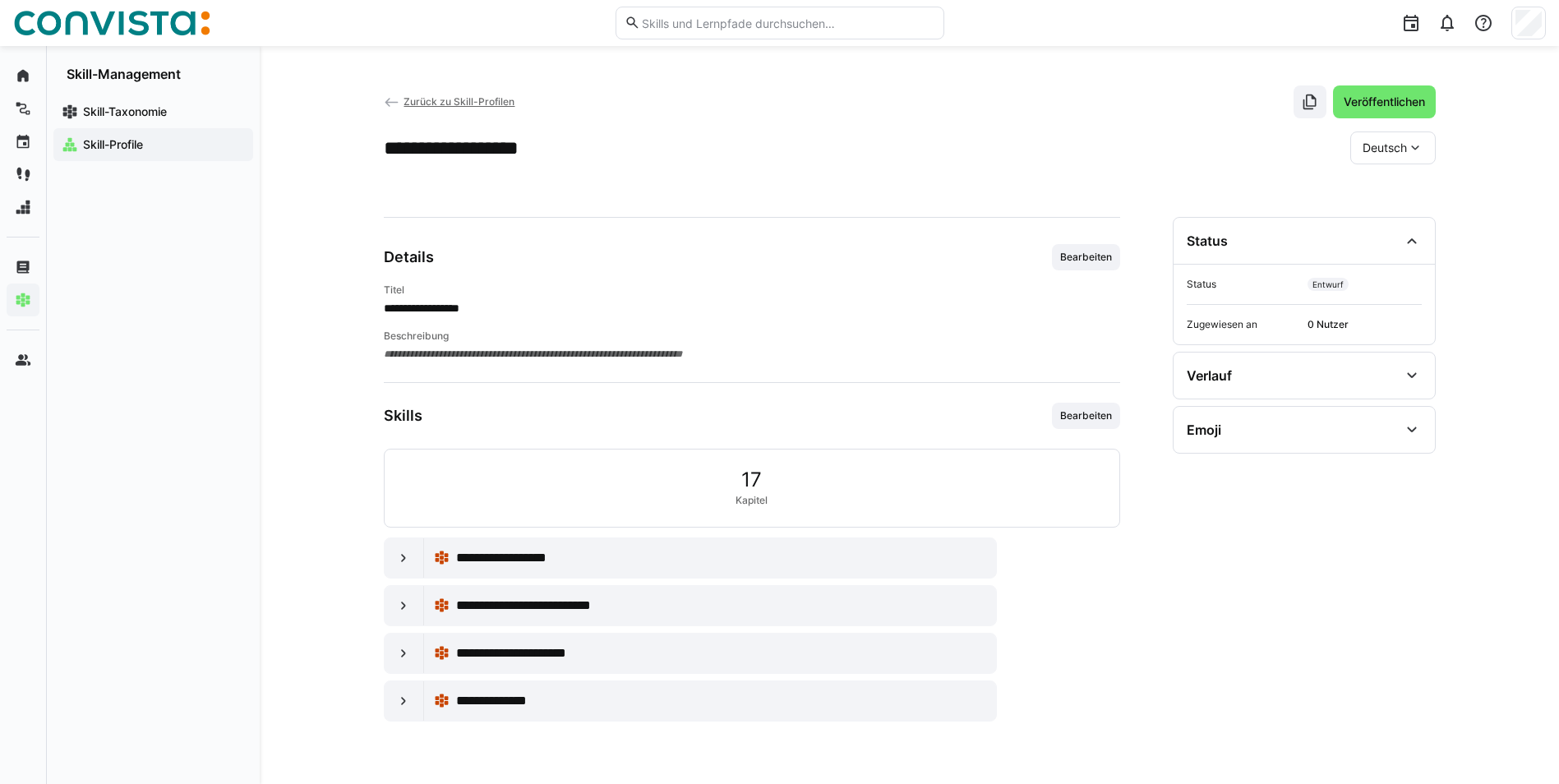
click at [127, 154] on div "Skill-Profile" at bounding box center [153, 145] width 199 height 33
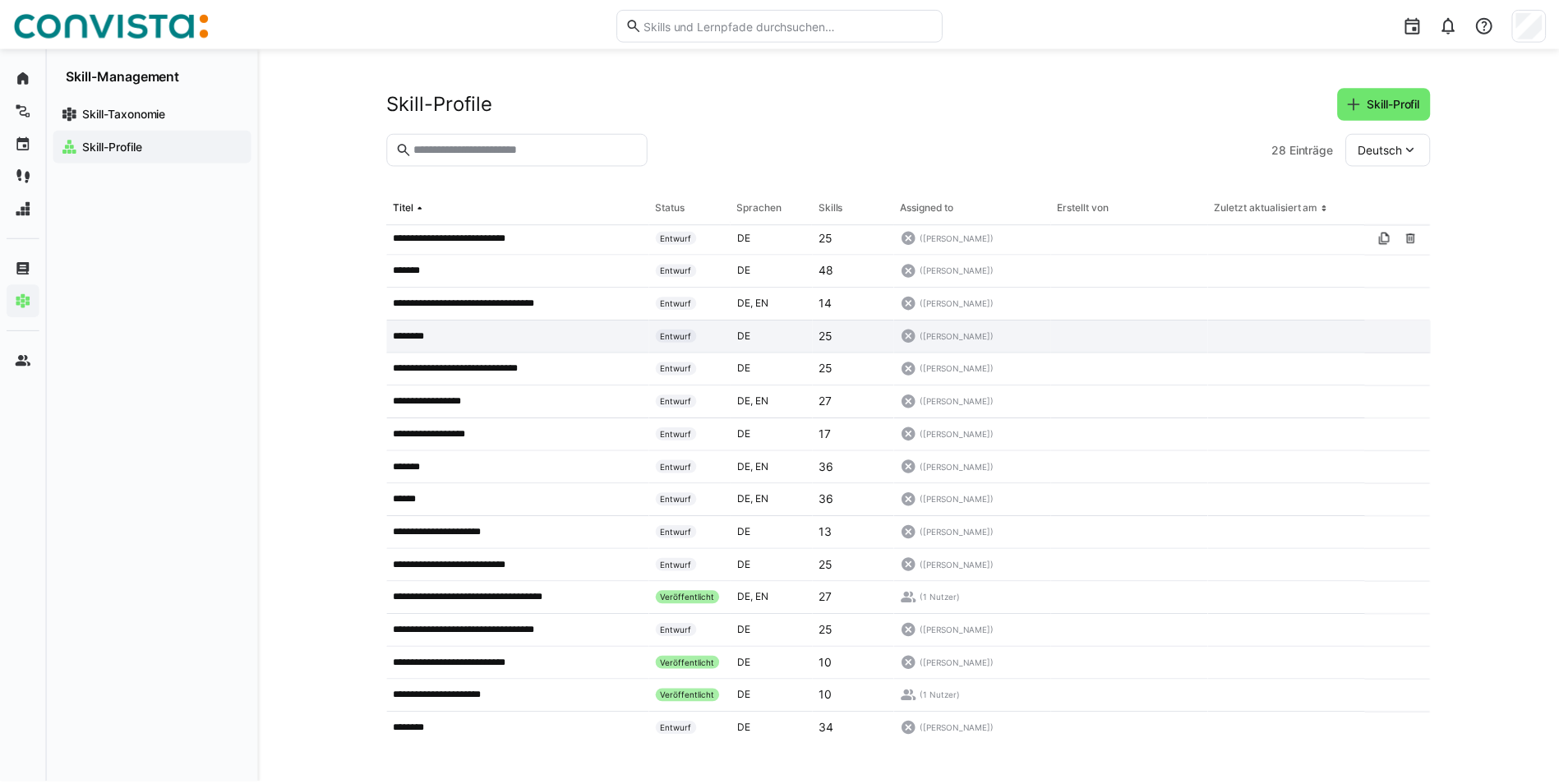
scroll to position [399, 0]
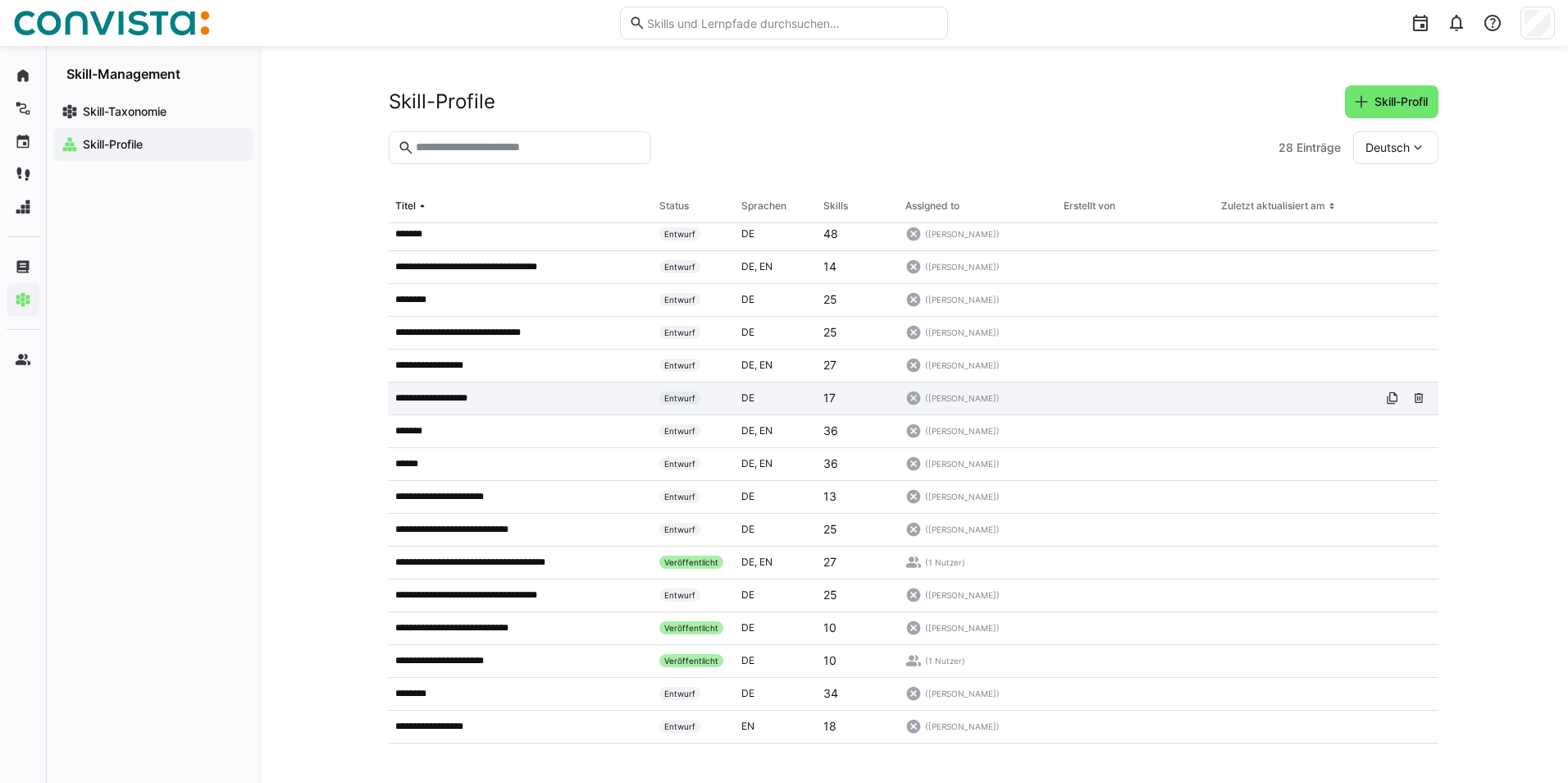
click at [449, 394] on p "**********" at bounding box center [443, 398] width 97 height 13
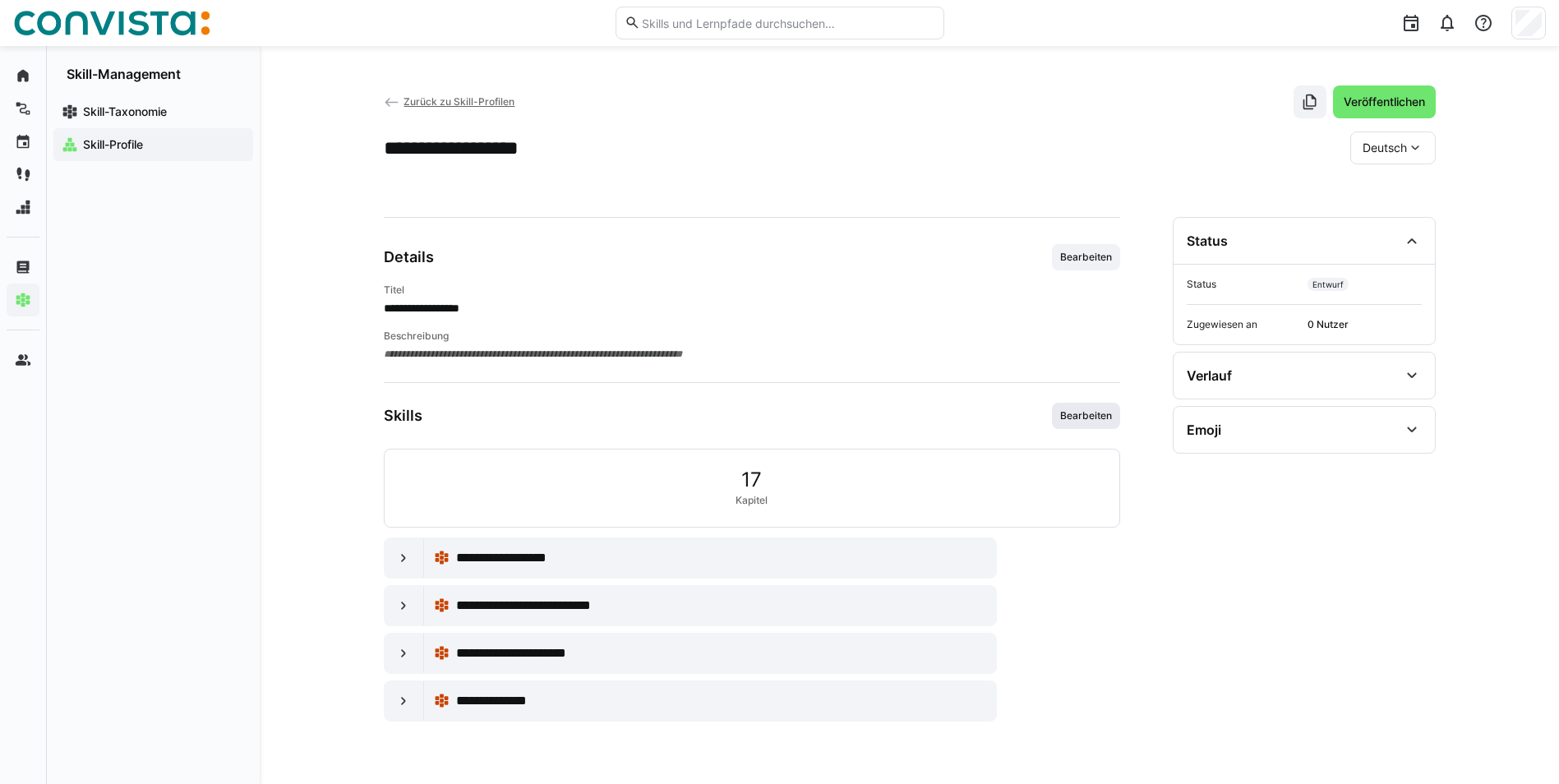
click at [1067, 409] on span "Bearbeiten" at bounding box center [1086, 416] width 68 height 26
